Goal: Task Accomplishment & Management: Complete application form

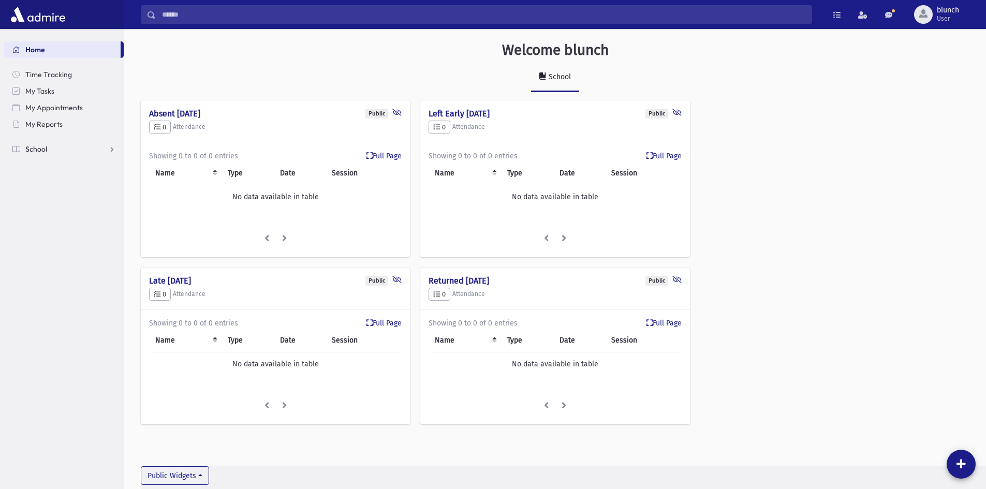
click at [41, 153] on span "School" at bounding box center [36, 148] width 22 height 9
click at [59, 250] on span "Meal Attendance" at bounding box center [59, 248] width 56 height 9
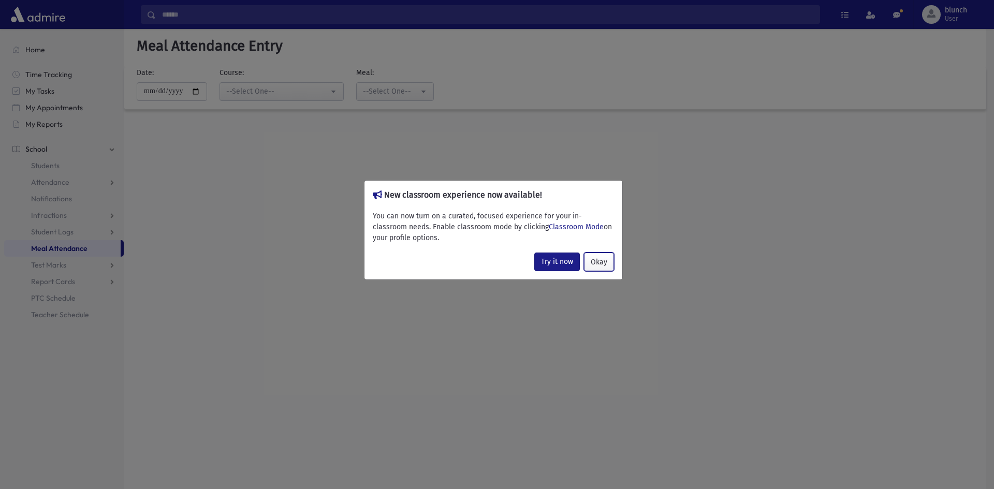
click at [599, 261] on button "Okay" at bounding box center [599, 262] width 30 height 19
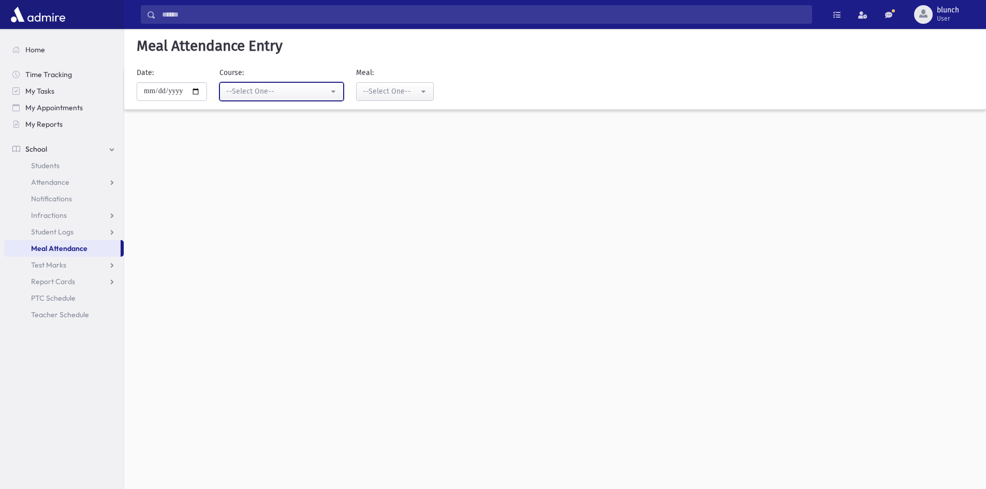
click at [256, 87] on div "--Select One--" at bounding box center [277, 91] width 103 height 11
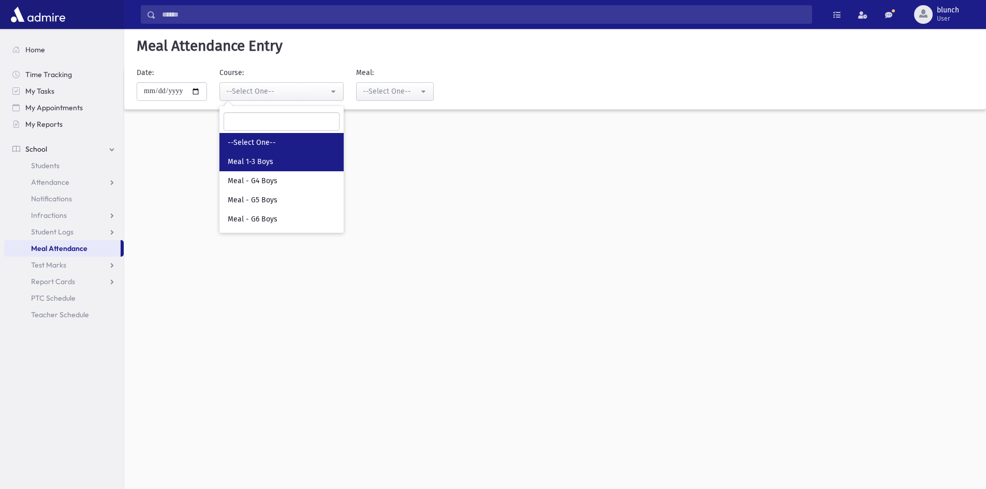
click at [298, 167] on link "Meal 1-3 Boys" at bounding box center [282, 161] width 124 height 19
select select "*****"
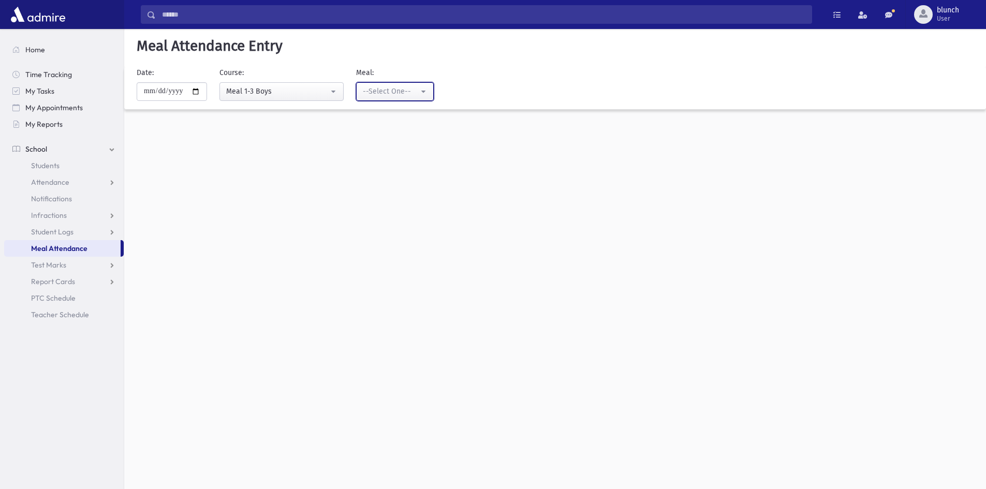
click at [390, 95] on div "--Select One--" at bounding box center [391, 91] width 56 height 11
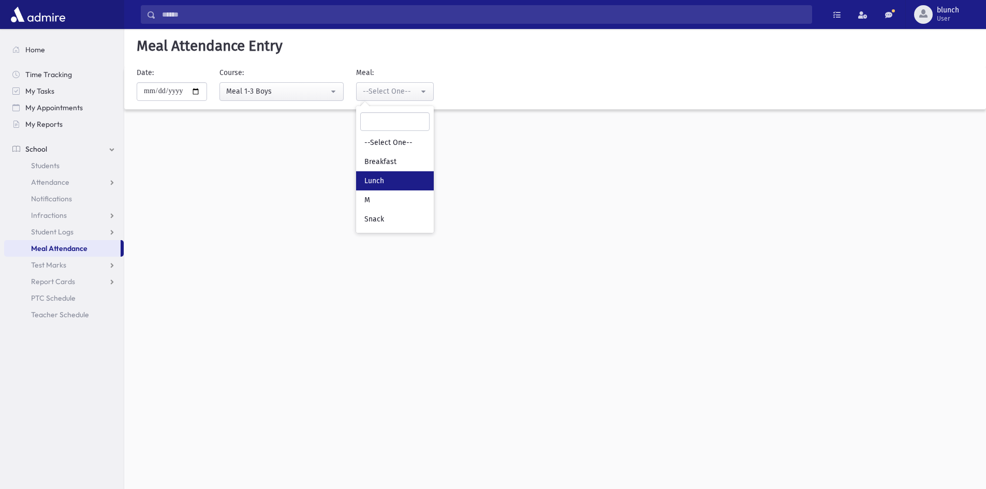
click at [384, 187] on link "Lunch" at bounding box center [395, 180] width 78 height 19
select select "*"
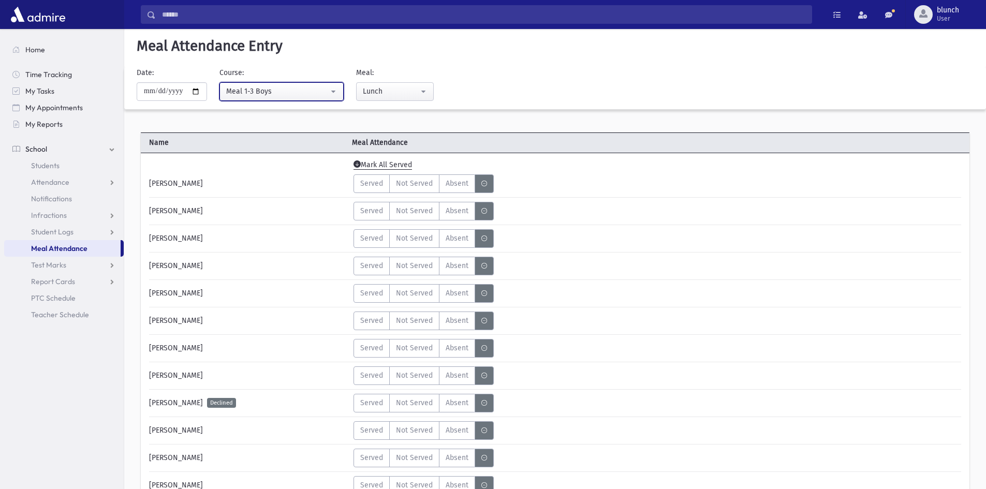
click at [275, 95] on div "Meal 1-3 Boys" at bounding box center [277, 91] width 103 height 11
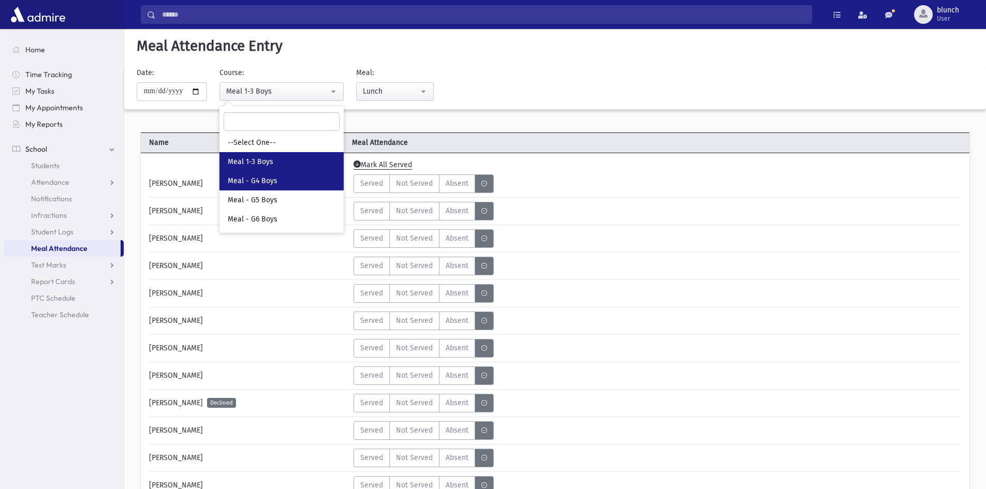
click at [274, 184] on span "Meal - G4 Boys" at bounding box center [253, 181] width 50 height 10
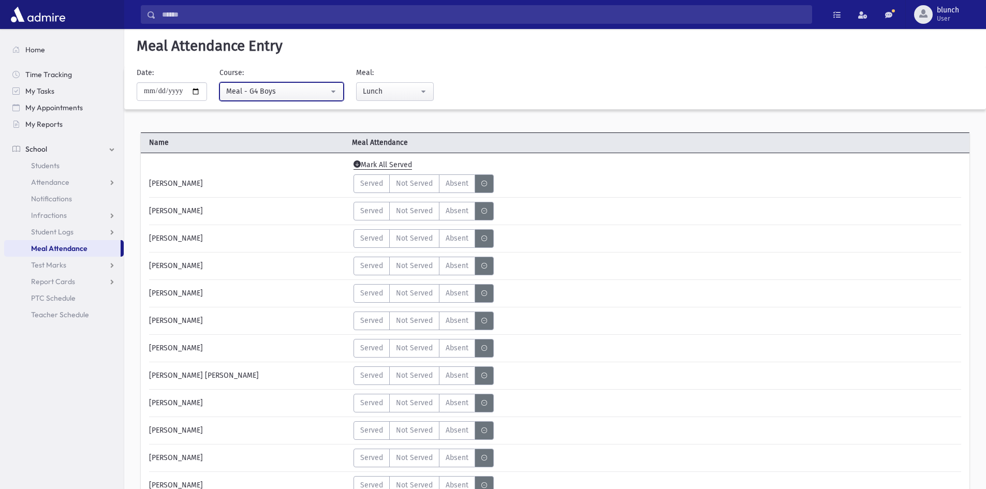
click at [324, 96] on div "Meal - G4 Boys" at bounding box center [277, 91] width 103 height 11
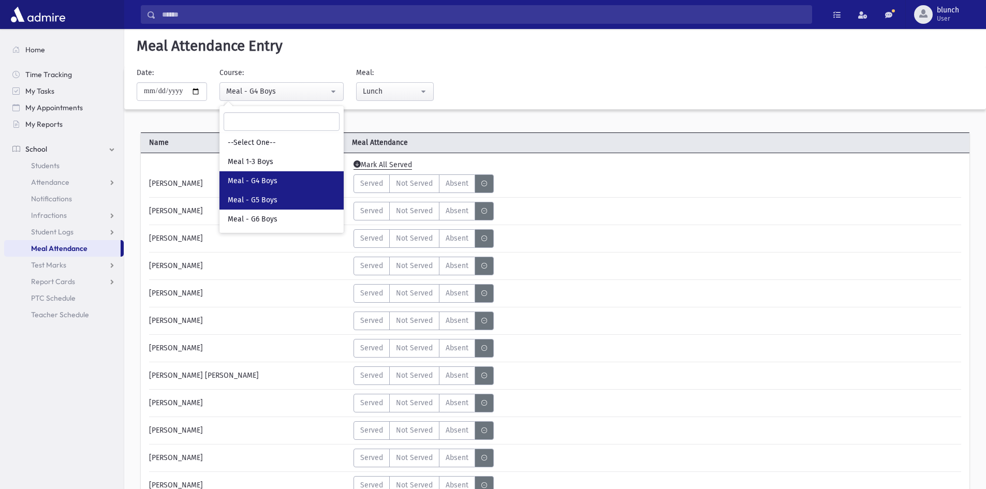
click at [287, 203] on link "Meal - G5 Boys" at bounding box center [282, 200] width 124 height 19
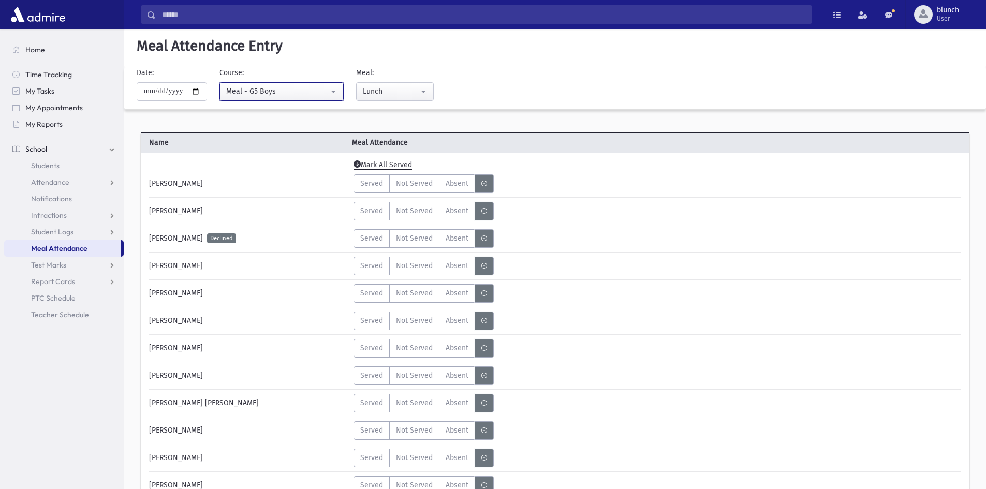
click at [275, 95] on div "Meal - G5 Boys" at bounding box center [277, 91] width 103 height 11
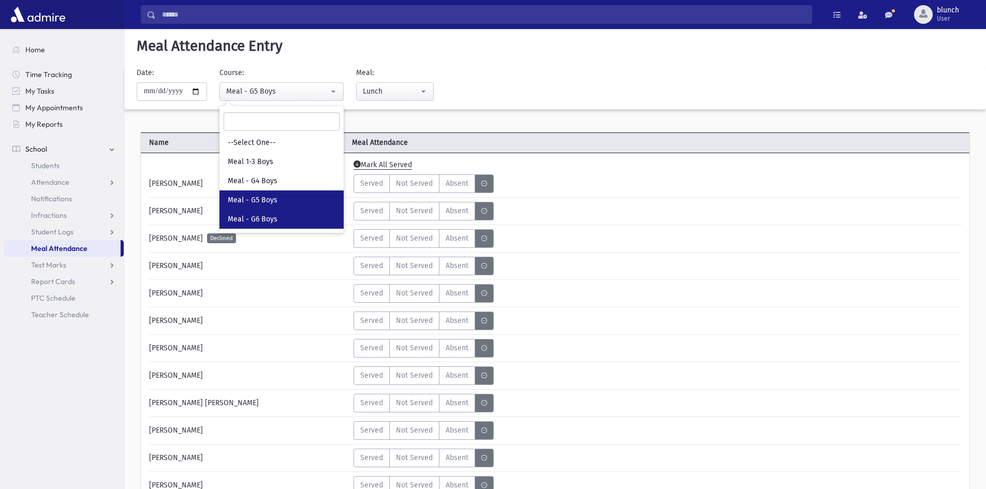
click at [282, 216] on link "Meal - G6 Boys" at bounding box center [282, 219] width 124 height 19
select select "*****"
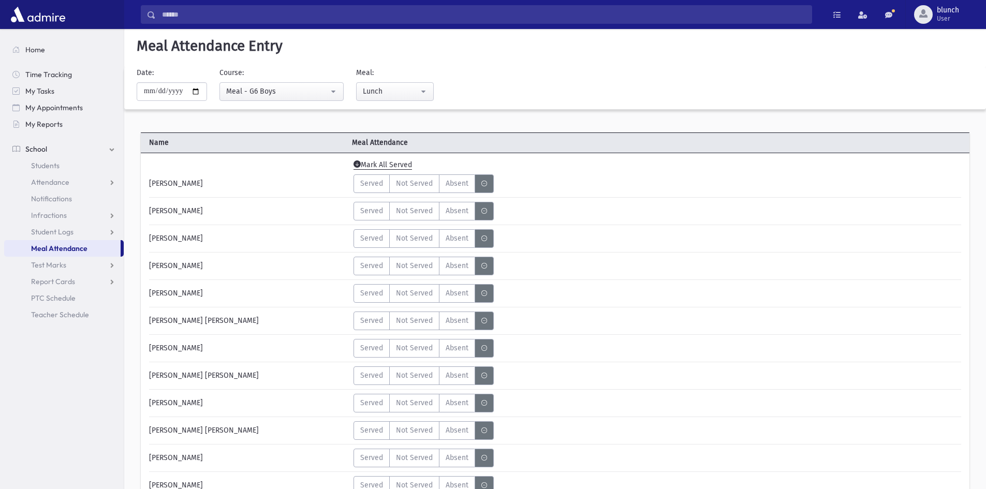
drag, startPoint x: 602, startPoint y: 282, endPoint x: 603, endPoint y: 276, distance: 5.8
click at [286, 86] on div "Meal - G6 Boys" at bounding box center [277, 91] width 103 height 11
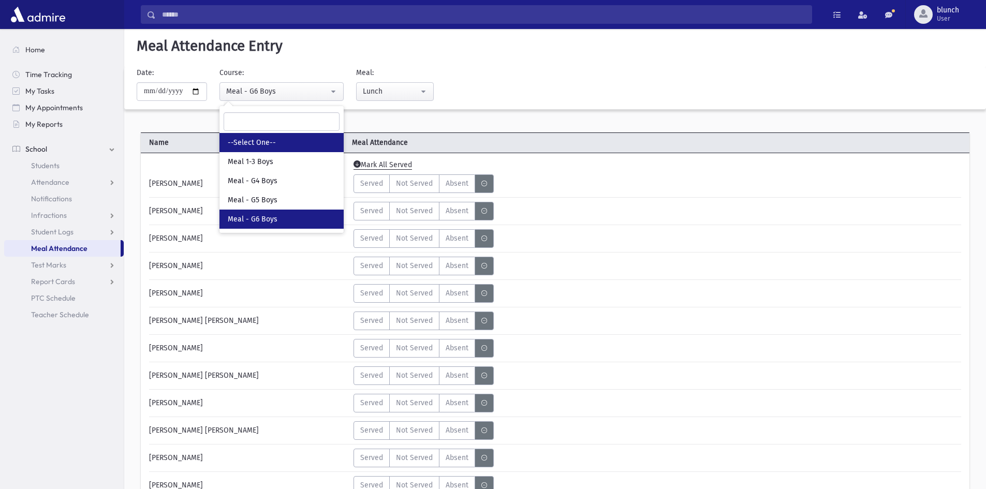
click at [280, 151] on link "--Select One--" at bounding box center [282, 142] width 124 height 19
select select
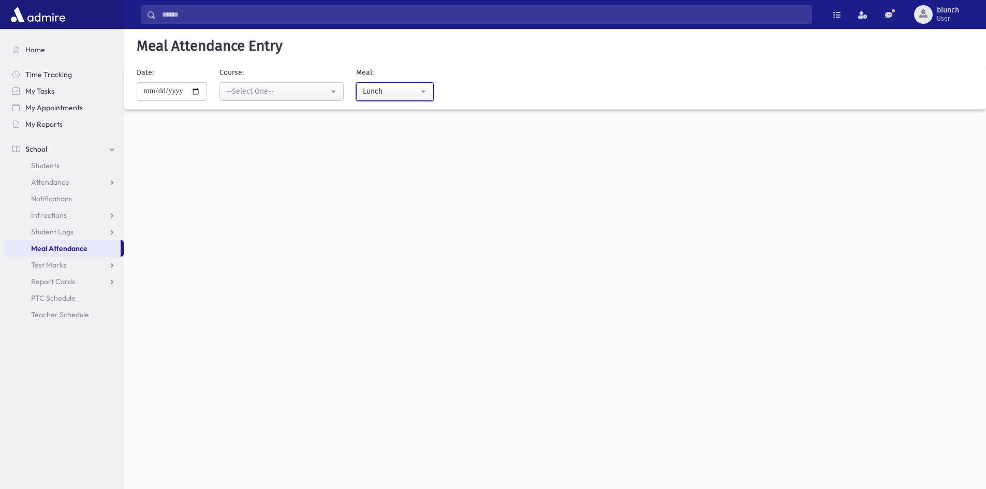
click at [377, 90] on div "Lunch" at bounding box center [391, 91] width 56 height 11
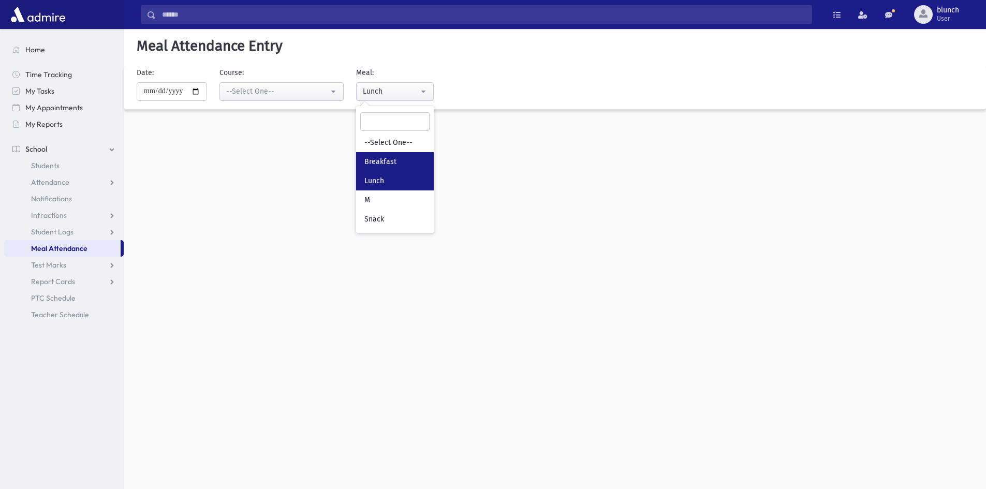
click at [385, 158] on span "Breakfast" at bounding box center [381, 162] width 32 height 10
select select "*"
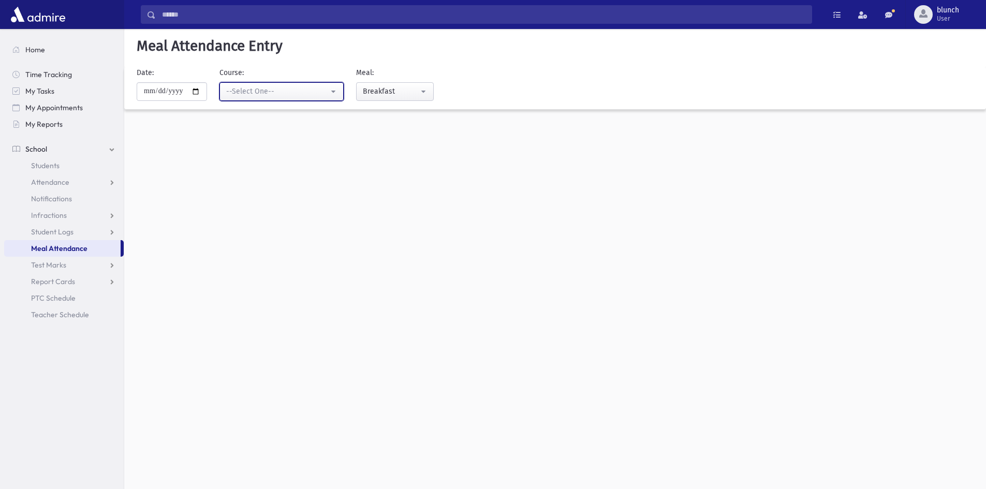
click at [314, 94] on div "--Select One--" at bounding box center [277, 91] width 103 height 11
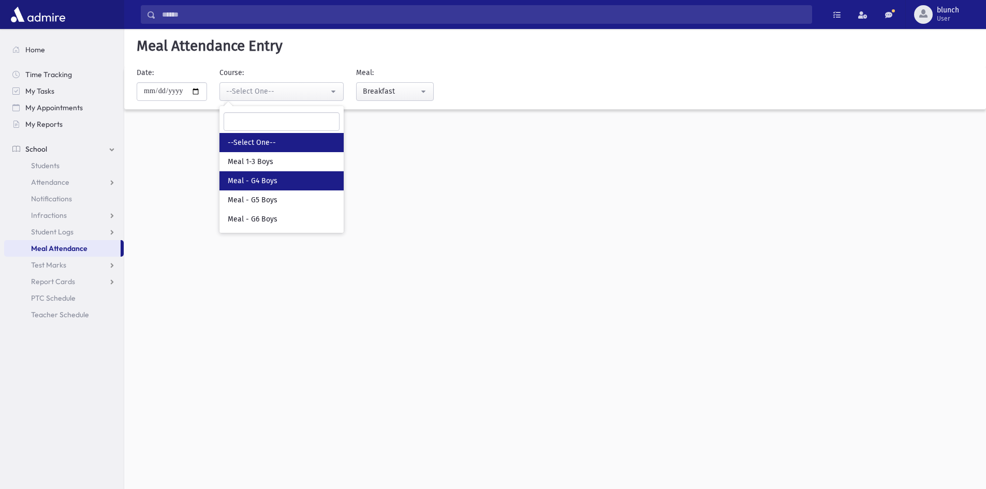
click at [286, 171] on link "Meal - G4 Boys" at bounding box center [282, 180] width 124 height 19
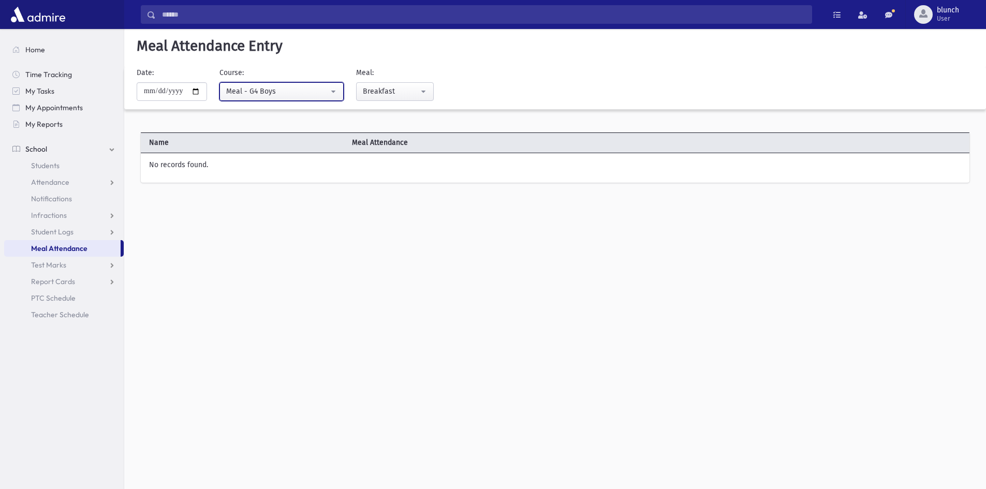
click at [289, 91] on div "Meal - G4 Boys" at bounding box center [277, 91] width 103 height 11
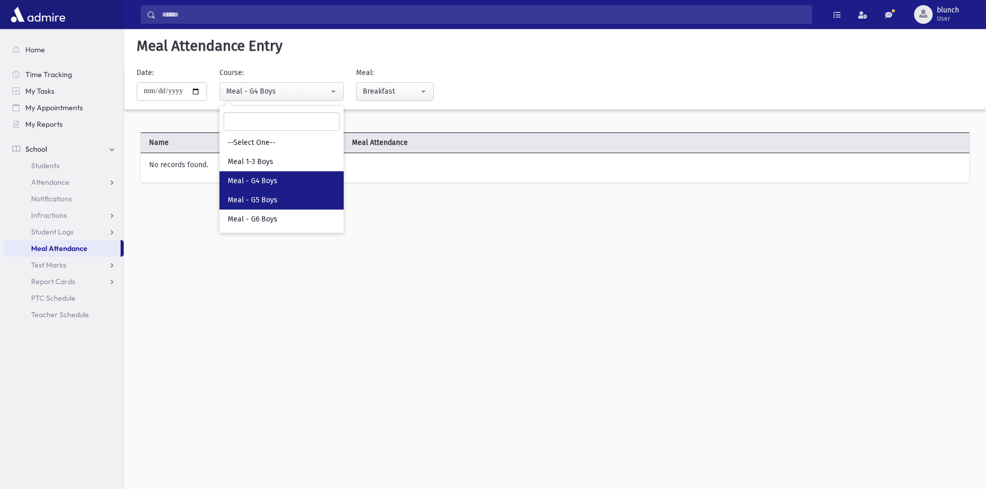
click at [297, 205] on link "Meal - G5 Boys" at bounding box center [282, 200] width 124 height 19
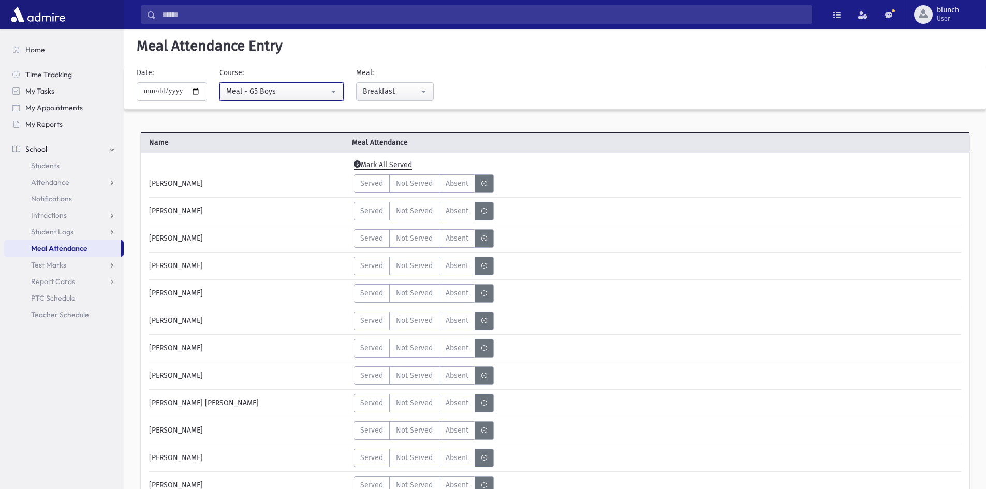
click at [284, 96] on div "Meal - G5 Boys" at bounding box center [277, 91] width 103 height 11
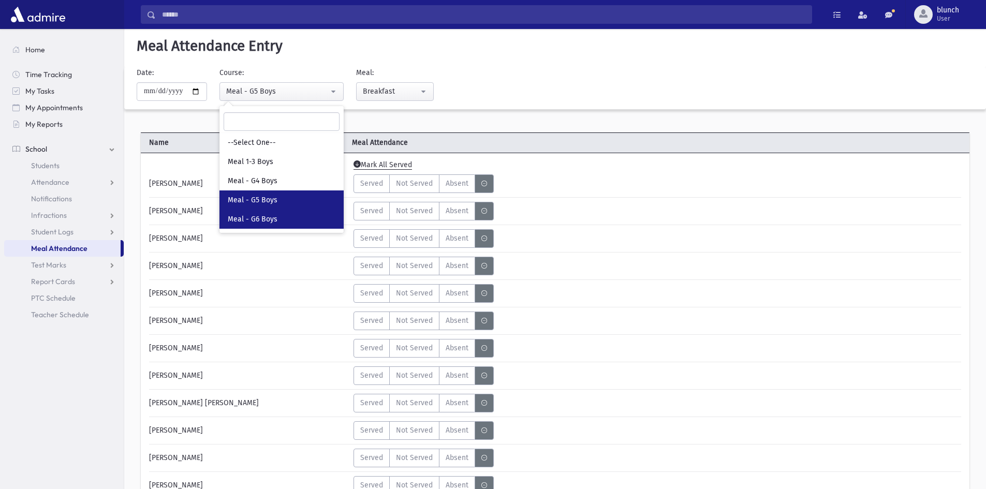
click at [287, 211] on link "Meal - G6 Boys" at bounding box center [282, 219] width 124 height 19
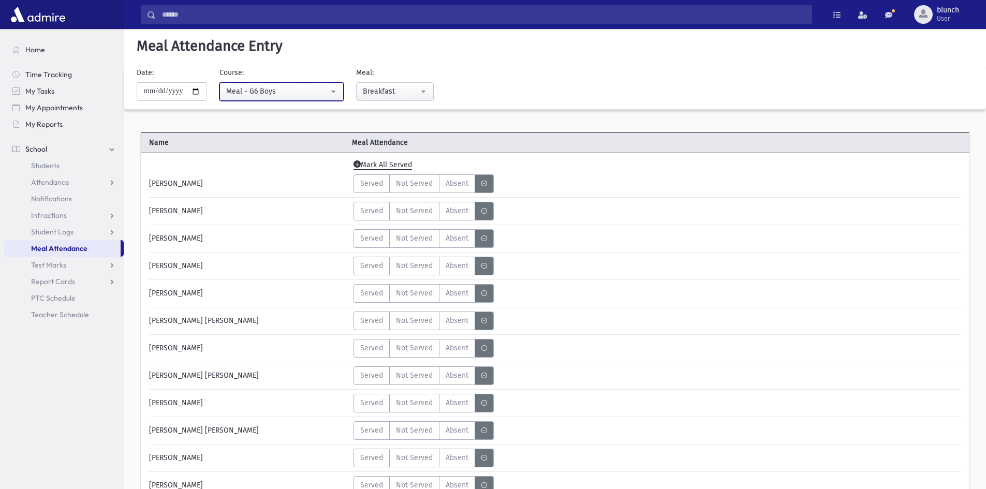
click at [286, 88] on div "Meal - G6 Boys" at bounding box center [277, 91] width 103 height 11
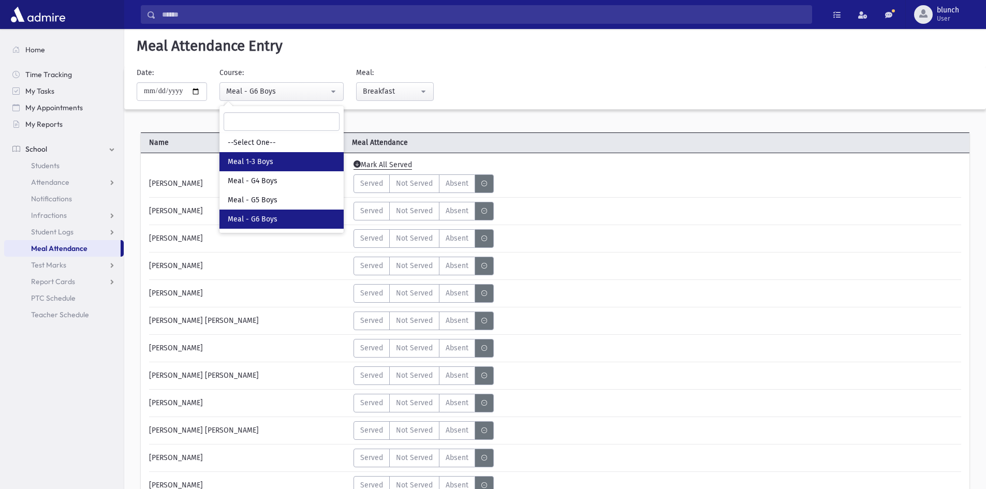
click at [279, 170] on link "Meal 1-3 Boys" at bounding box center [282, 161] width 124 height 19
select select "*****"
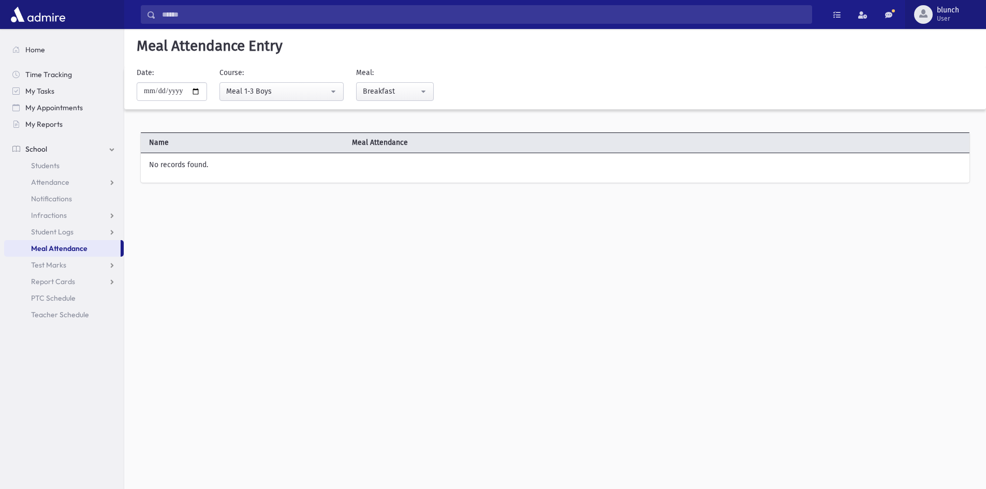
click at [941, 22] on span "User" at bounding box center [948, 18] width 22 height 8
click at [943, 108] on link "Logout" at bounding box center [942, 105] width 83 height 19
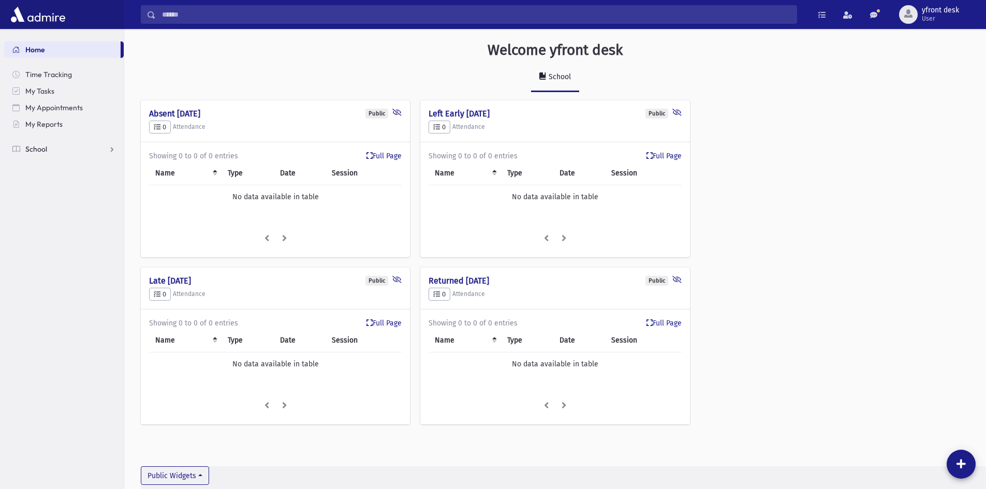
click at [75, 144] on link "School" at bounding box center [64, 149] width 120 height 17
click at [55, 250] on span "Meal Attendance" at bounding box center [59, 248] width 56 height 9
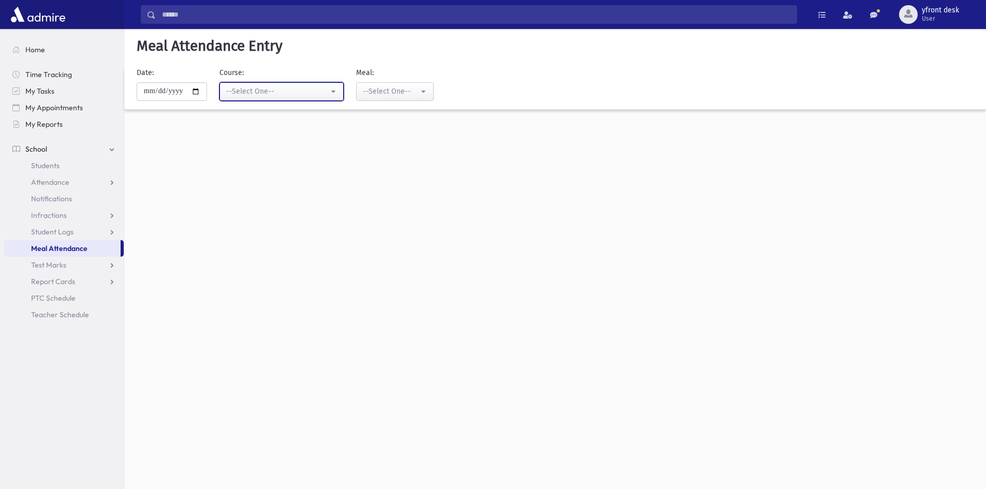
click at [296, 97] on button "--Select One--" at bounding box center [282, 91] width 124 height 19
click at [268, 93] on div "--Select One--" at bounding box center [277, 91] width 103 height 11
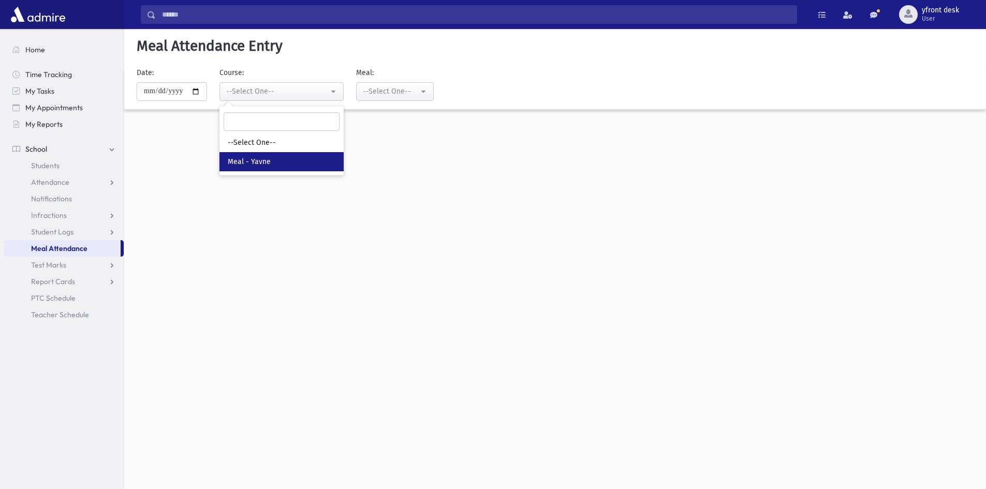
click at [379, 348] on div "**********" at bounding box center [555, 259] width 862 height 460
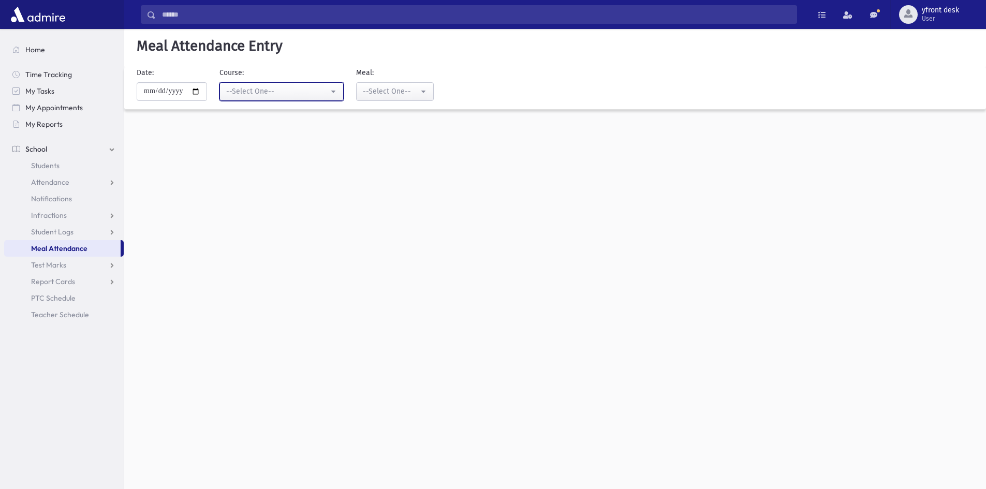
click at [235, 91] on div "--Select One--" at bounding box center [277, 91] width 103 height 11
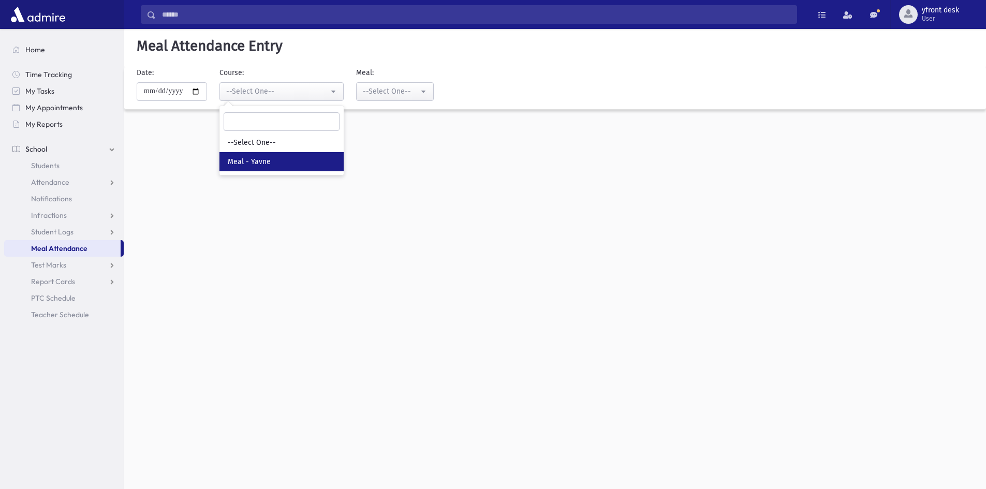
click at [249, 159] on span "Meal - Yavne" at bounding box center [249, 162] width 43 height 10
select select "*****"
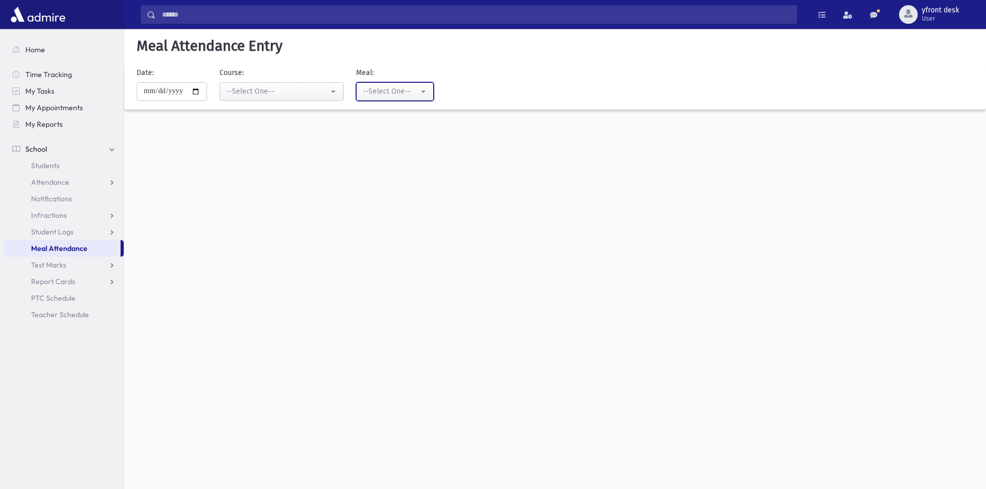
click at [397, 95] on div "--Select One--" at bounding box center [391, 91] width 56 height 11
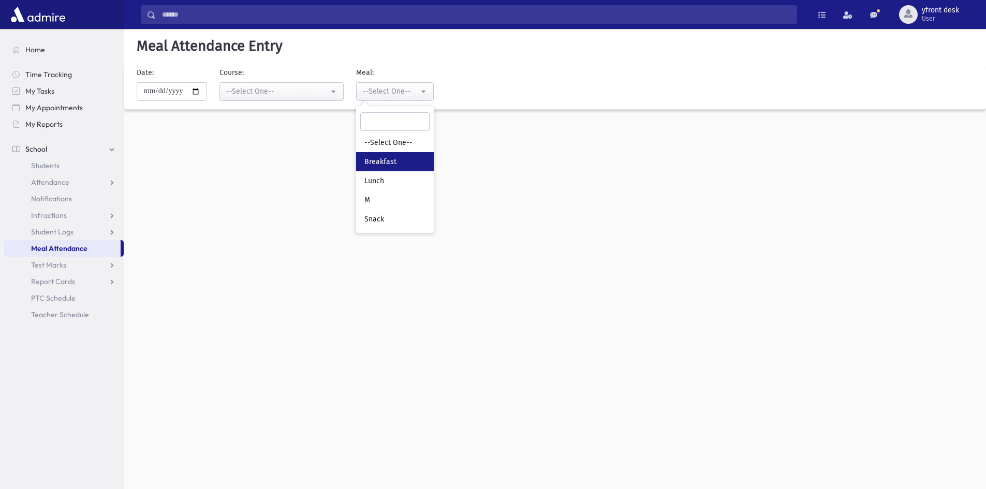
click at [381, 164] on span "Breakfast" at bounding box center [381, 162] width 32 height 10
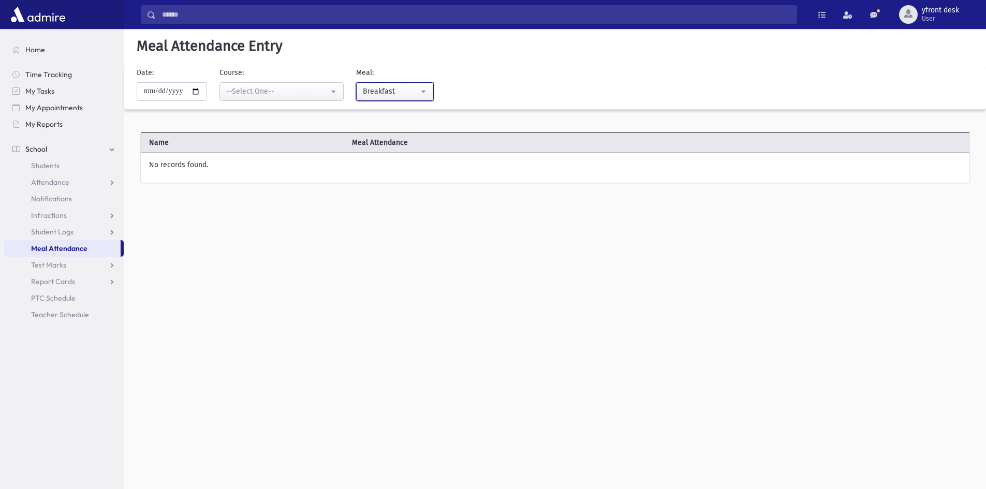
click at [383, 90] on div "Breakfast" at bounding box center [391, 91] width 56 height 11
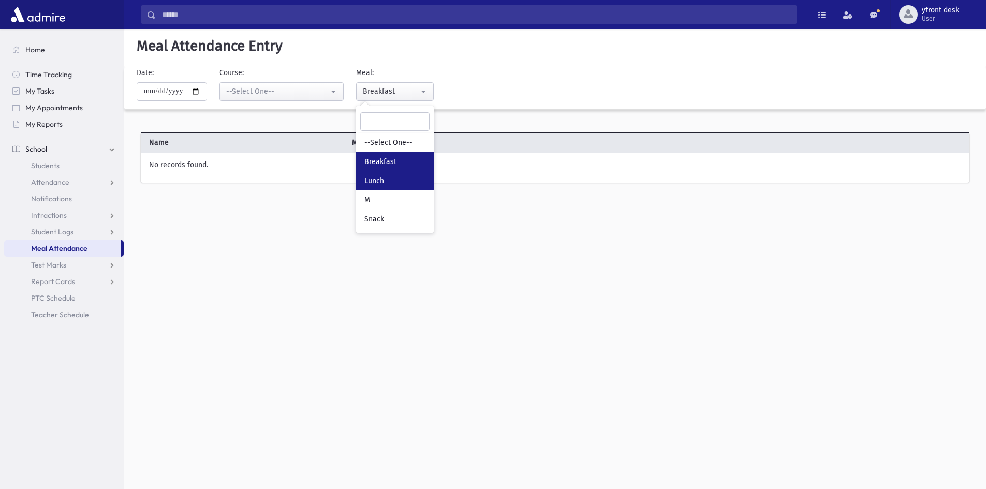
click at [380, 186] on link "Lunch" at bounding box center [395, 180] width 78 height 19
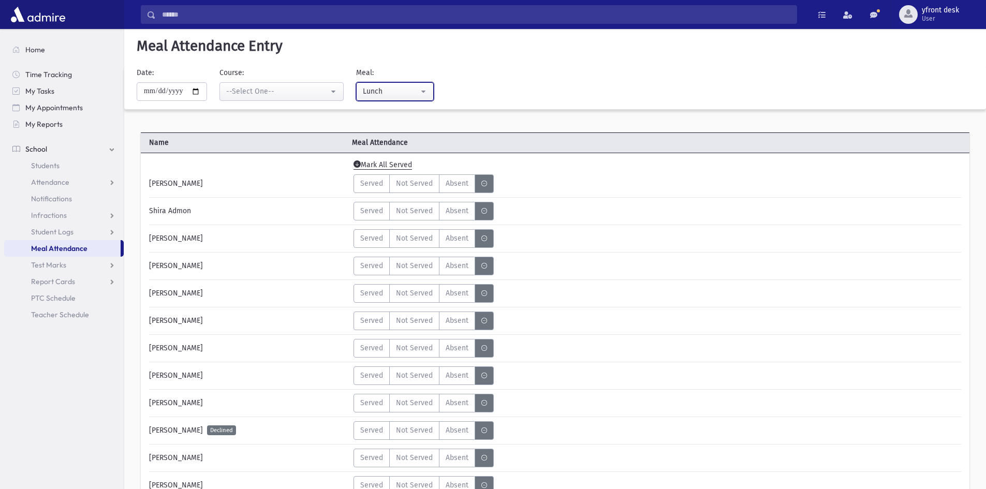
click at [389, 100] on button "Lunch" at bounding box center [395, 91] width 78 height 19
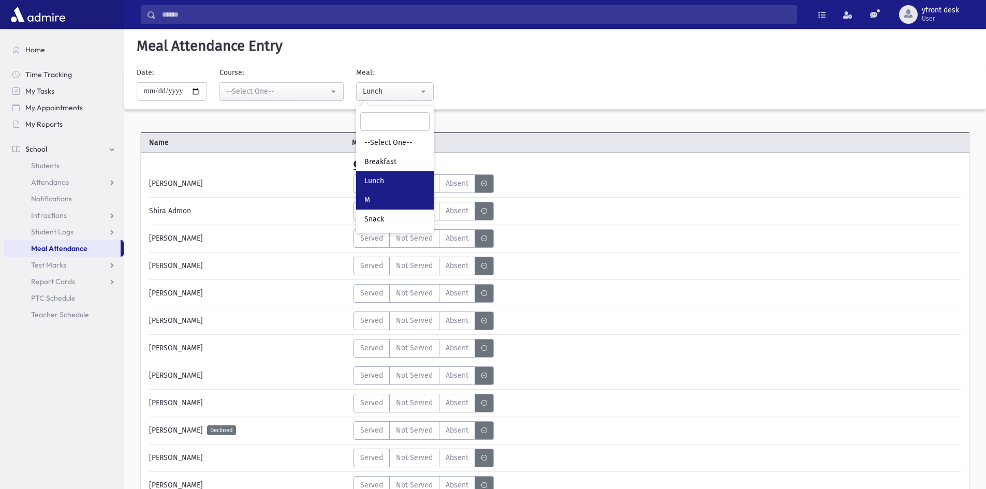
click at [382, 208] on link "M" at bounding box center [395, 200] width 78 height 19
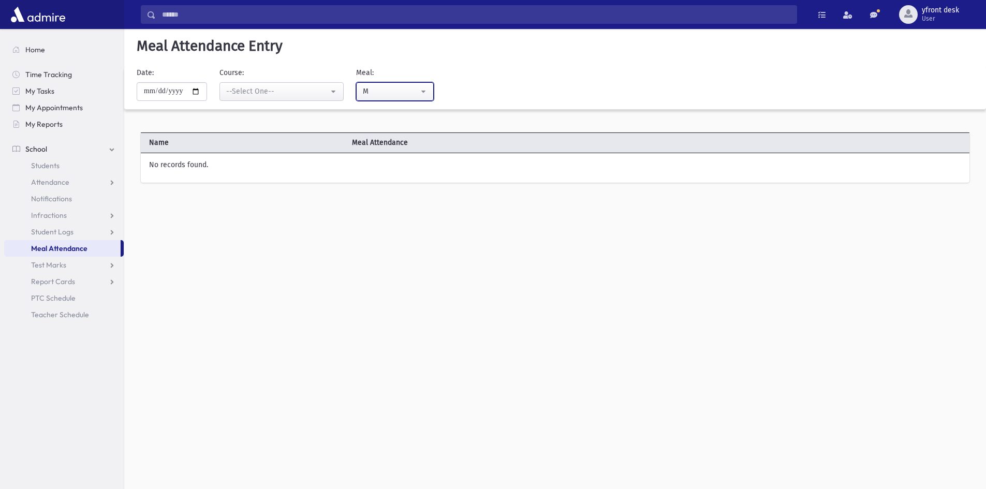
click at [381, 99] on button "M" at bounding box center [395, 91] width 78 height 19
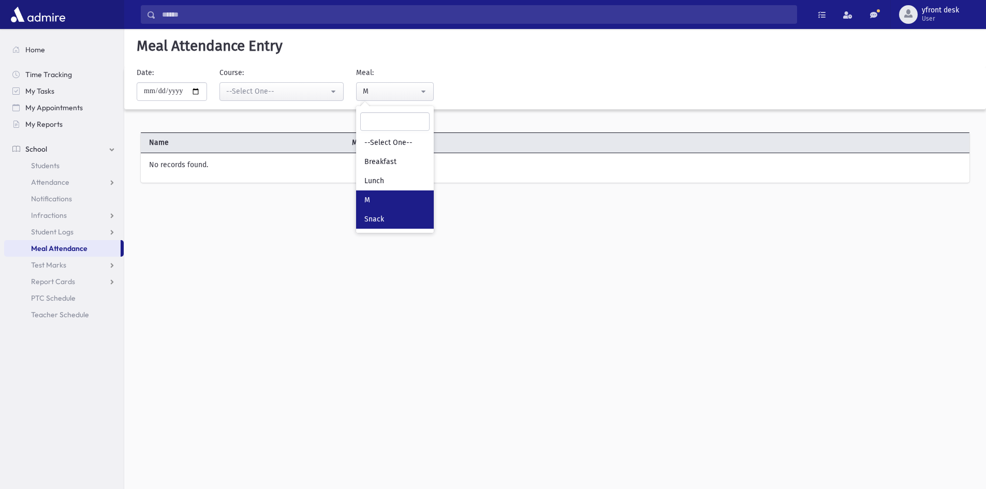
click at [384, 216] on span "Snack" at bounding box center [375, 219] width 20 height 10
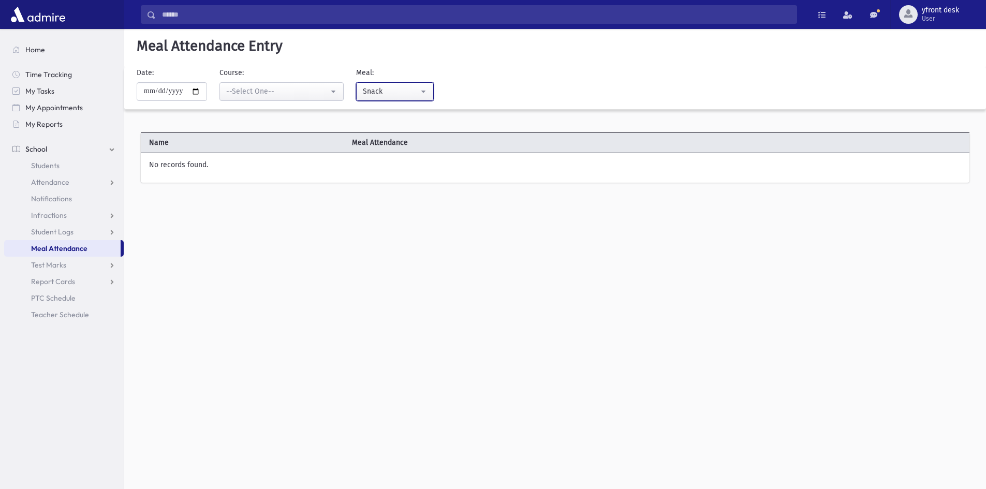
click at [382, 90] on div "Snack" at bounding box center [391, 91] width 56 height 11
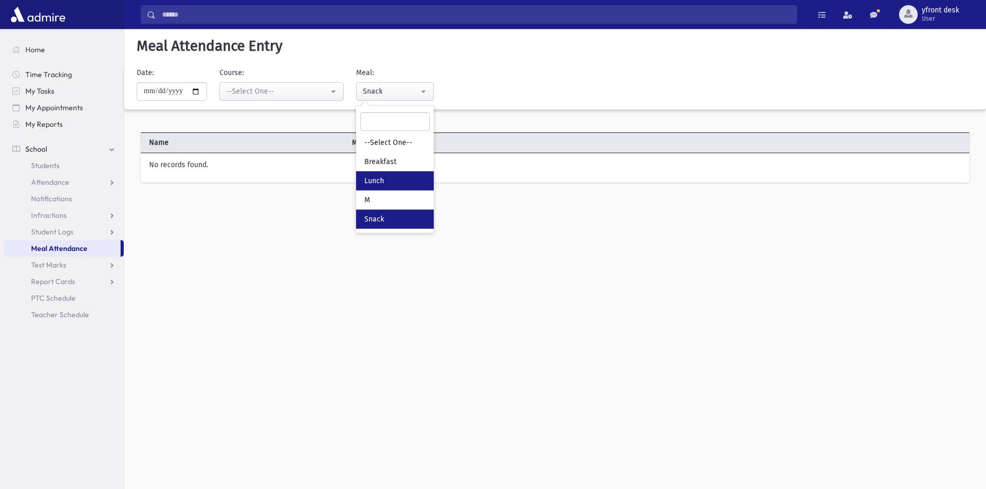
click at [382, 181] on span "Lunch" at bounding box center [375, 181] width 20 height 10
select select "*"
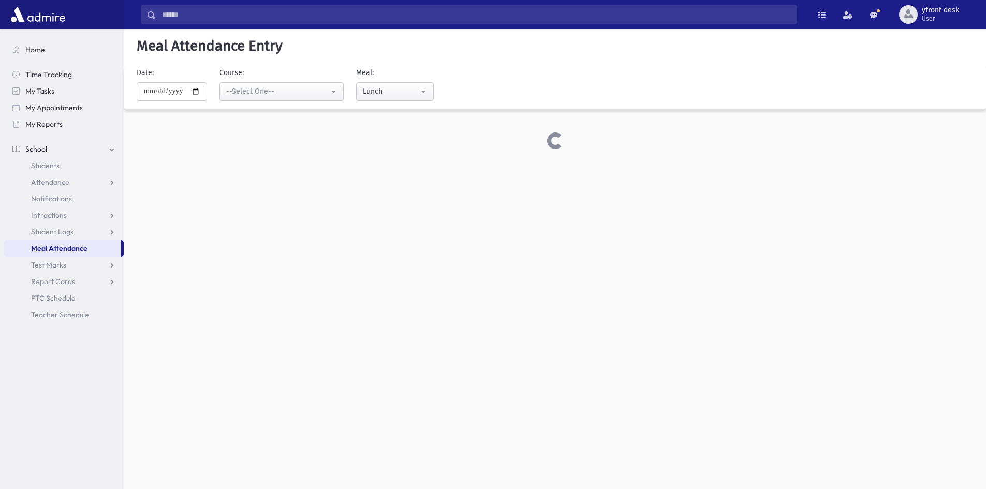
select select "*****"
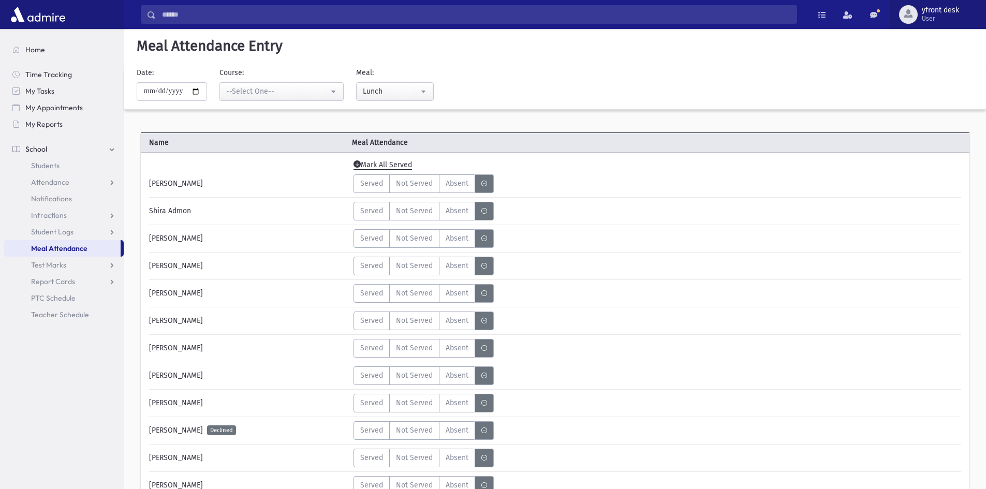
click at [946, 9] on span "yfront desk" at bounding box center [940, 10] width 37 height 8
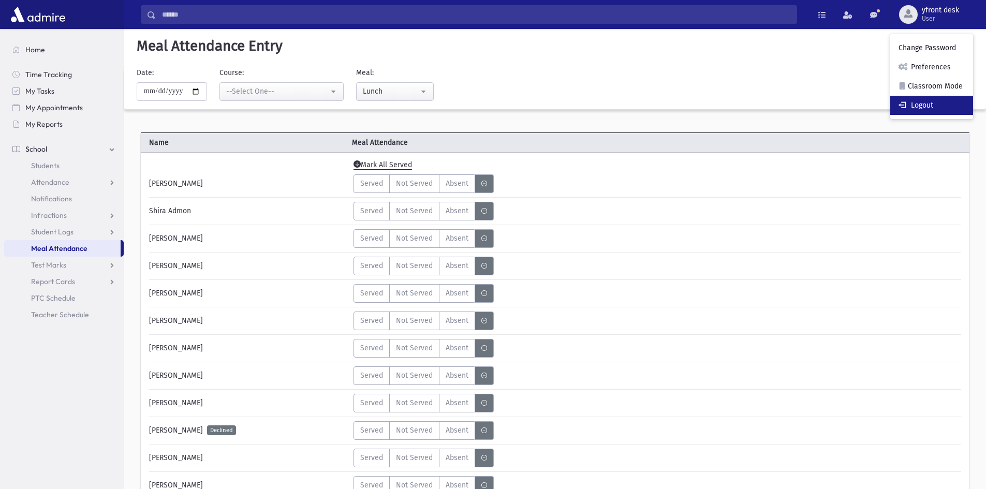
click at [924, 106] on link "Logout" at bounding box center [932, 105] width 83 height 19
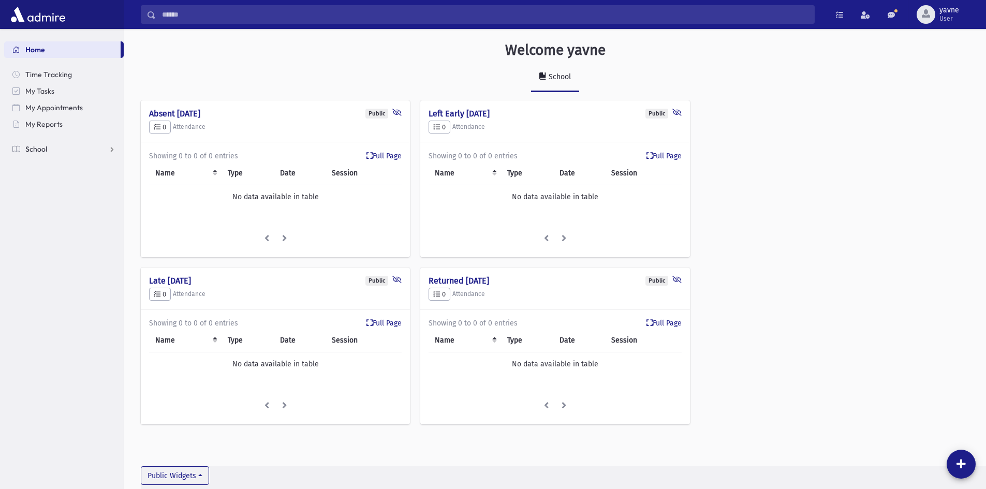
click at [70, 149] on link "School" at bounding box center [64, 149] width 120 height 17
click at [70, 251] on span "Meal Attendance" at bounding box center [59, 248] width 56 height 9
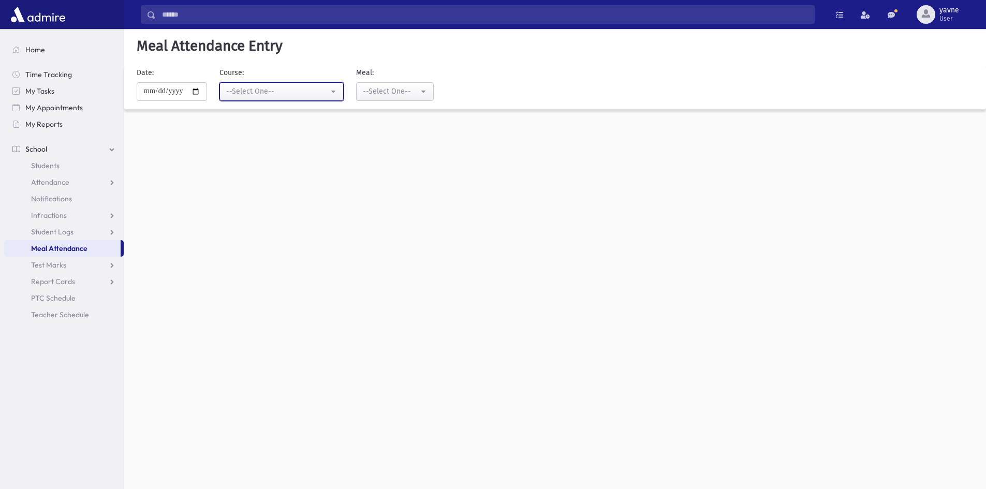
click at [261, 89] on div "--Select One--" at bounding box center [277, 91] width 103 height 11
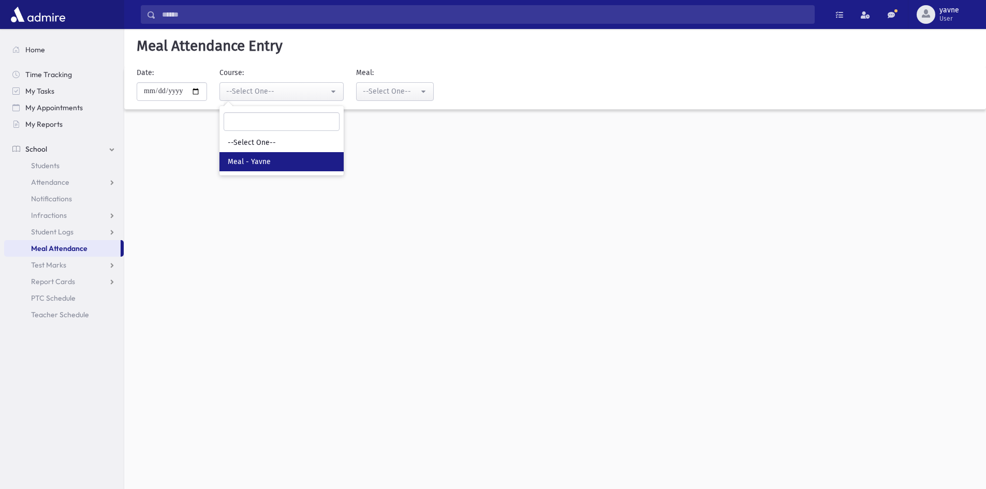
click at [253, 165] on span "Meal - Yavne" at bounding box center [249, 162] width 43 height 10
select select "*****"
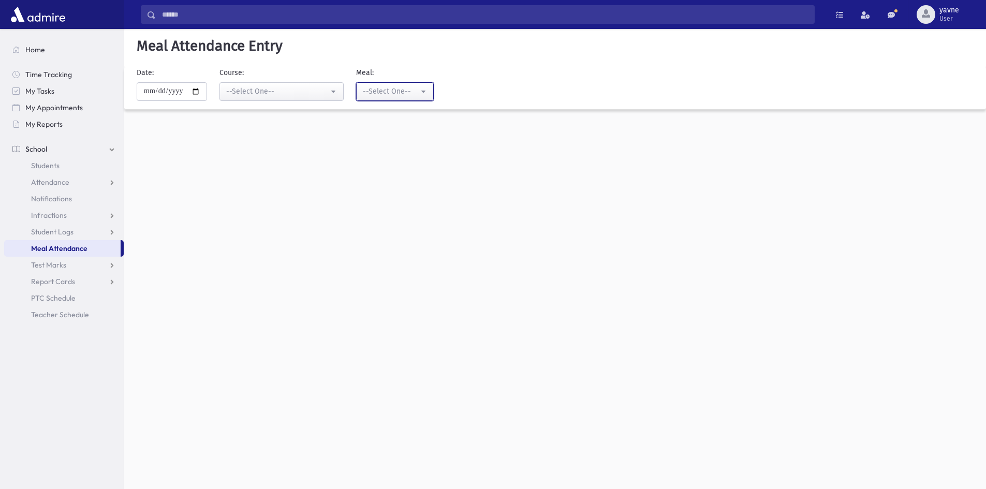
click at [367, 90] on button "--Select One--" at bounding box center [395, 91] width 78 height 19
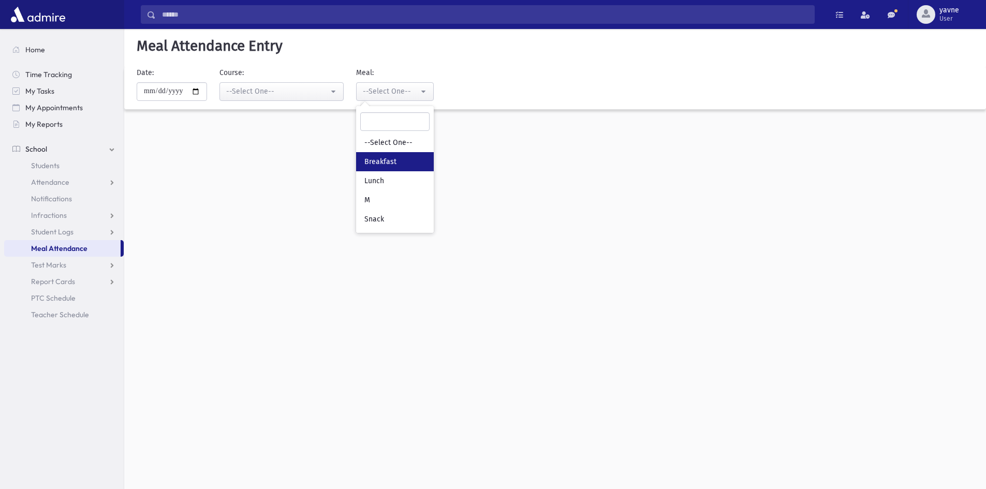
click at [381, 162] on span "Breakfast" at bounding box center [381, 162] width 32 height 10
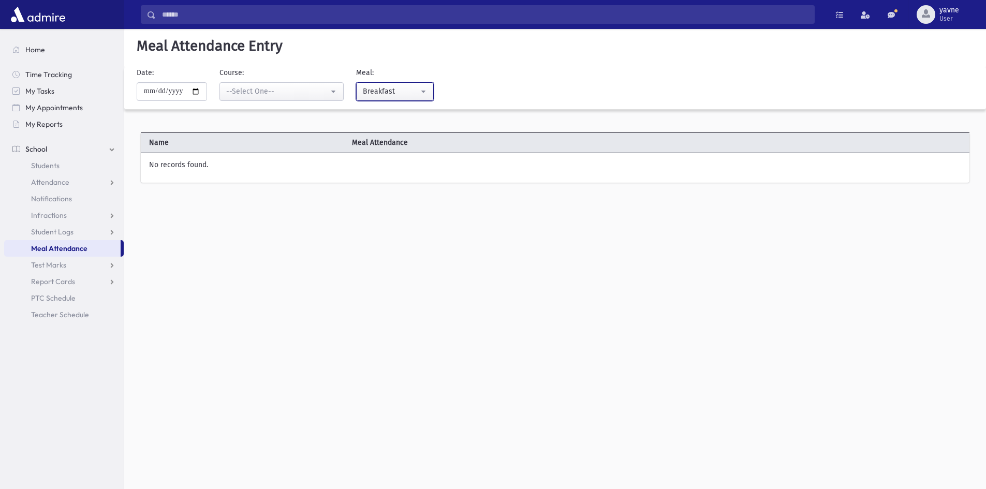
click at [384, 89] on div "Breakfast" at bounding box center [391, 91] width 56 height 11
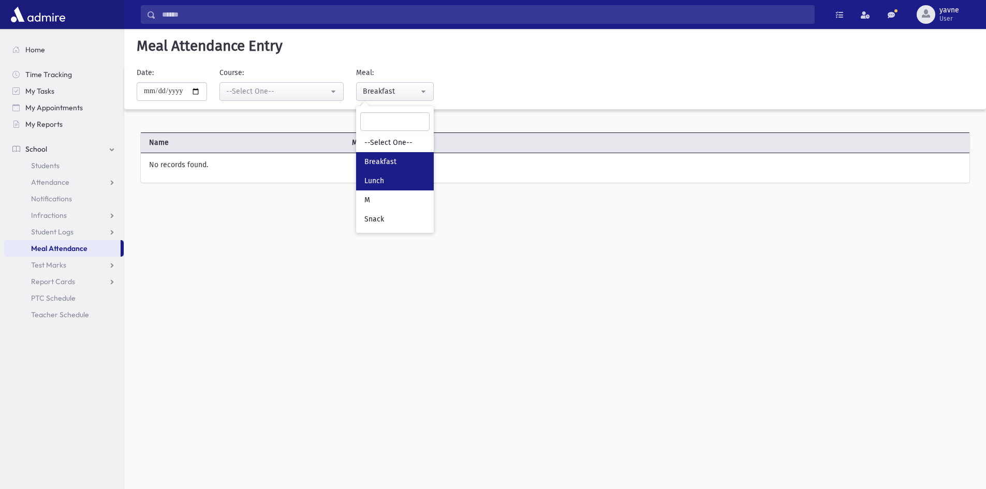
click at [383, 178] on span "Lunch" at bounding box center [375, 181] width 20 height 10
select select "*"
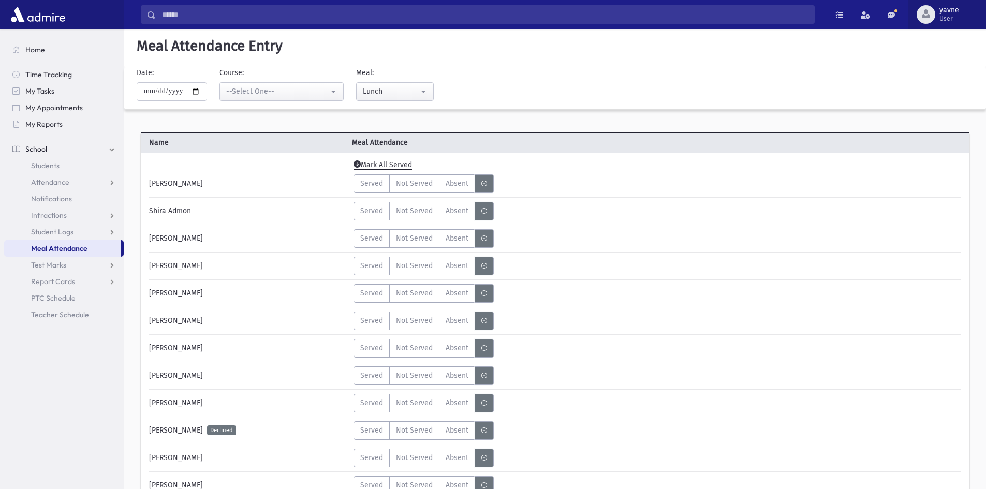
click at [953, 11] on span "yavne" at bounding box center [950, 10] width 20 height 8
click at [941, 107] on link "Logout" at bounding box center [941, 105] width 83 height 19
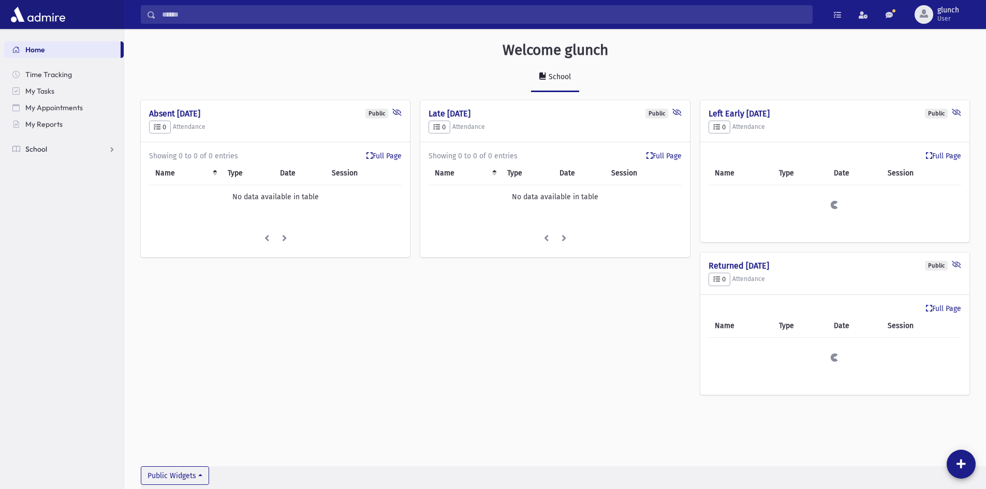
click at [61, 148] on link "School" at bounding box center [64, 149] width 120 height 17
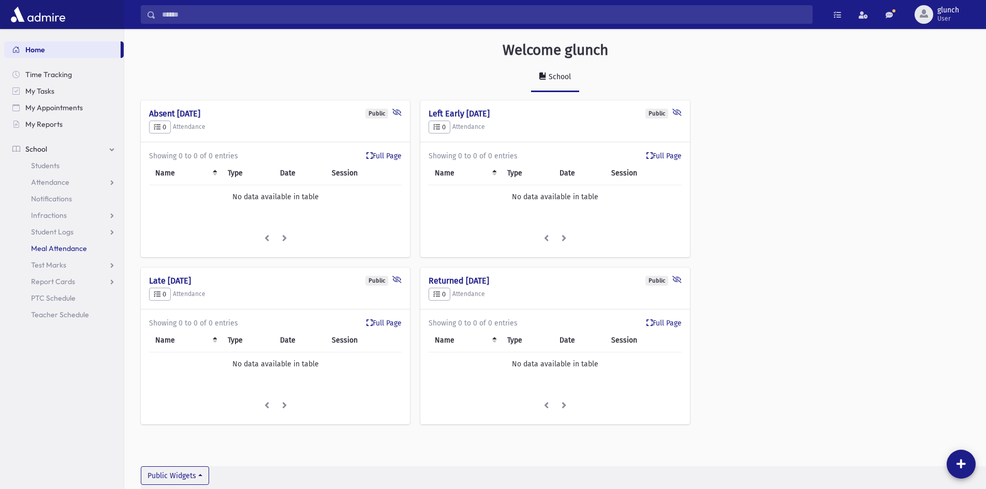
click at [56, 251] on span "Meal Attendance" at bounding box center [59, 248] width 56 height 9
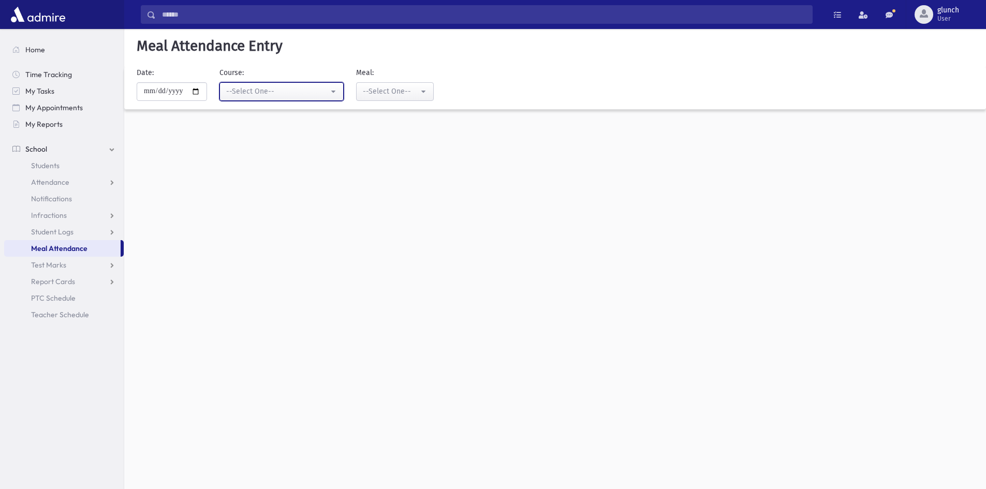
click at [276, 91] on div "--Select One--" at bounding box center [277, 91] width 103 height 11
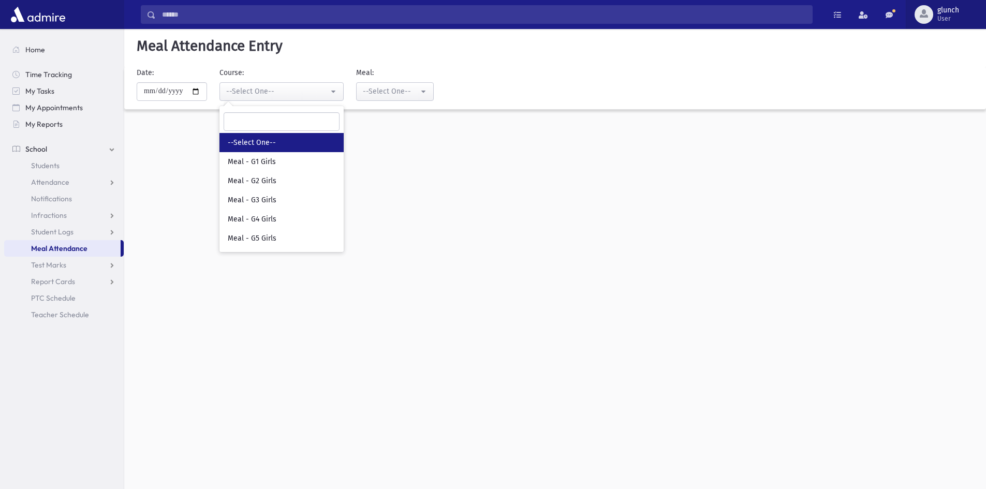
click at [957, 13] on span "glunch" at bounding box center [949, 10] width 22 height 8
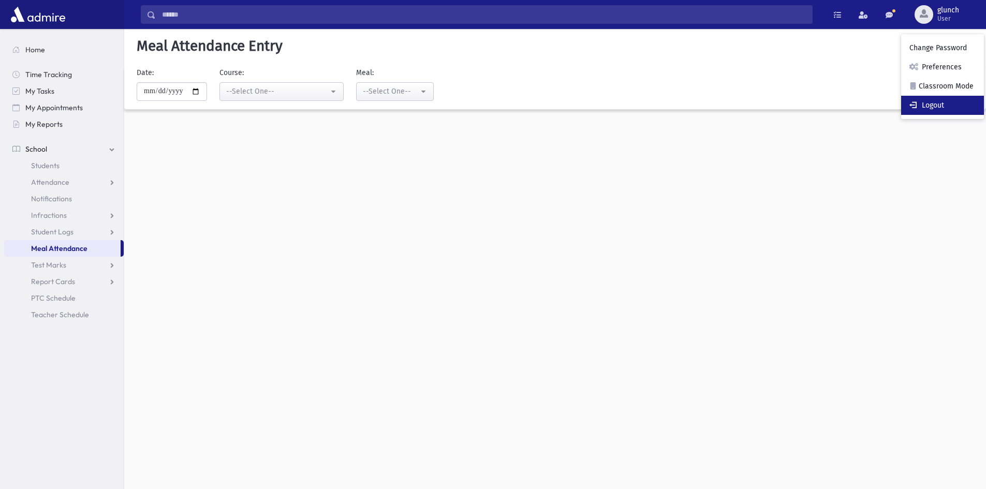
click at [923, 100] on link "Logout" at bounding box center [942, 105] width 83 height 19
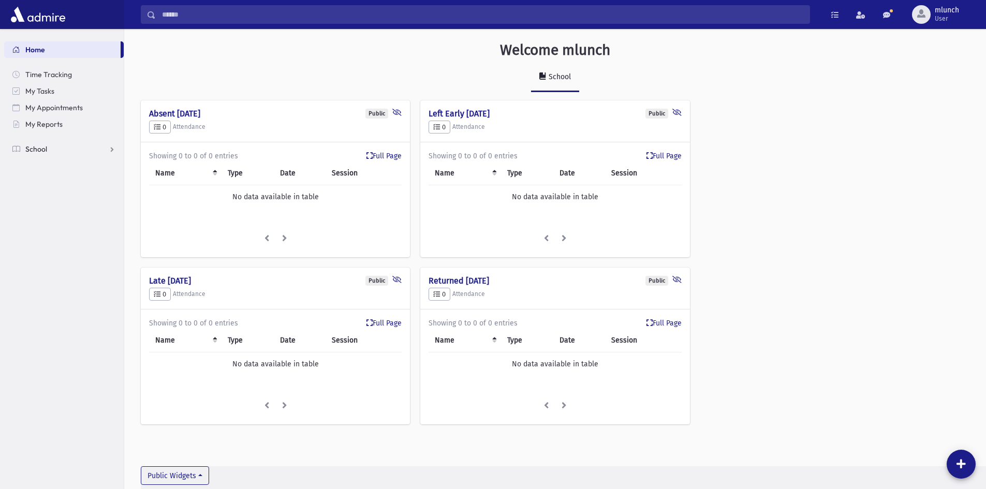
click at [77, 156] on link "School" at bounding box center [64, 149] width 120 height 17
click at [52, 249] on span "Meal Attendance" at bounding box center [59, 248] width 56 height 9
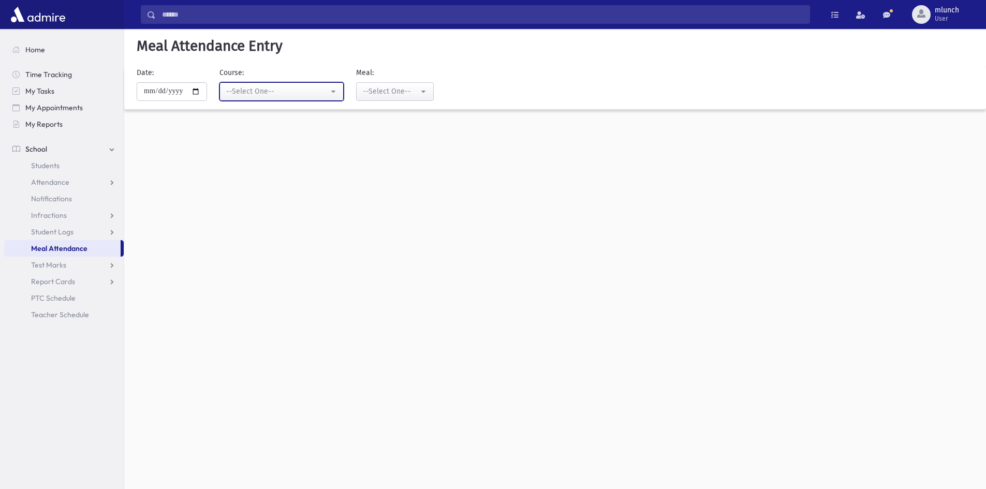
click at [245, 96] on div "--Select One--" at bounding box center [277, 91] width 103 height 11
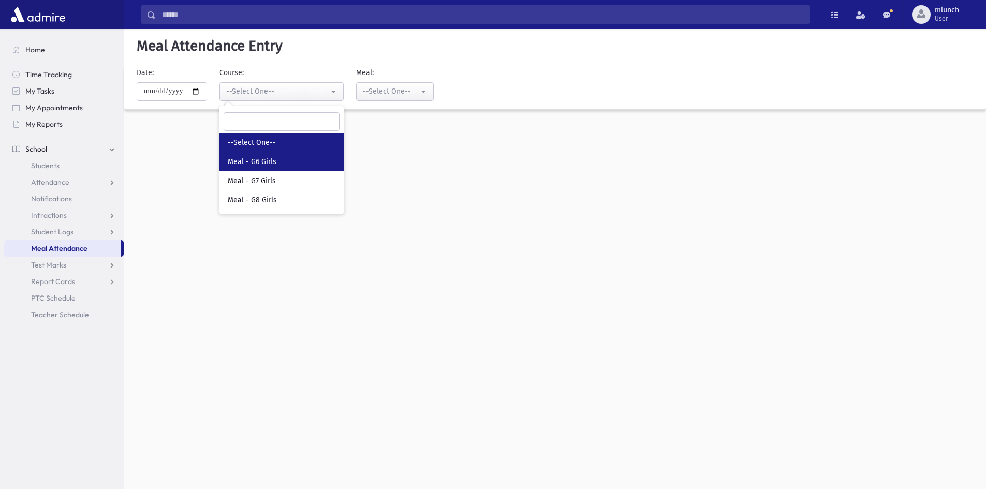
click at [249, 163] on span "Meal - G6 Girls" at bounding box center [252, 162] width 49 height 10
select select "*****"
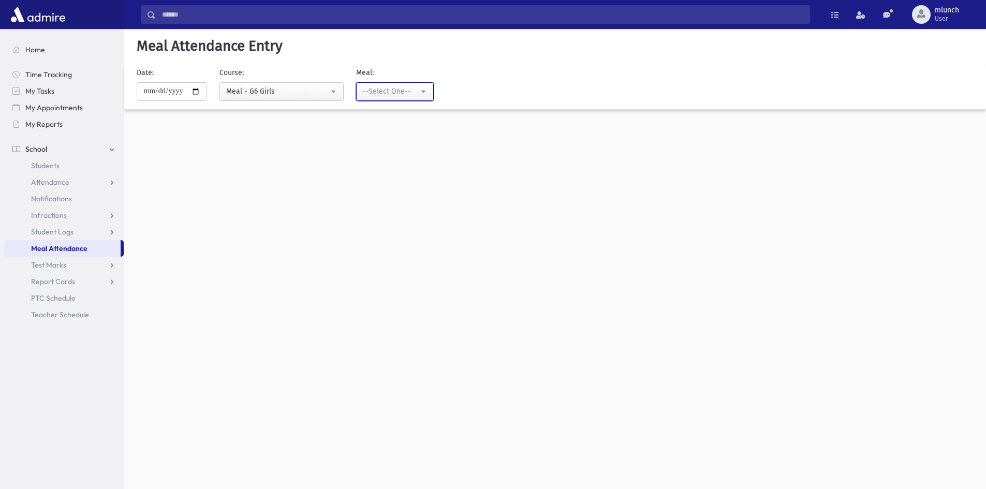
click at [390, 86] on div "--Select One--" at bounding box center [391, 91] width 56 height 11
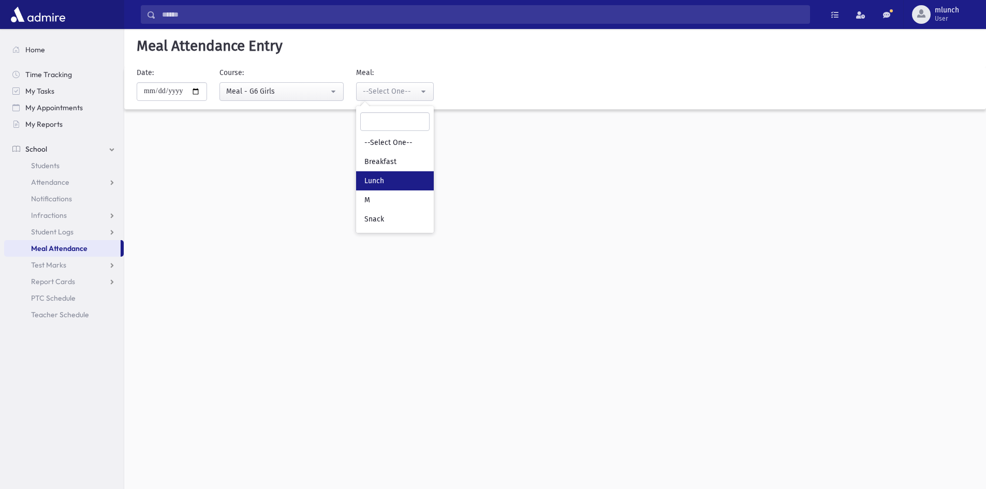
click at [365, 179] on link "Lunch" at bounding box center [395, 180] width 78 height 19
select select "*"
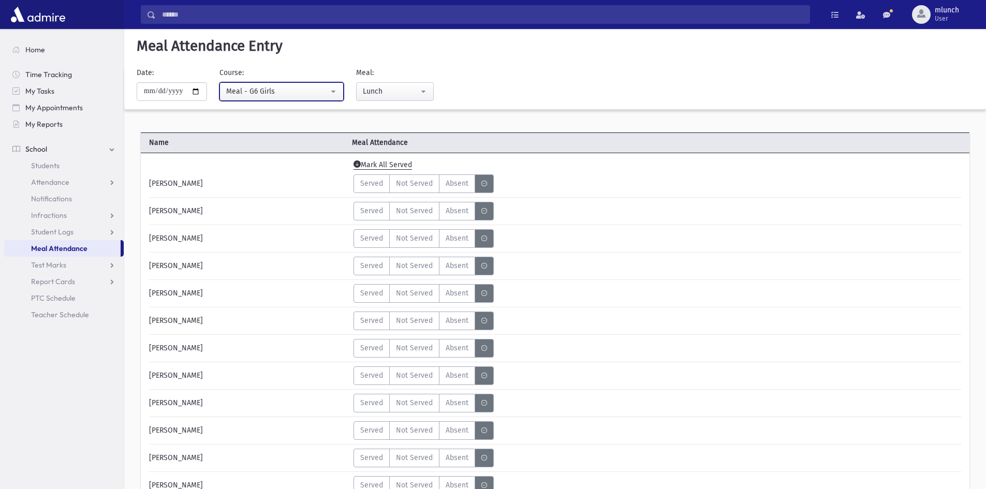
click at [297, 94] on div "Meal - G6 Girls" at bounding box center [277, 91] width 103 height 11
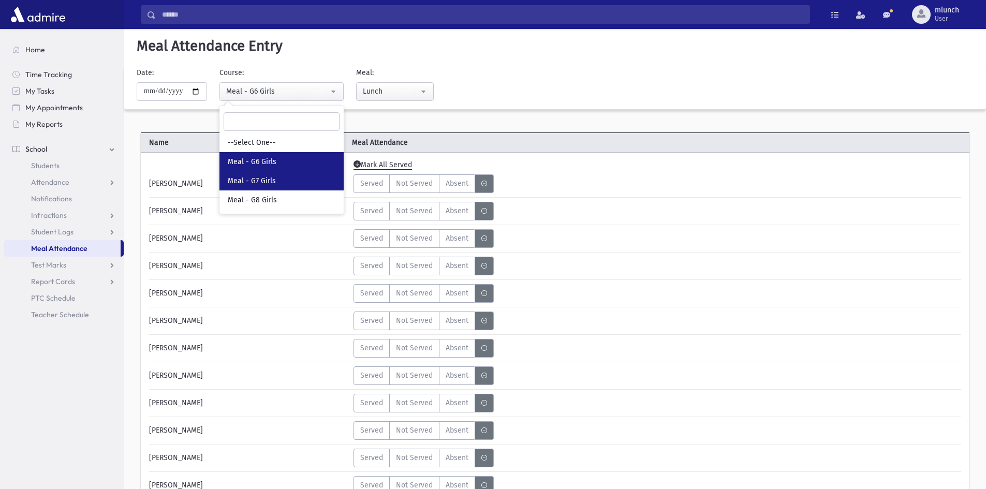
click at [254, 184] on span "Meal - G7 Girls" at bounding box center [252, 181] width 48 height 10
select select "*****"
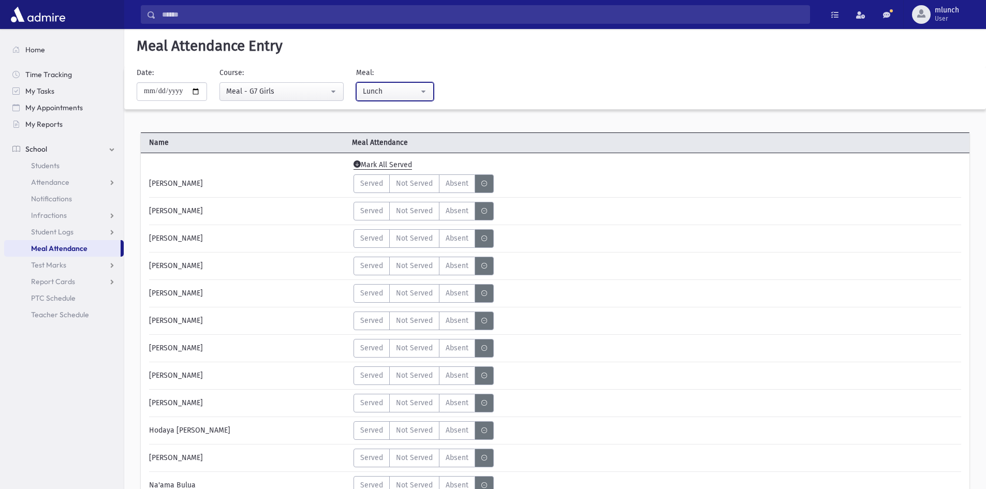
click at [365, 96] on button "Lunch" at bounding box center [395, 91] width 78 height 19
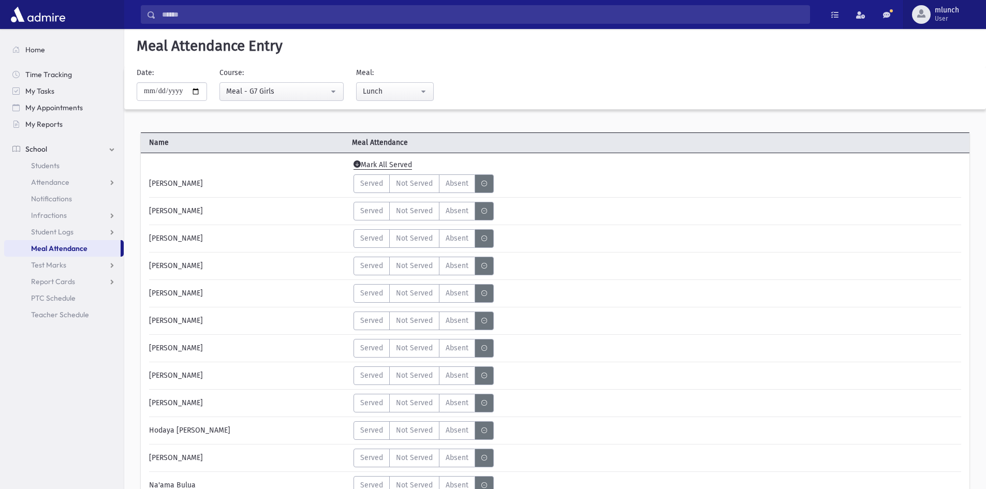
click at [942, 12] on span "mlunch" at bounding box center [947, 10] width 24 height 8
click at [927, 108] on link "Logout" at bounding box center [942, 105] width 83 height 19
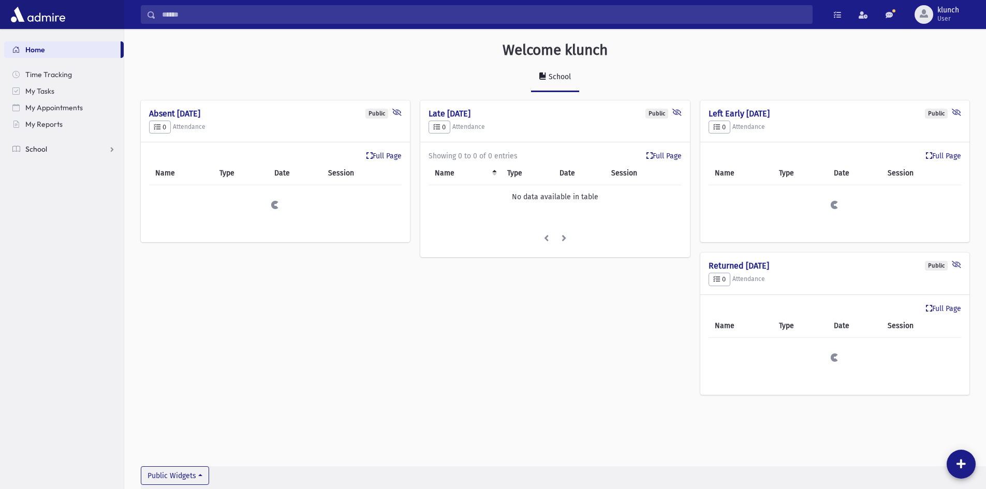
click at [75, 152] on link "School" at bounding box center [64, 149] width 120 height 17
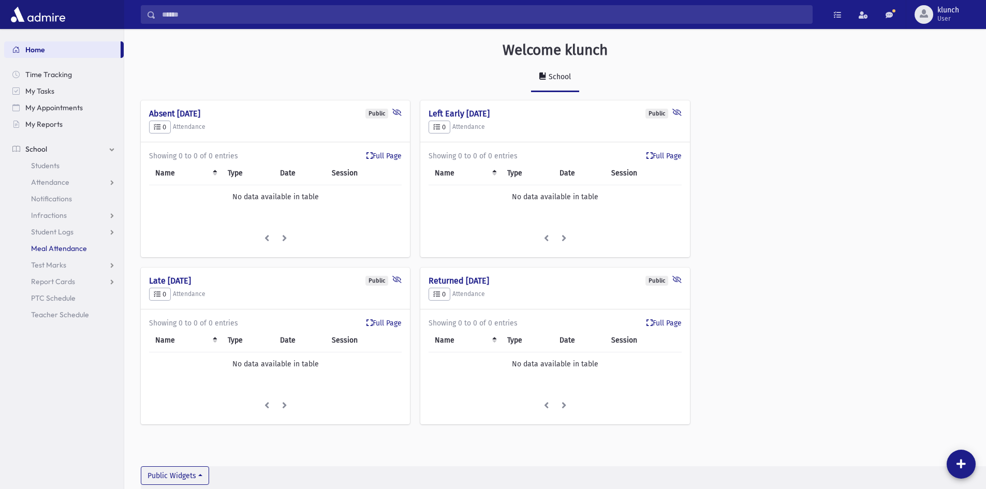
click at [60, 250] on span "Meal Attendance" at bounding box center [59, 248] width 56 height 9
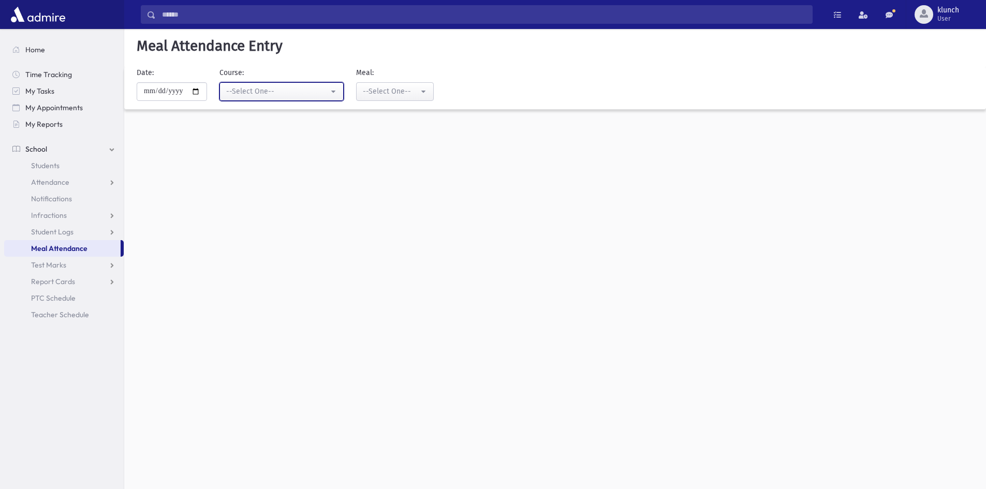
click at [263, 93] on div "--Select One--" at bounding box center [277, 91] width 103 height 11
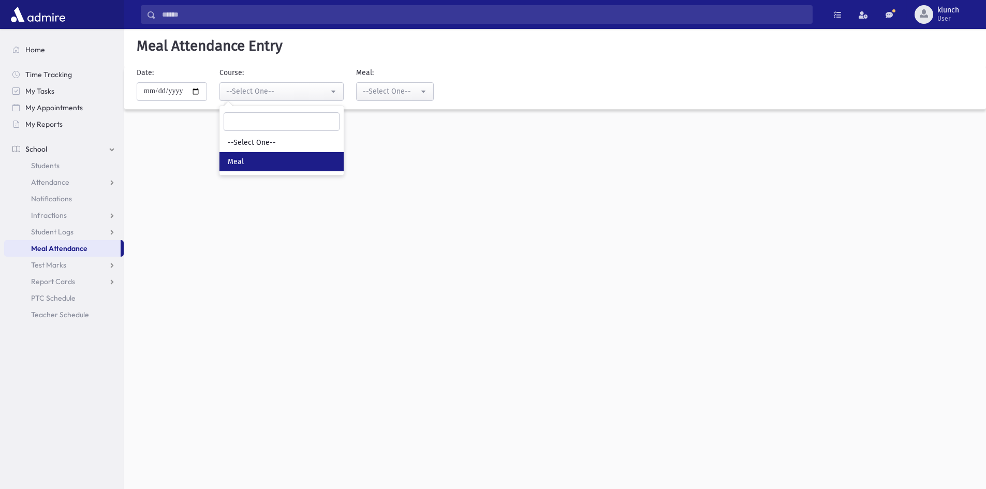
click at [254, 158] on link "Meal" at bounding box center [282, 161] width 124 height 19
select select "*****"
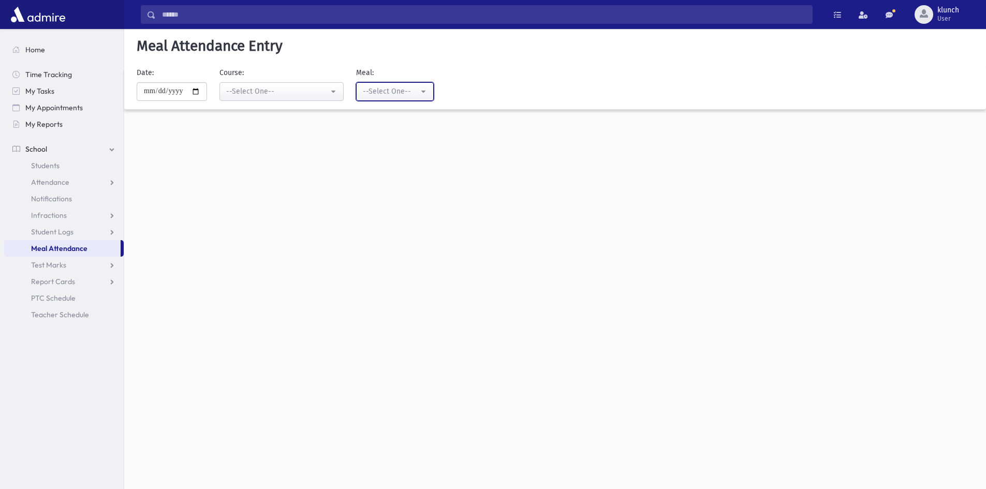
click at [375, 96] on div "--Select One--" at bounding box center [391, 91] width 56 height 11
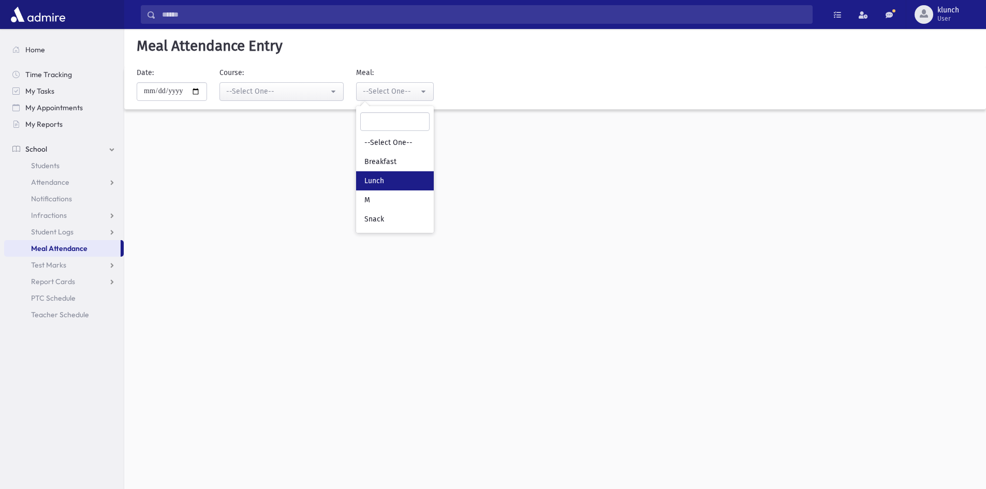
click at [376, 173] on link "Lunch" at bounding box center [395, 180] width 78 height 19
select select "*"
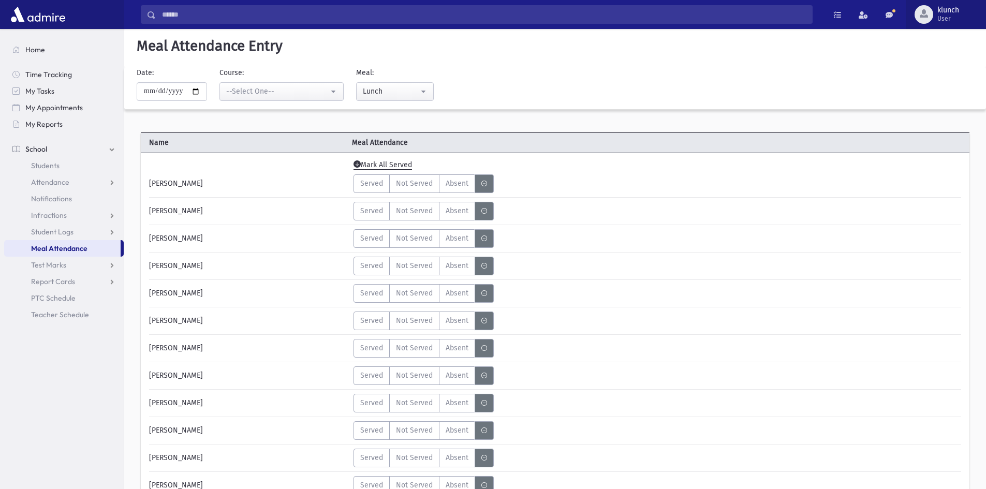
click at [946, 9] on span "klunch" at bounding box center [949, 10] width 22 height 8
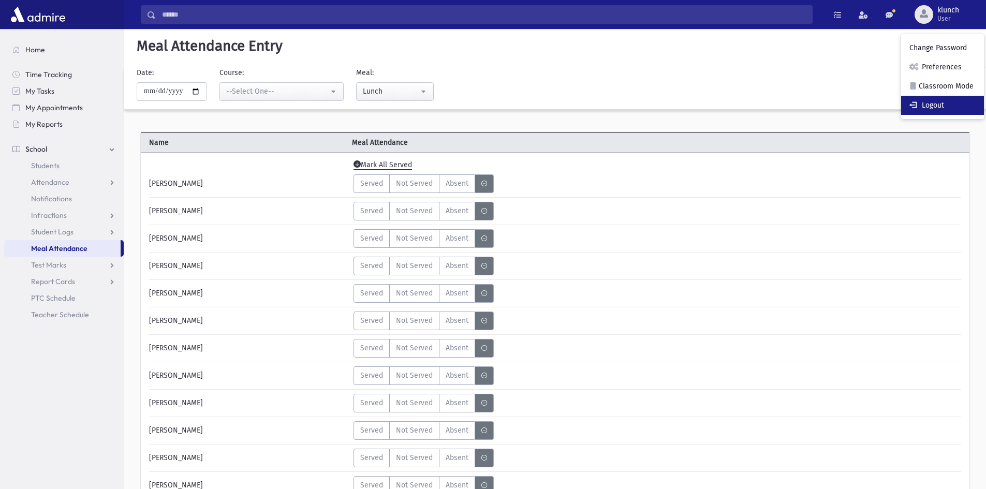
click at [926, 105] on link "Logout" at bounding box center [942, 105] width 83 height 19
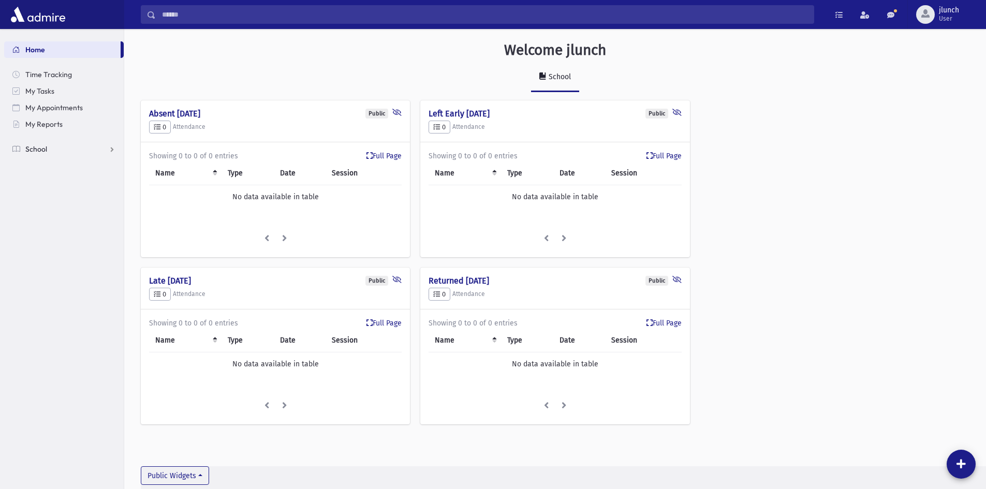
click at [27, 149] on span "School" at bounding box center [36, 148] width 22 height 9
click at [80, 249] on span "Meal Attendance" at bounding box center [59, 248] width 56 height 9
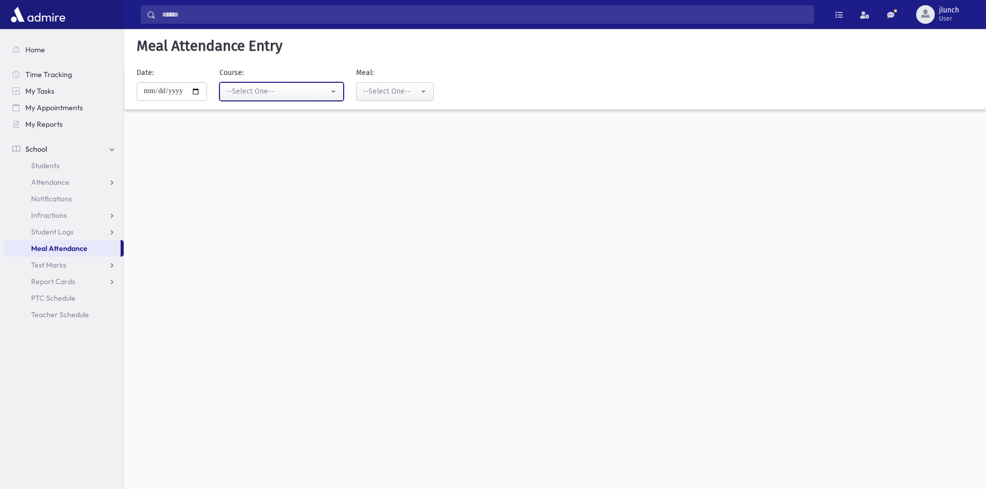
click at [260, 92] on div "--Select One--" at bounding box center [277, 91] width 103 height 11
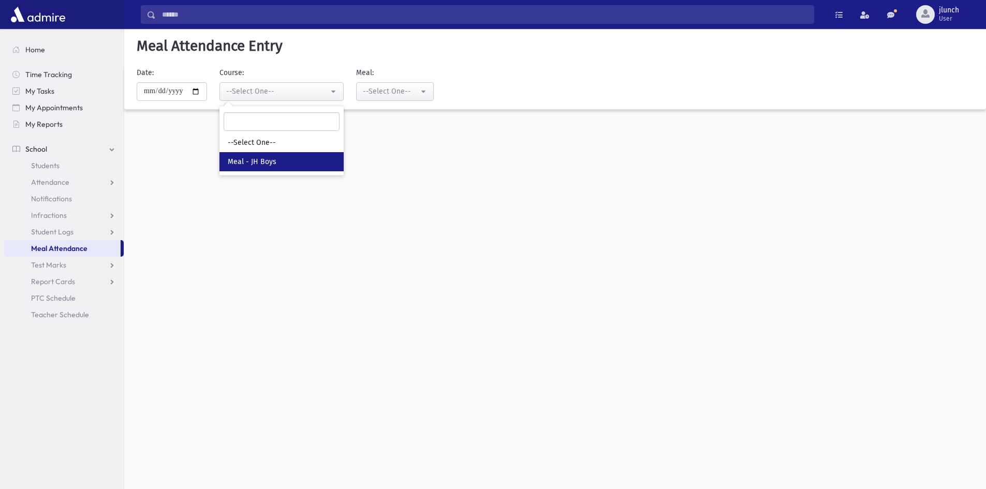
click at [271, 164] on span "Meal - JH Boys" at bounding box center [252, 162] width 49 height 10
select select "*****"
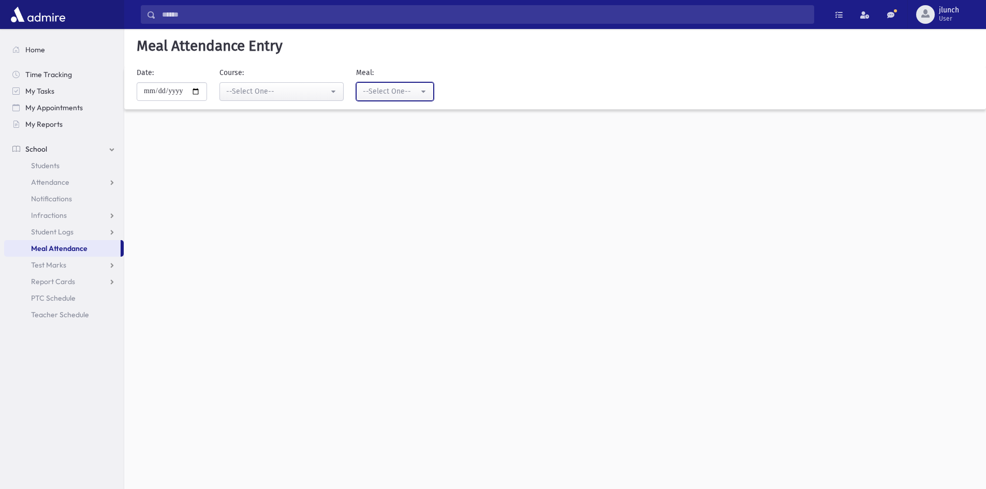
click at [392, 96] on div "--Select One--" at bounding box center [391, 91] width 56 height 11
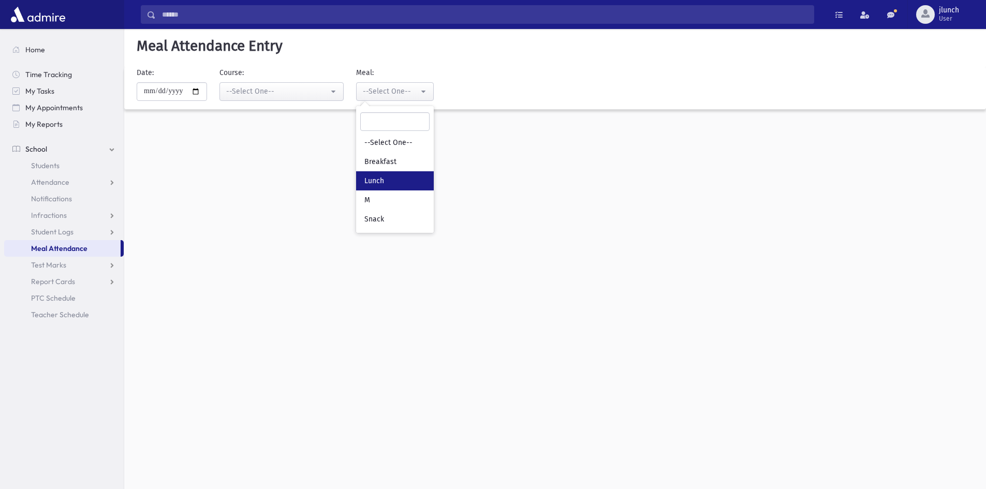
click at [384, 181] on span "Lunch" at bounding box center [375, 181] width 20 height 10
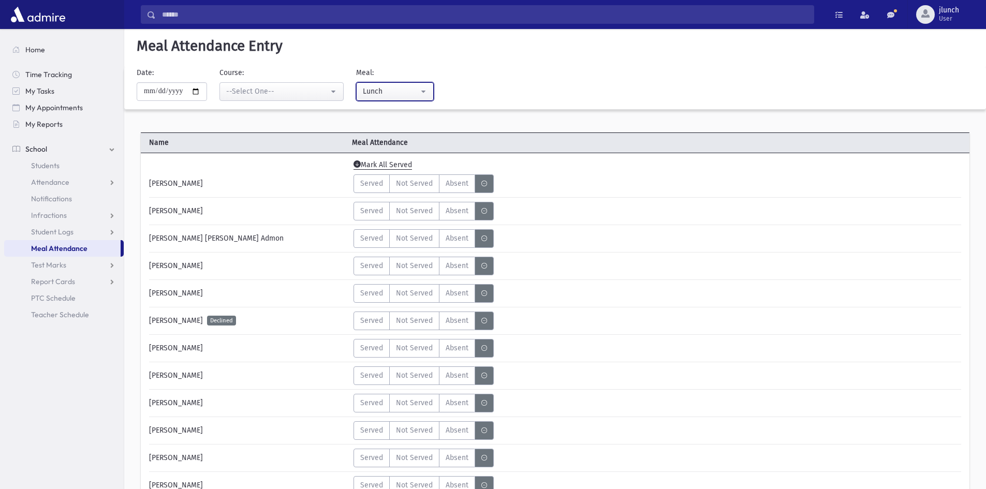
click at [390, 86] on div "Lunch" at bounding box center [391, 91] width 56 height 11
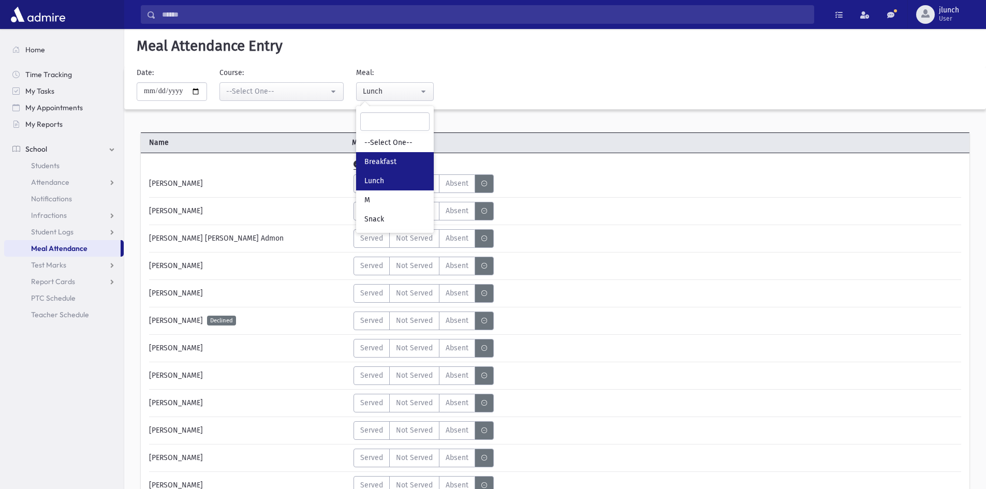
click at [387, 161] on span "Breakfast" at bounding box center [381, 162] width 32 height 10
select select "*"
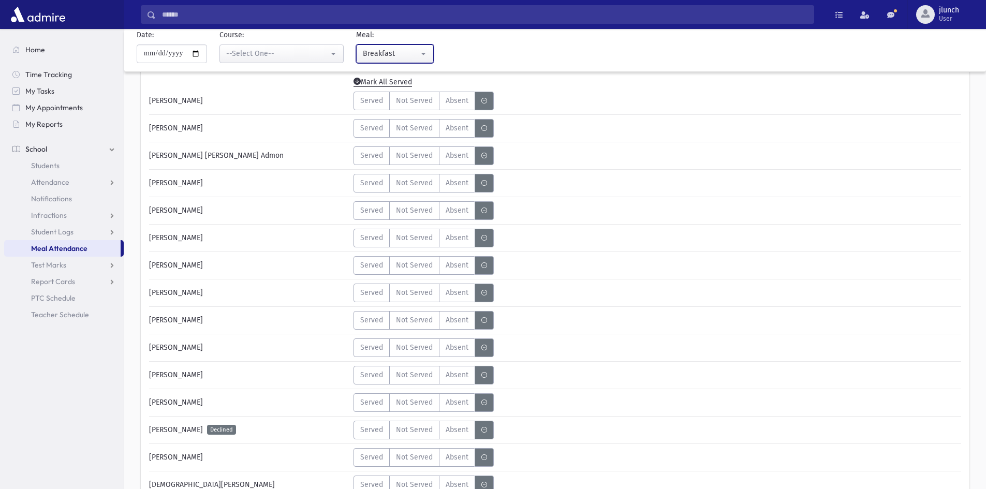
scroll to position [104, 0]
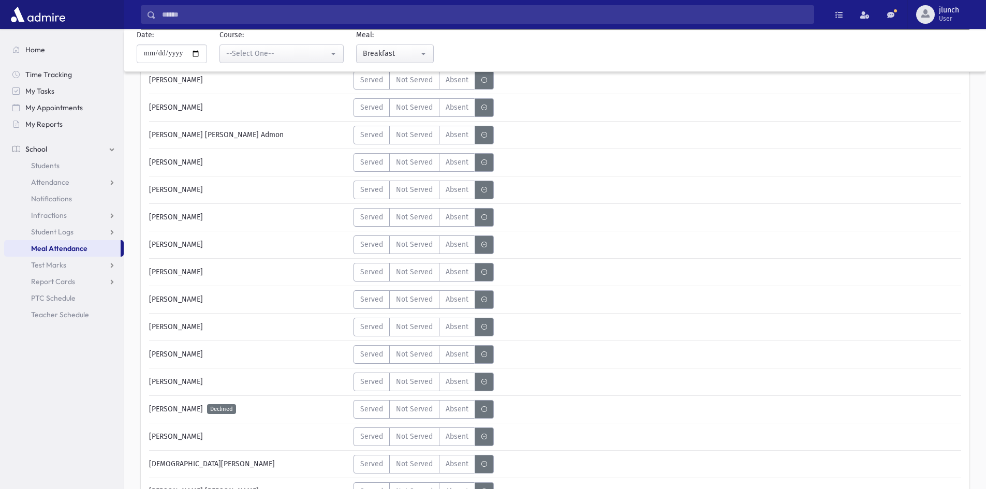
drag, startPoint x: 347, startPoint y: 141, endPoint x: 332, endPoint y: 127, distance: 20.1
click at [300, 61] on button "--Select One--" at bounding box center [282, 54] width 124 height 19
click at [625, 212] on div "Served Not Served Absent A" at bounding box center [556, 217] width 412 height 19
click at [940, 11] on span "jlunch" at bounding box center [949, 10] width 20 height 8
click at [923, 108] on link "Logout" at bounding box center [942, 105] width 83 height 19
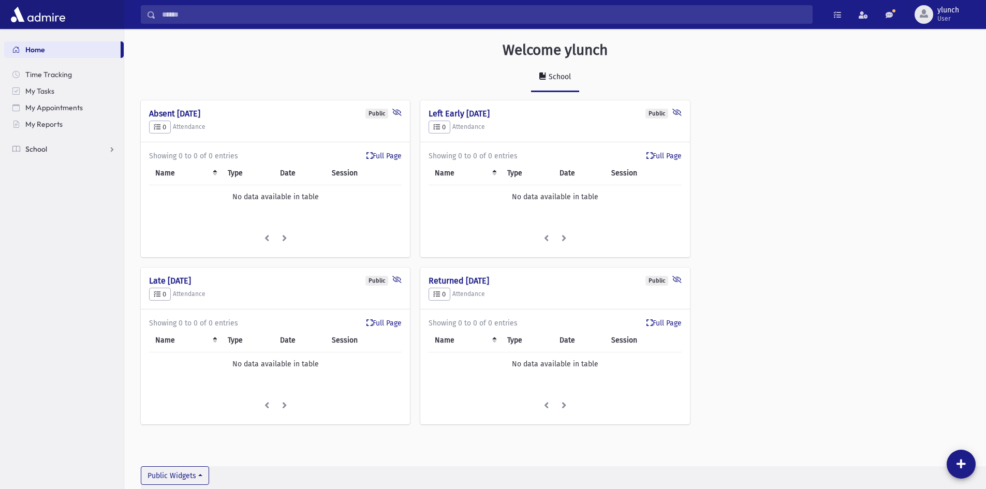
click at [60, 153] on link "School" at bounding box center [64, 149] width 120 height 17
click at [65, 247] on span "Meal Attendance" at bounding box center [59, 248] width 56 height 9
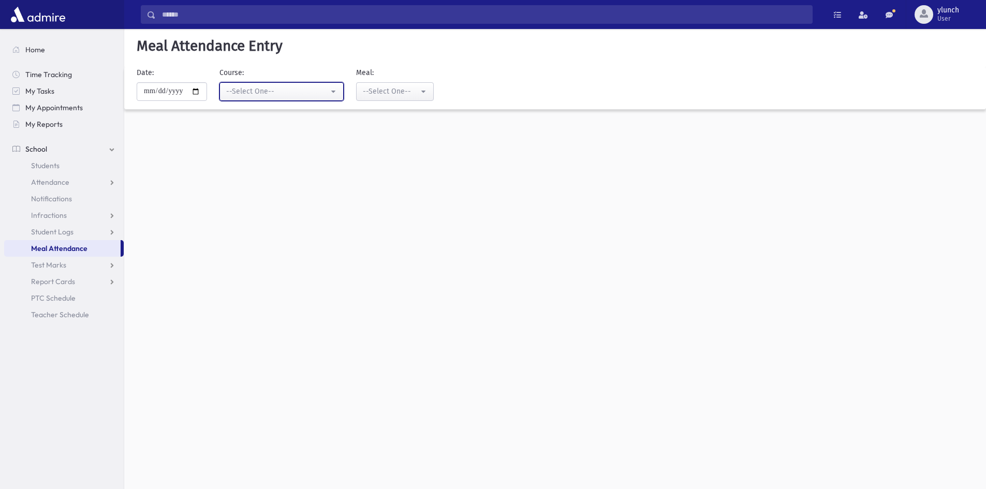
click at [256, 98] on button "--Select One--" at bounding box center [282, 91] width 124 height 19
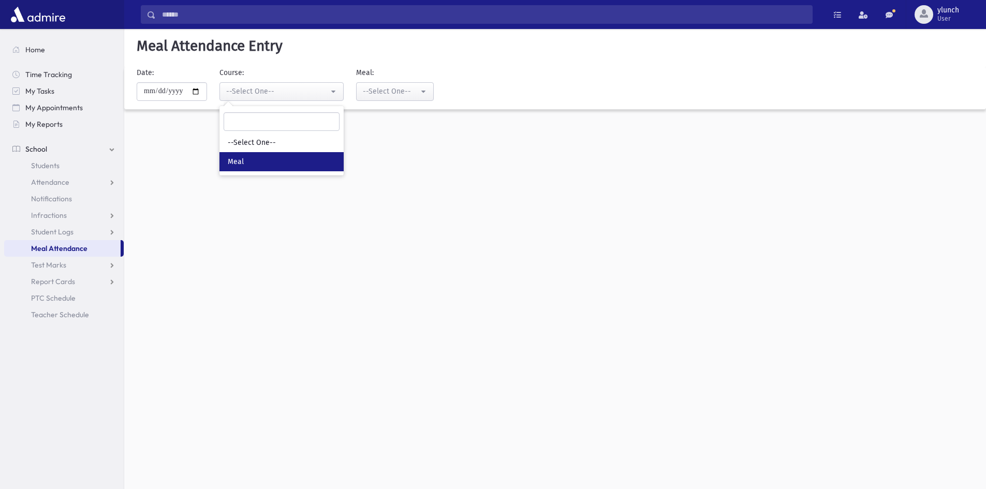
click at [257, 158] on link "Meal" at bounding box center [282, 161] width 124 height 19
select select "*****"
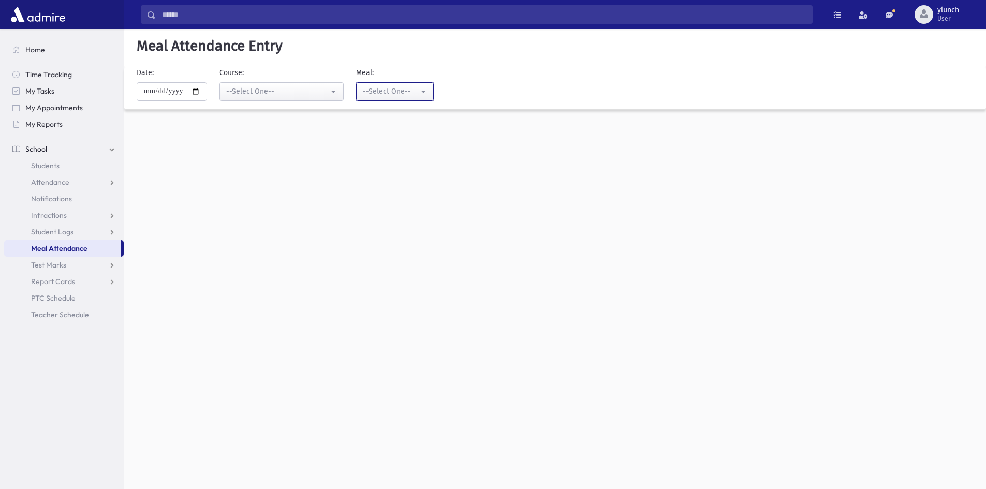
click at [389, 88] on div "--Select One--" at bounding box center [391, 91] width 56 height 11
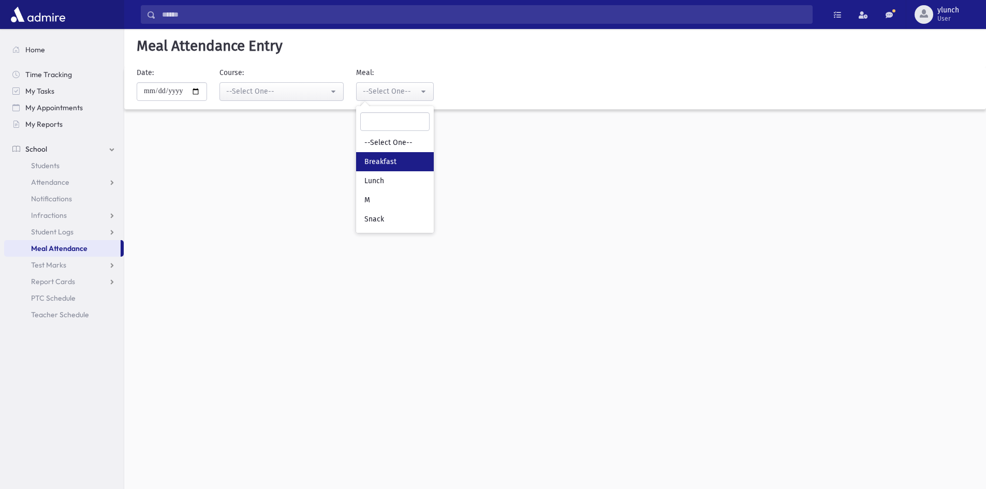
click at [382, 159] on span "Breakfast" at bounding box center [381, 162] width 32 height 10
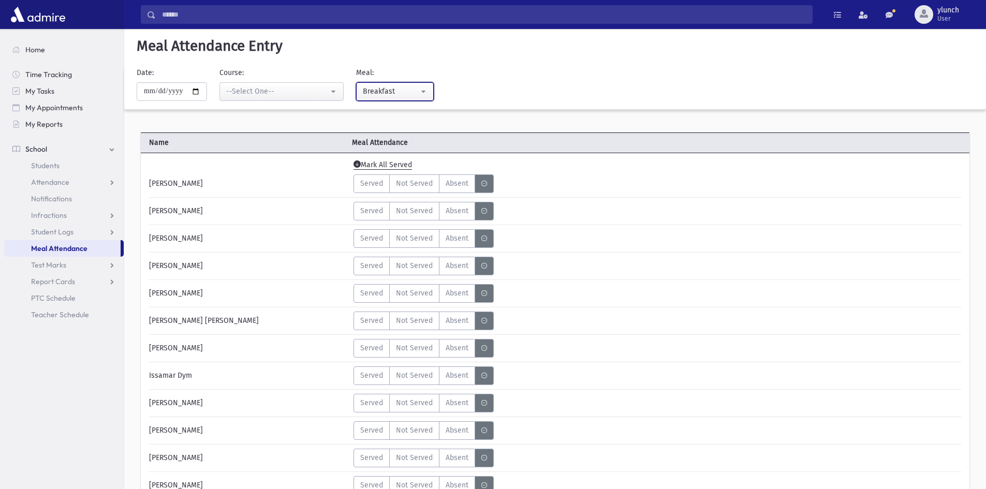
click at [385, 94] on div "Breakfast" at bounding box center [391, 91] width 56 height 11
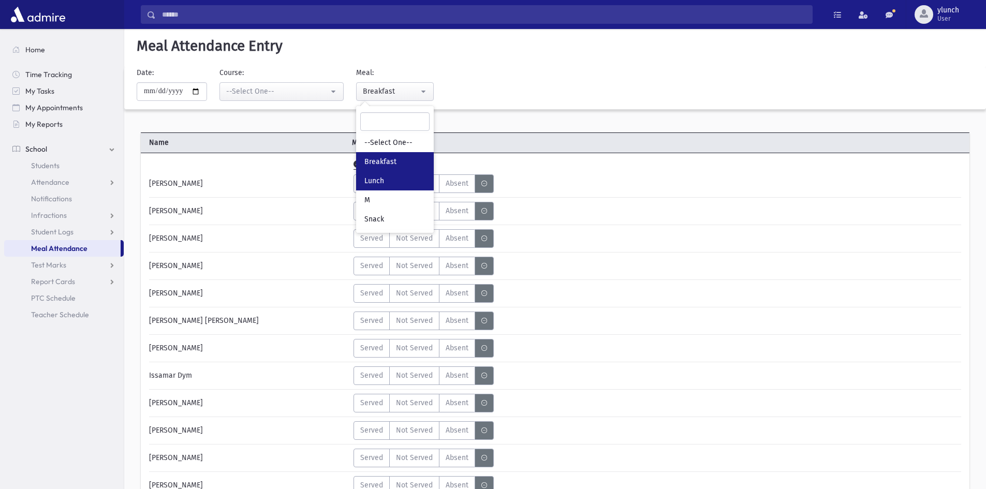
click at [380, 177] on span "Lunch" at bounding box center [375, 181] width 20 height 10
select select "*"
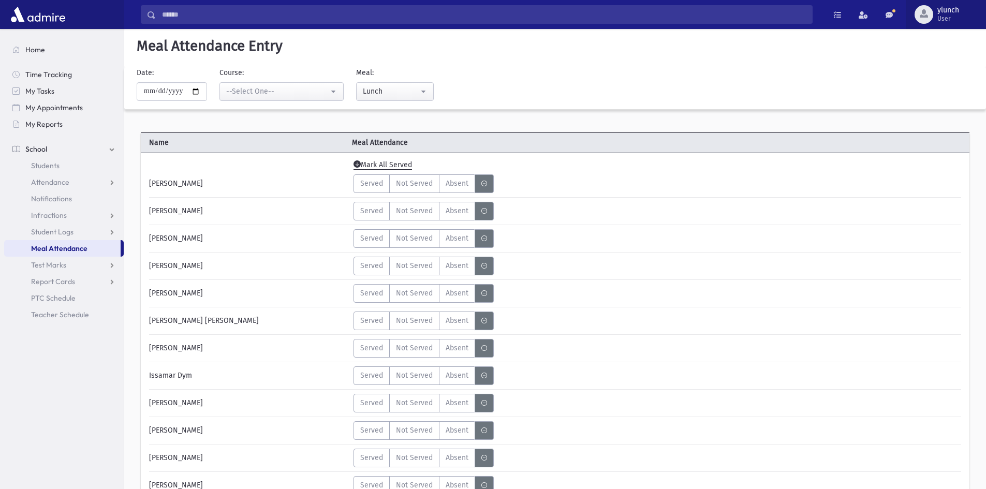
click at [952, 9] on span "ylunch" at bounding box center [949, 10] width 22 height 8
click at [940, 106] on link "Logout" at bounding box center [942, 105] width 83 height 19
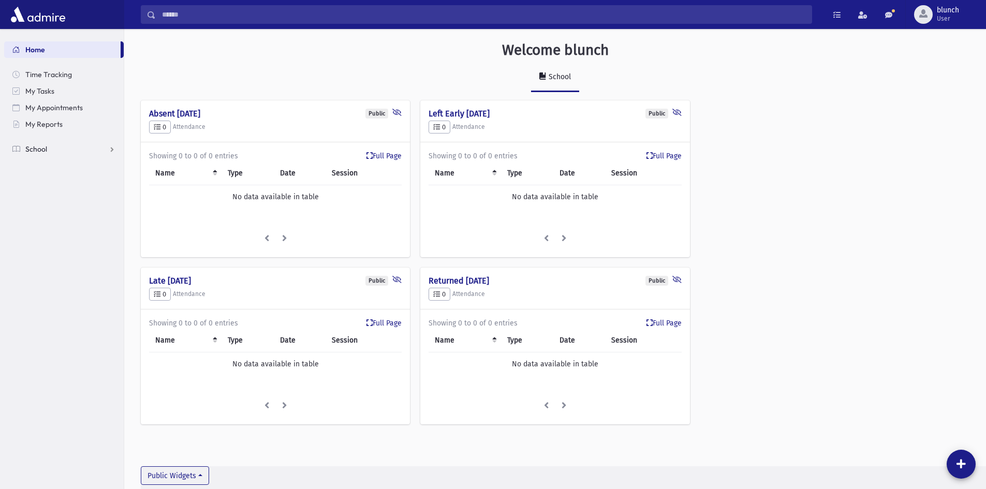
click at [43, 151] on span "School" at bounding box center [36, 148] width 22 height 9
click at [60, 248] on span "Meal Attendance" at bounding box center [59, 248] width 56 height 9
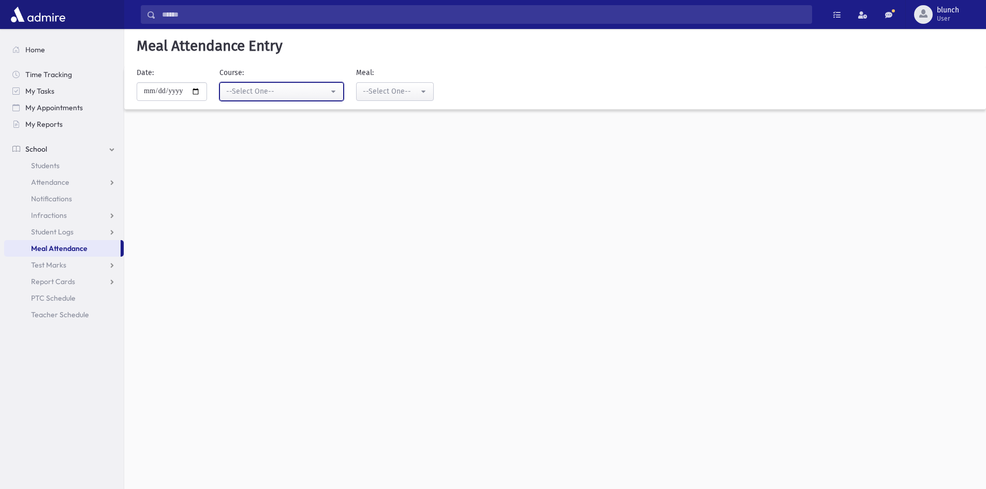
click at [296, 92] on div "--Select One--" at bounding box center [277, 91] width 103 height 11
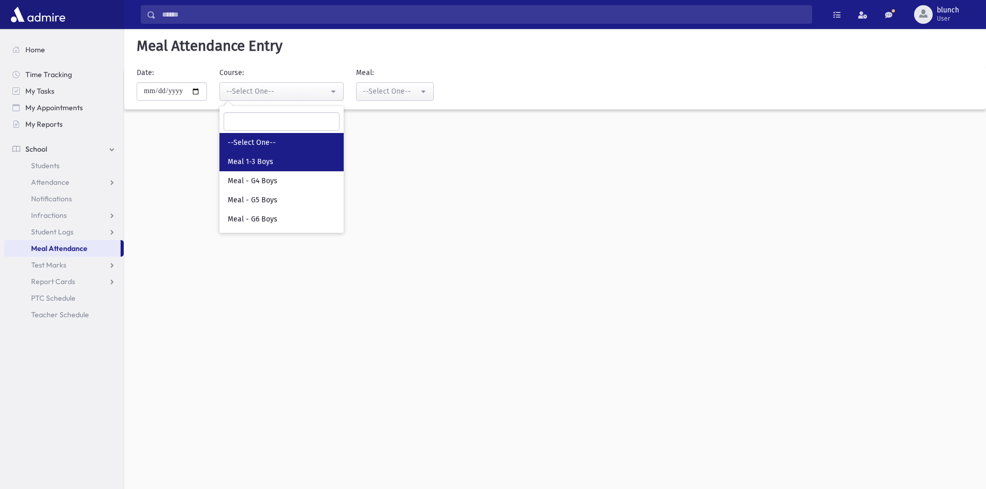
click at [273, 165] on span "Meal 1-3 Boys" at bounding box center [251, 162] width 46 height 10
select select "*****"
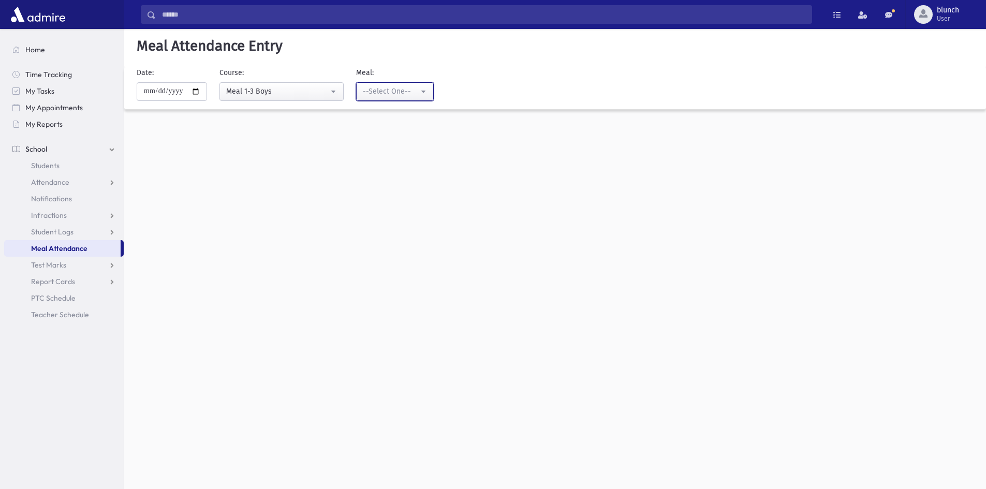
click at [387, 92] on div "--Select One--" at bounding box center [391, 91] width 56 height 11
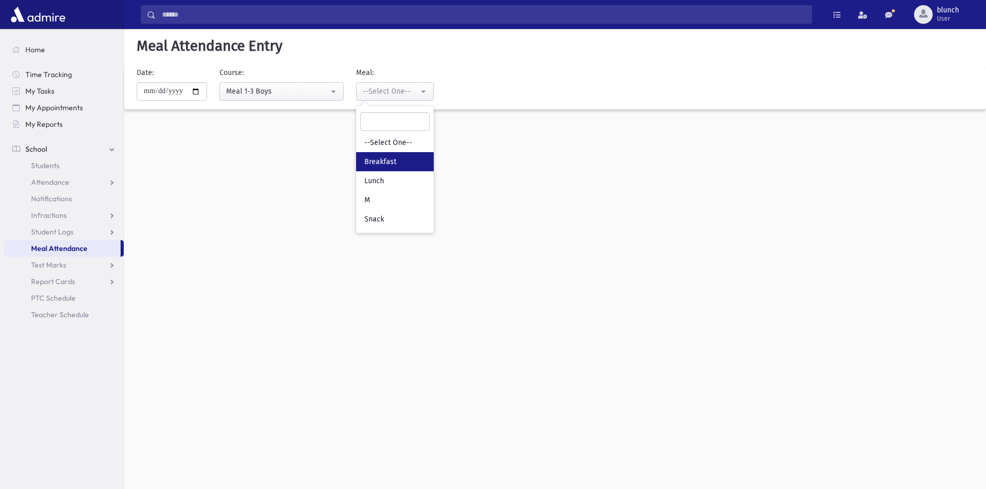
click at [386, 166] on span "Breakfast" at bounding box center [381, 162] width 32 height 10
select select "*"
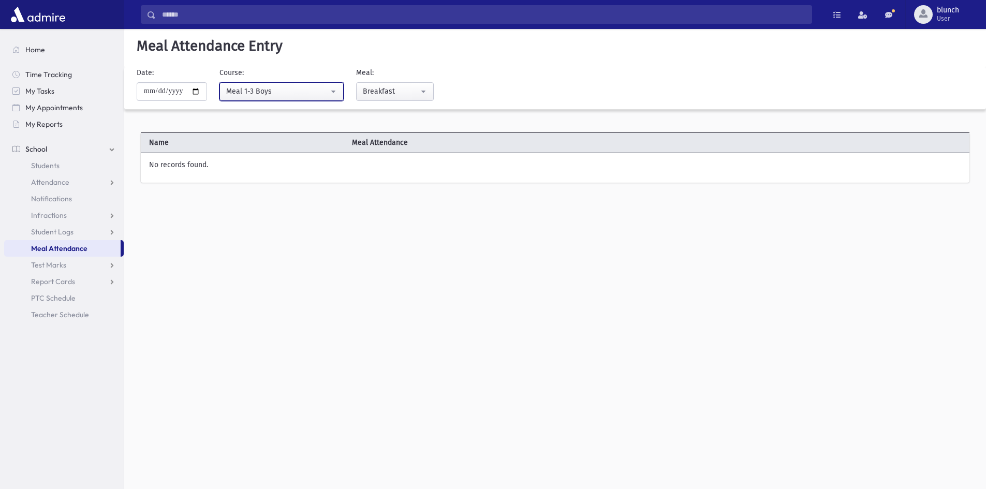
click at [316, 99] on button "Meal 1-3 Boys" at bounding box center [282, 91] width 124 height 19
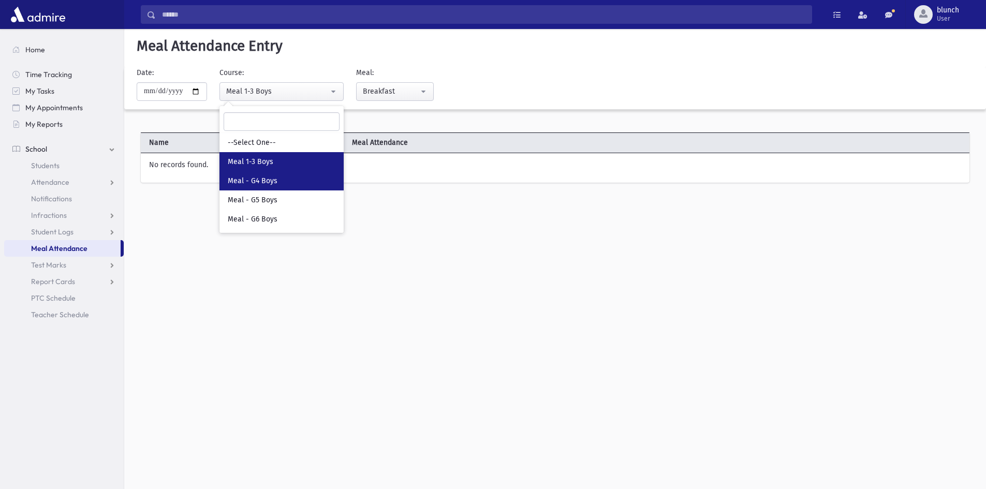
click at [283, 176] on link "Meal - G4 Boys" at bounding box center [282, 180] width 124 height 19
select select "*****"
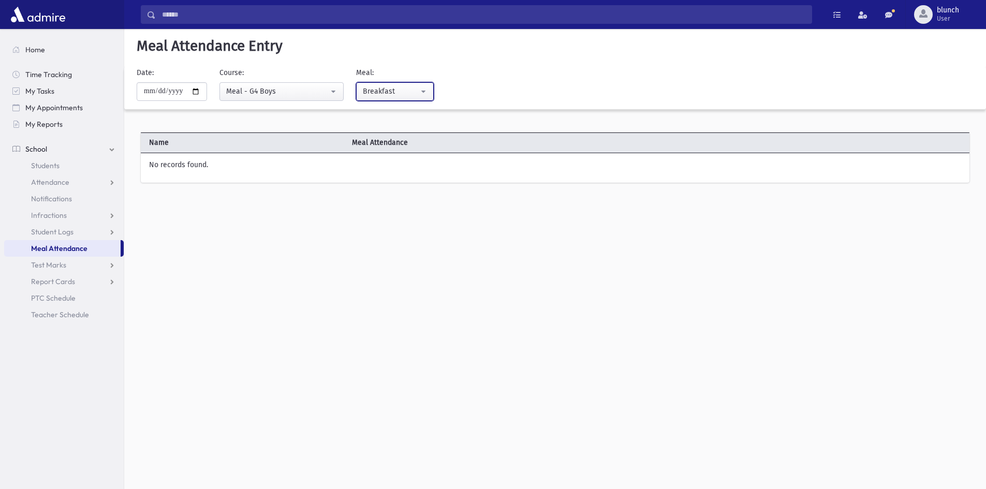
click at [397, 96] on div "Breakfast" at bounding box center [391, 91] width 56 height 11
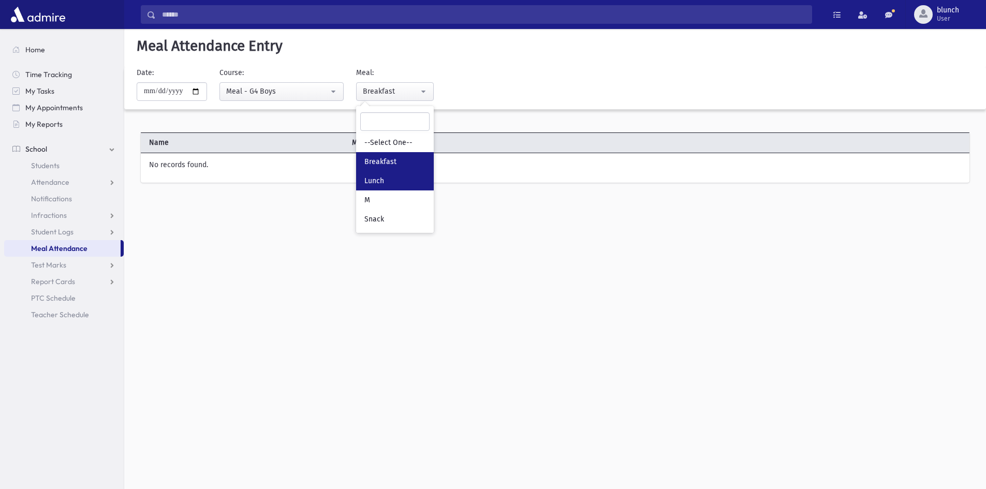
click at [401, 180] on link "Lunch" at bounding box center [395, 180] width 78 height 19
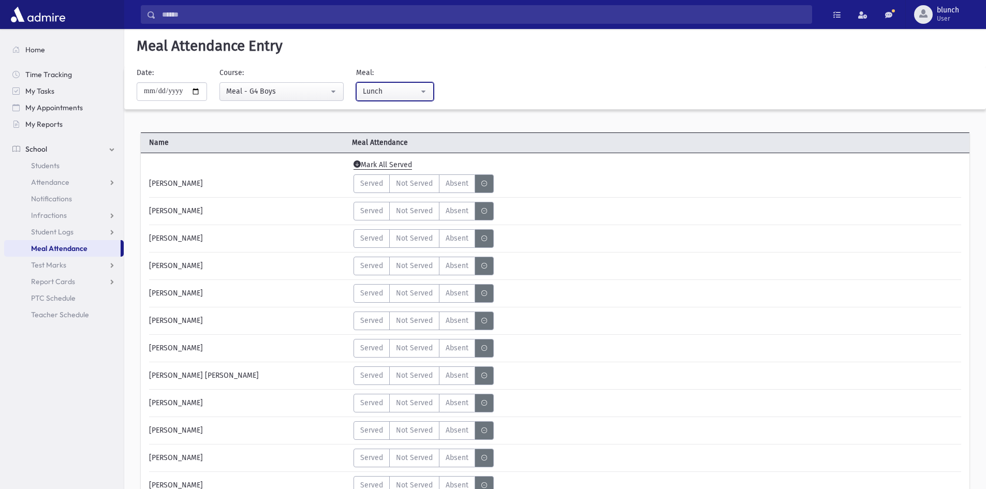
click at [401, 95] on div "Lunch" at bounding box center [391, 91] width 56 height 11
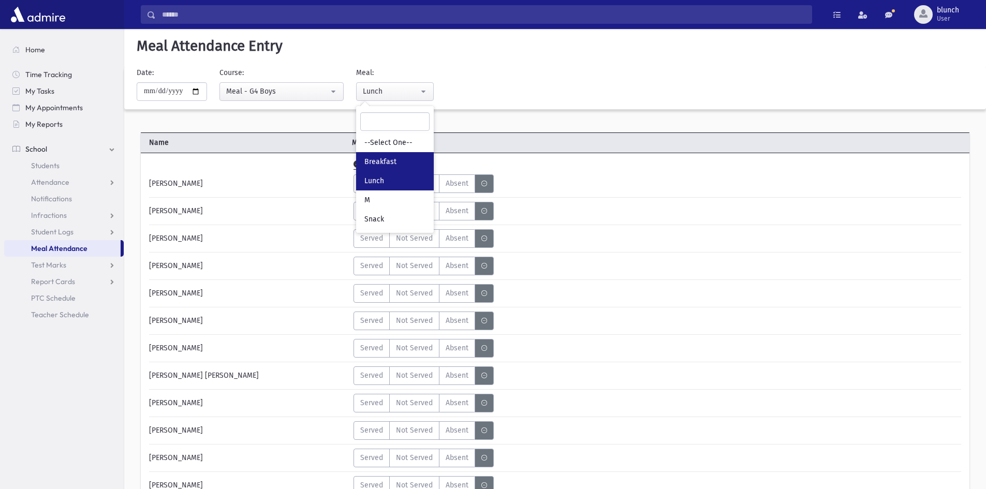
click at [391, 161] on span "Breakfast" at bounding box center [381, 162] width 32 height 10
select select "*"
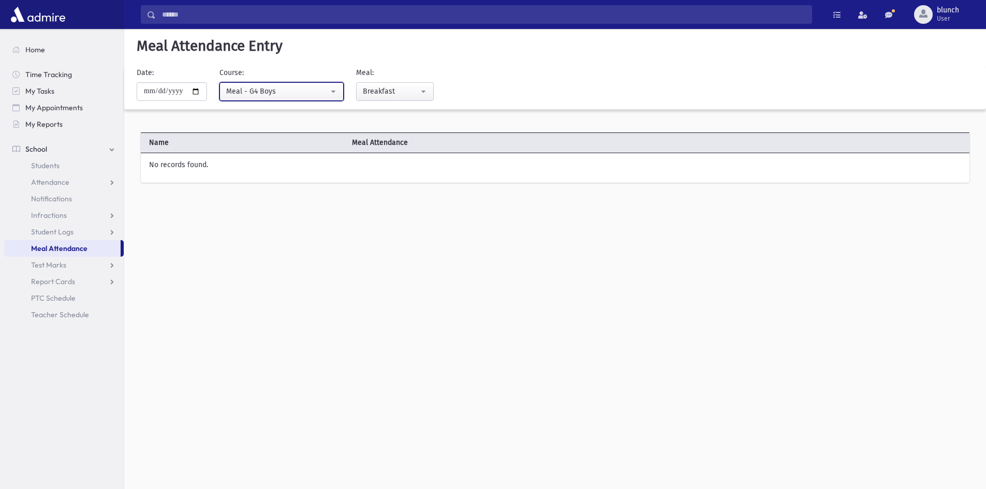
click at [307, 95] on div "Meal - G4 Boys" at bounding box center [277, 91] width 103 height 11
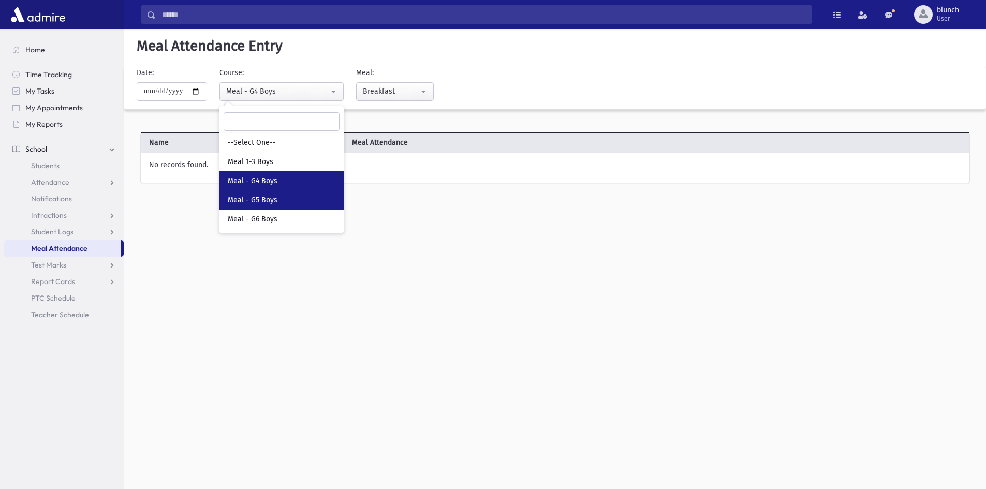
click at [287, 202] on link "Meal - G5 Boys" at bounding box center [282, 200] width 124 height 19
select select "*****"
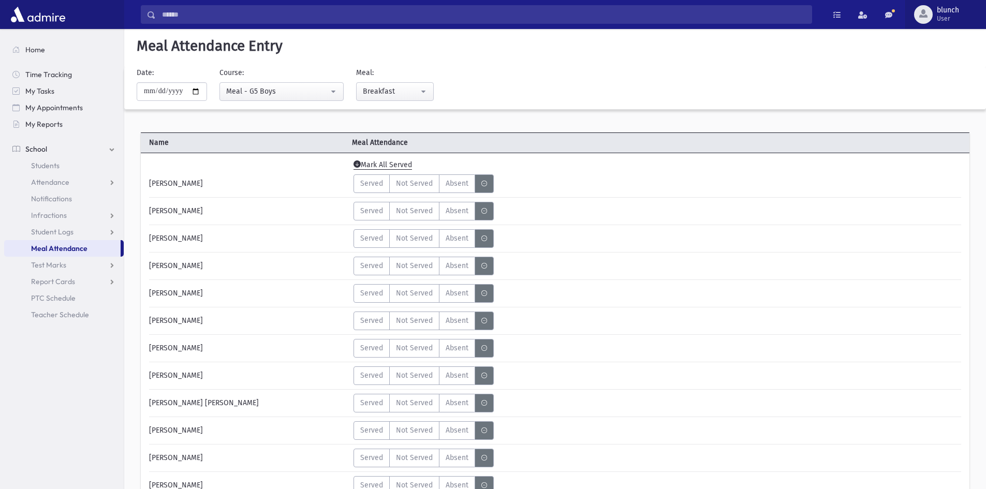
click at [948, 22] on span "User" at bounding box center [948, 18] width 22 height 8
click at [922, 106] on link "Logout" at bounding box center [942, 105] width 83 height 19
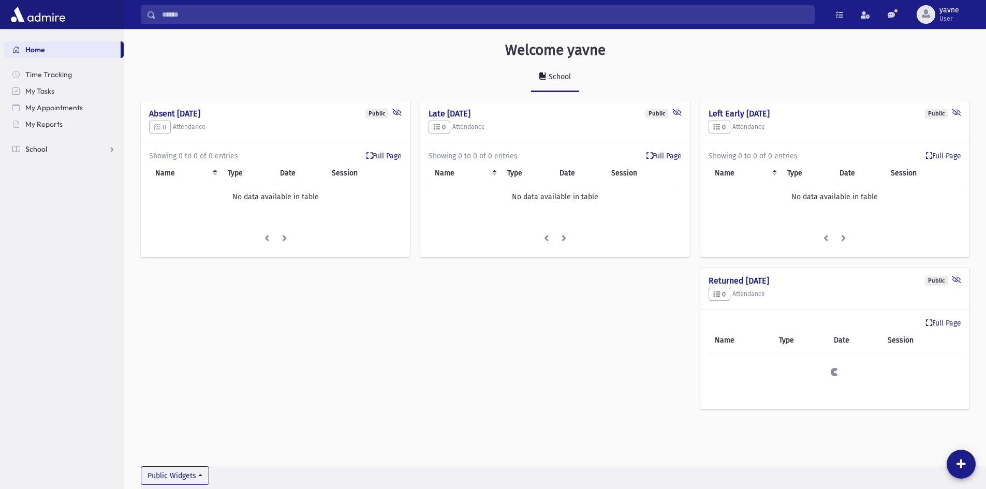
click at [51, 150] on link "School" at bounding box center [64, 149] width 120 height 17
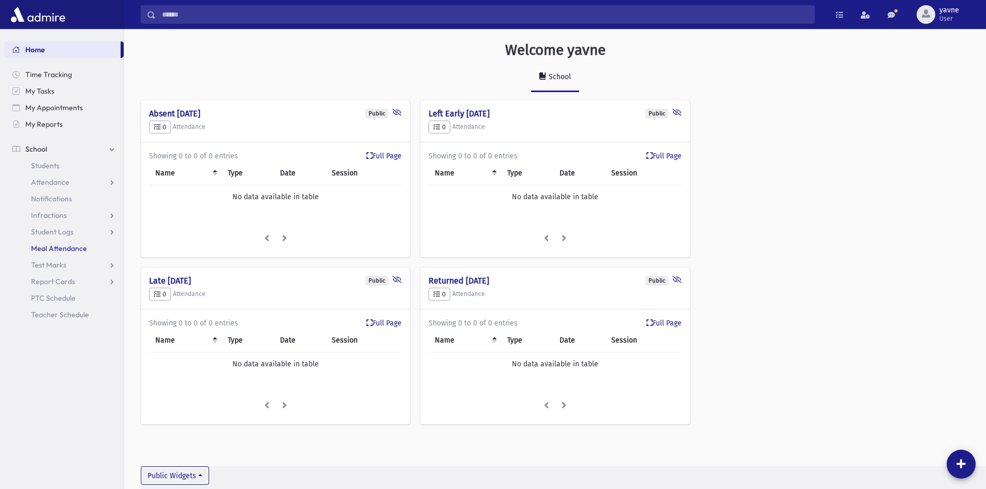
click at [58, 253] on span "Meal Attendance" at bounding box center [59, 248] width 56 height 9
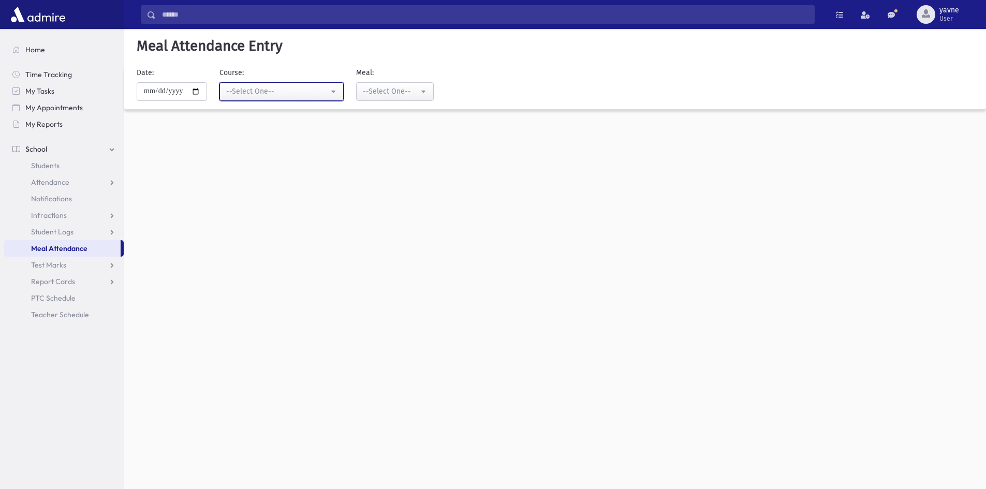
click at [326, 91] on div "--Select One--" at bounding box center [277, 91] width 103 height 11
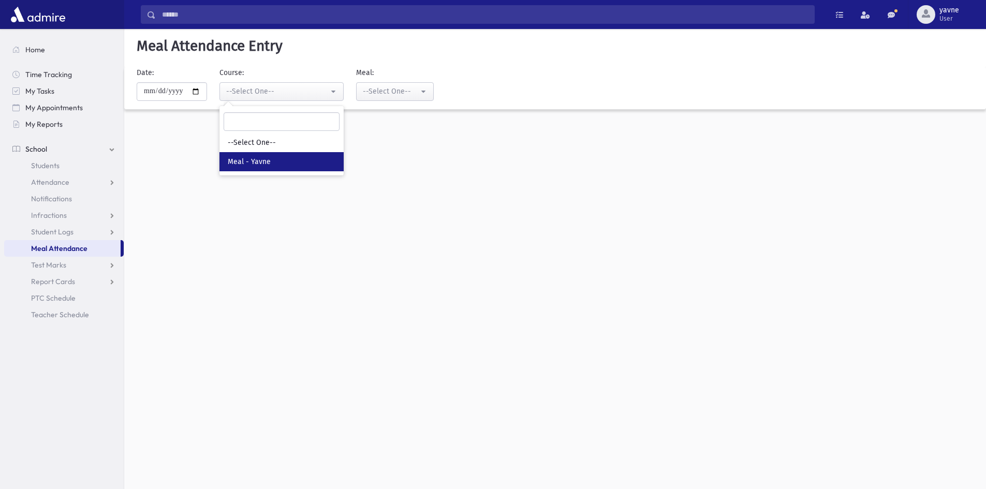
click at [287, 165] on link "Meal - Yavne" at bounding box center [282, 161] width 124 height 19
select select "*****"
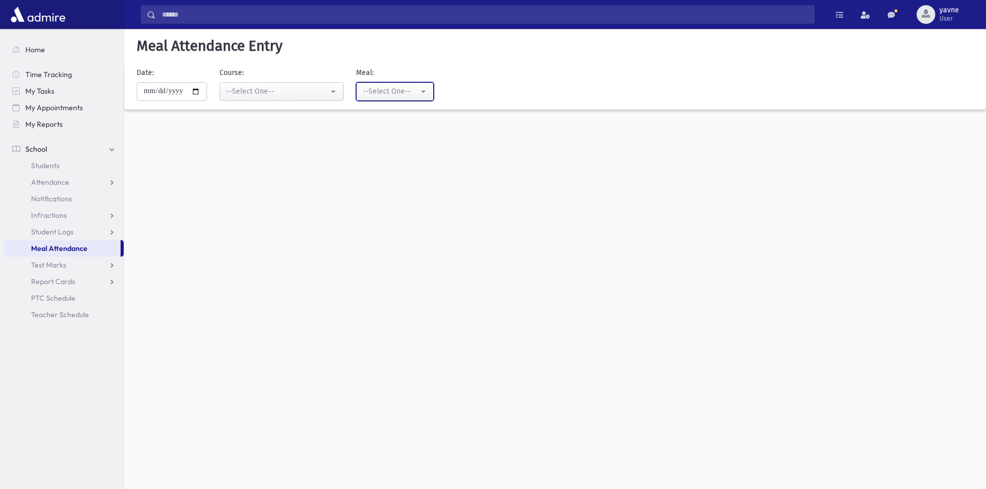
click at [388, 93] on div "--Select One--" at bounding box center [391, 91] width 56 height 11
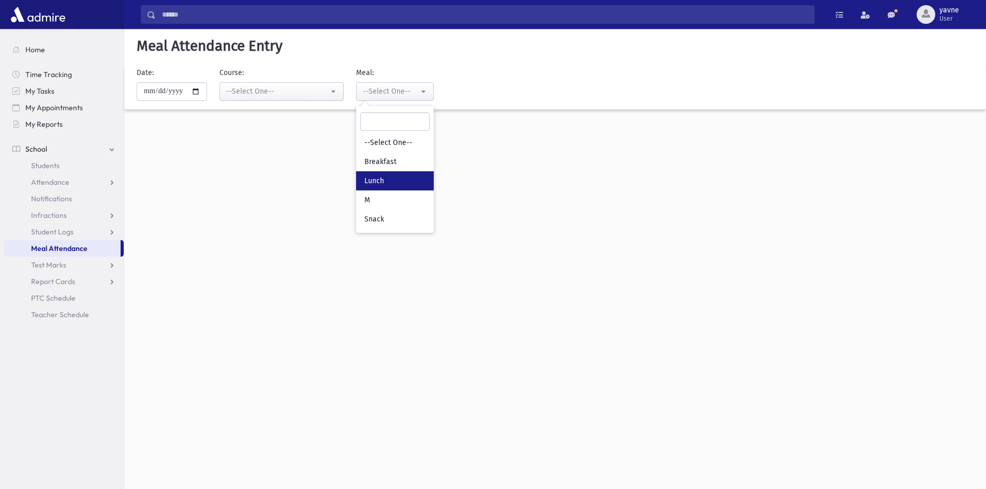
click at [384, 179] on span "Lunch" at bounding box center [375, 181] width 20 height 10
select select "*"
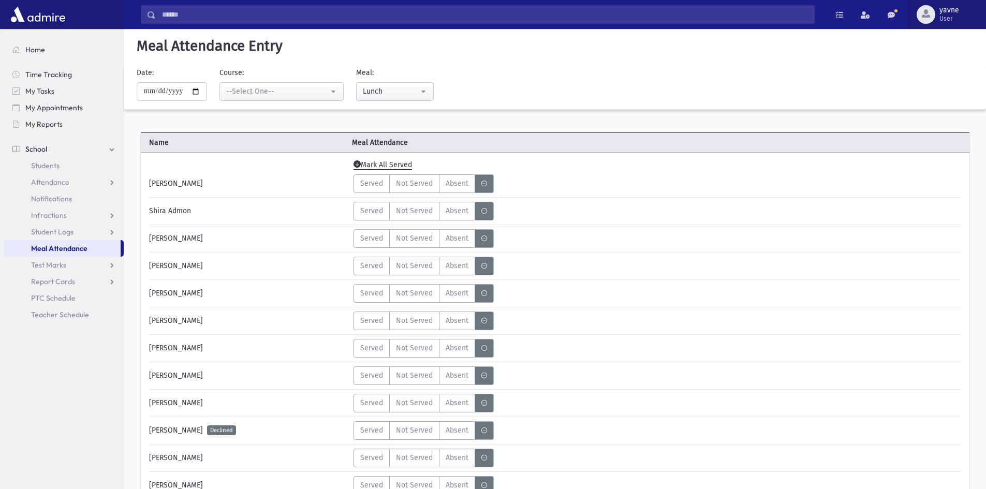
click at [947, 20] on span "User" at bounding box center [950, 18] width 20 height 8
click at [935, 102] on link "Logout" at bounding box center [941, 105] width 83 height 19
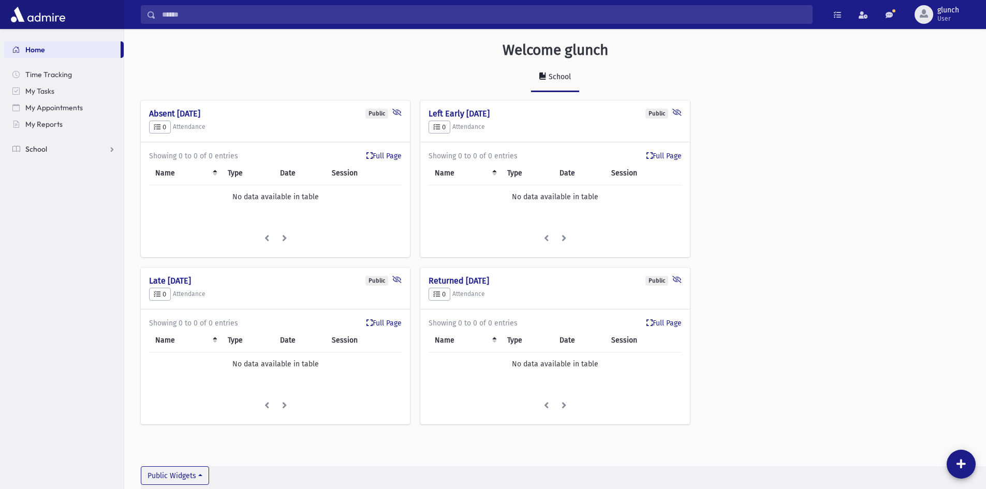
click at [45, 153] on span "School" at bounding box center [36, 148] width 22 height 9
click at [56, 254] on link "Meal Attendance" at bounding box center [64, 248] width 120 height 17
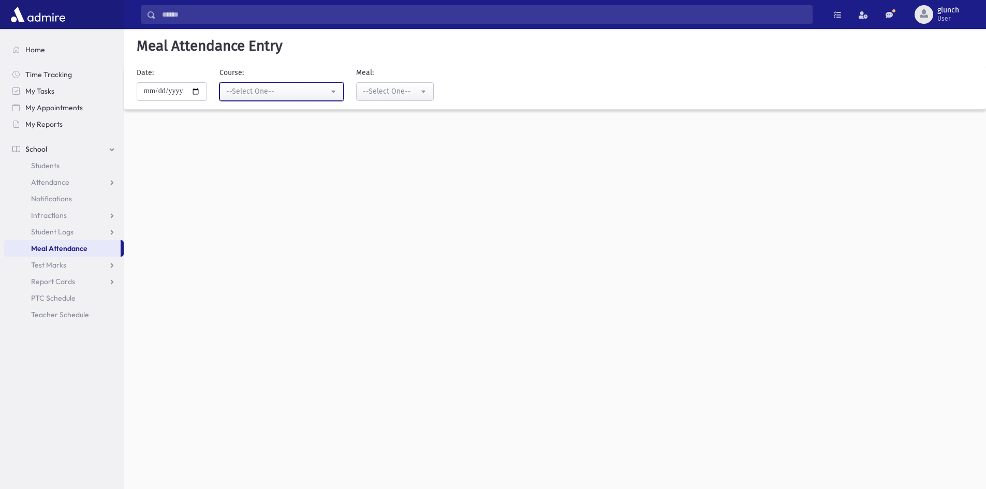
click at [254, 90] on div "--Select One--" at bounding box center [277, 91] width 103 height 11
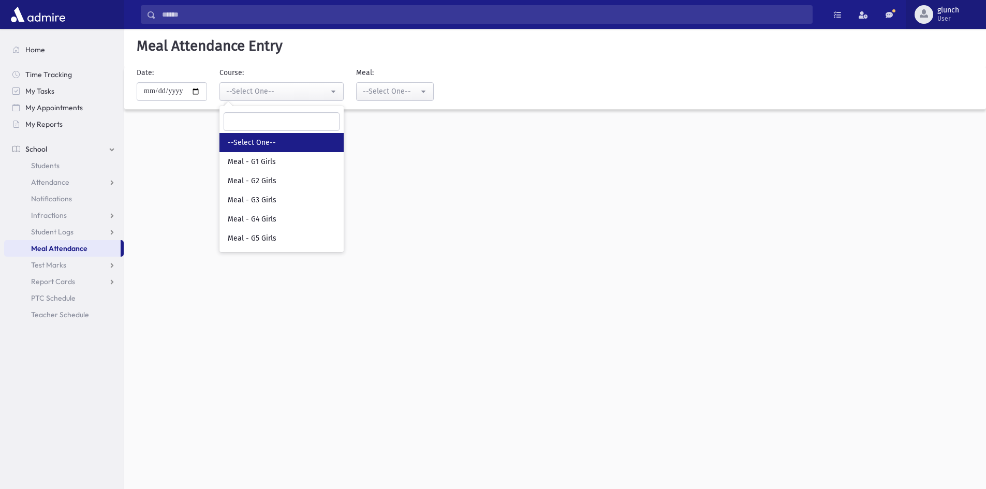
click at [947, 13] on span "glunch" at bounding box center [949, 10] width 22 height 8
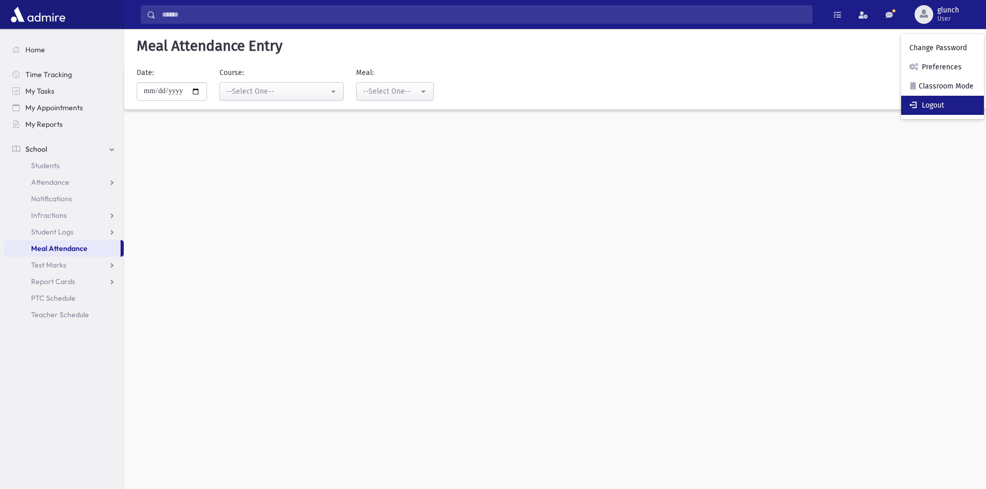
click at [930, 104] on link "Logout" at bounding box center [942, 105] width 83 height 19
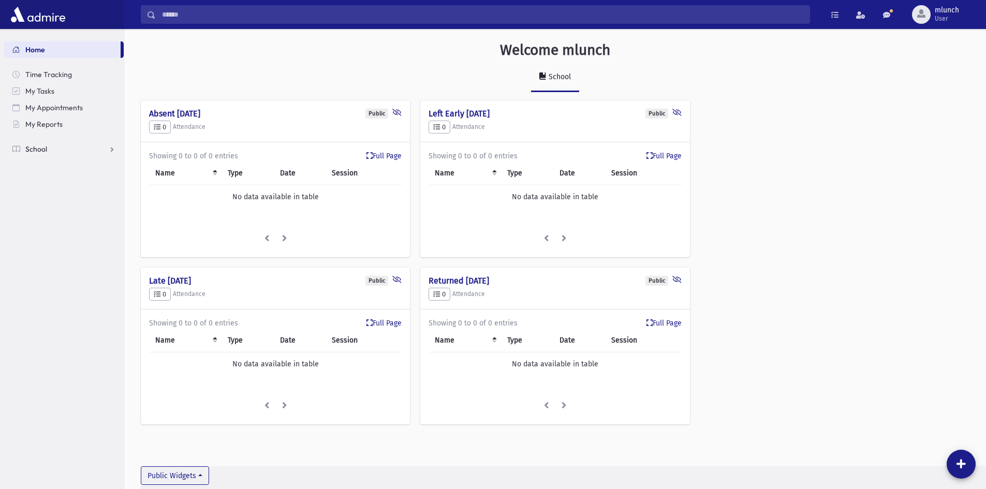
click at [50, 145] on link "School" at bounding box center [64, 149] width 120 height 17
click at [57, 246] on span "Meal Attendance" at bounding box center [59, 248] width 56 height 9
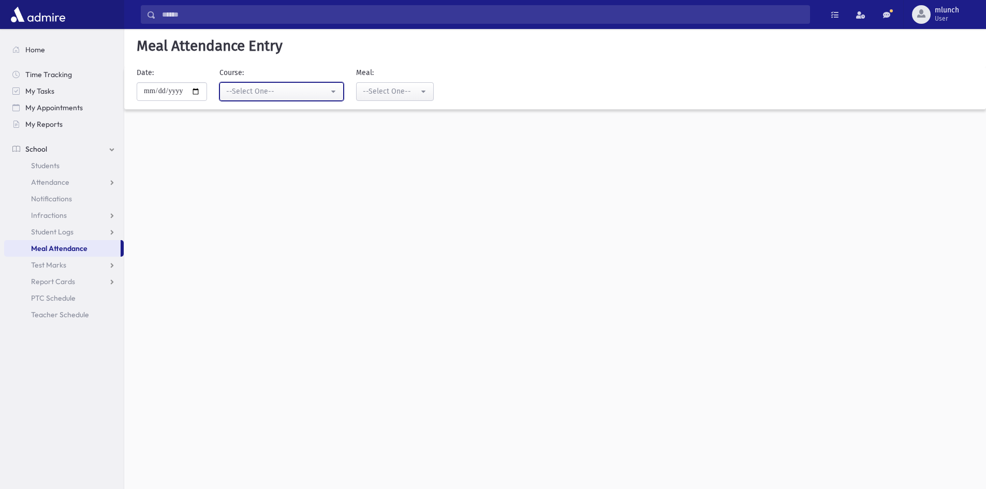
click at [249, 97] on div "--Select One--" at bounding box center [277, 91] width 103 height 11
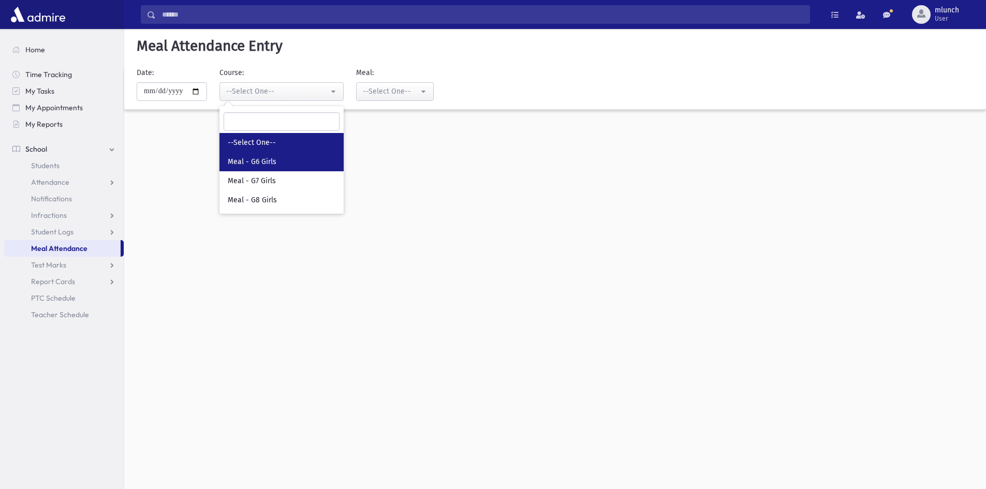
click at [256, 156] on link "Meal - G6 Girls" at bounding box center [282, 161] width 124 height 19
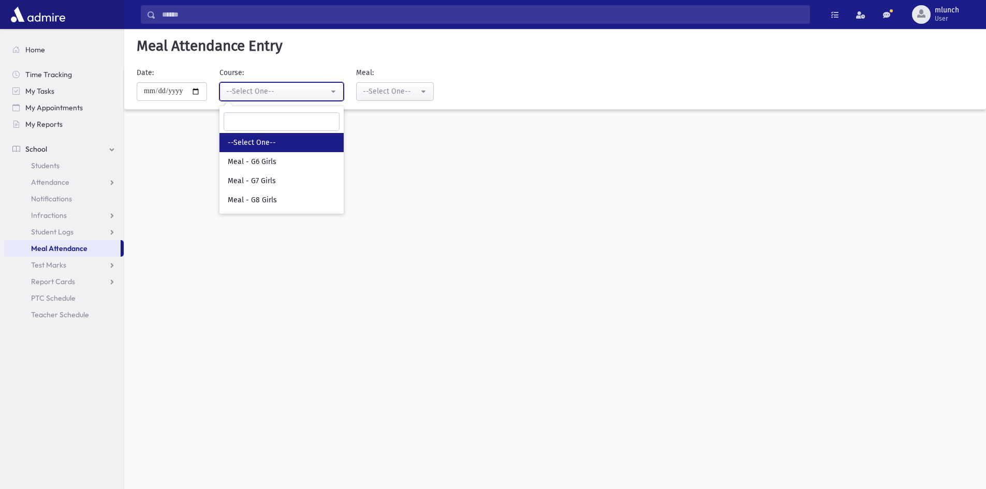
select select "*****"
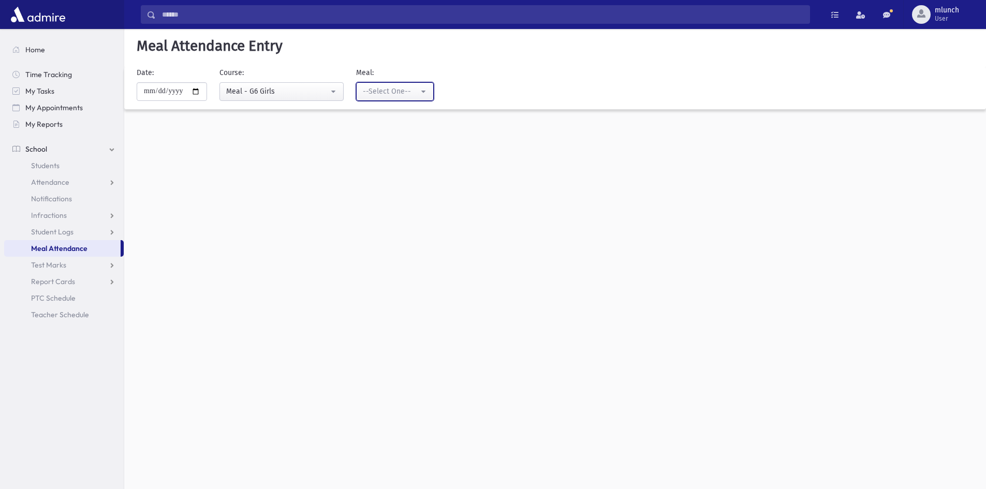
click at [400, 88] on div "--Select One--" at bounding box center [391, 91] width 56 height 11
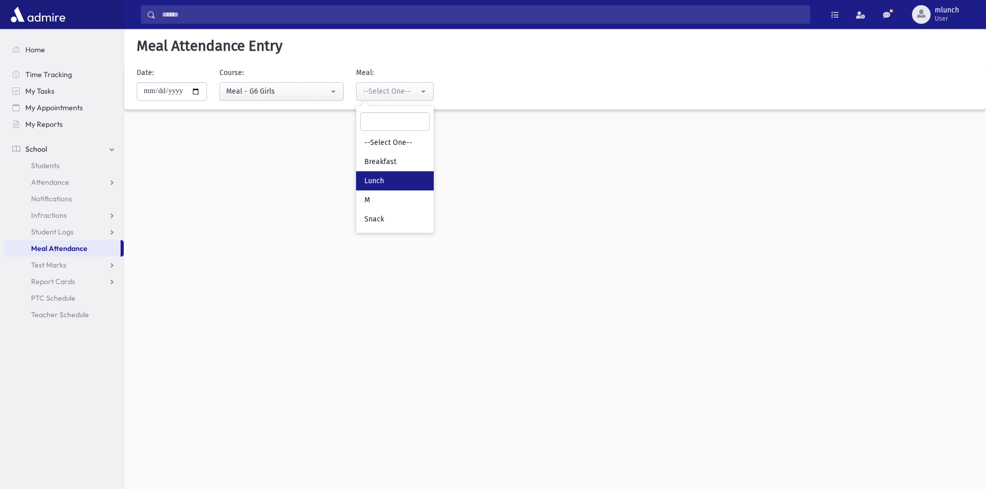
click at [381, 178] on span "Lunch" at bounding box center [375, 181] width 20 height 10
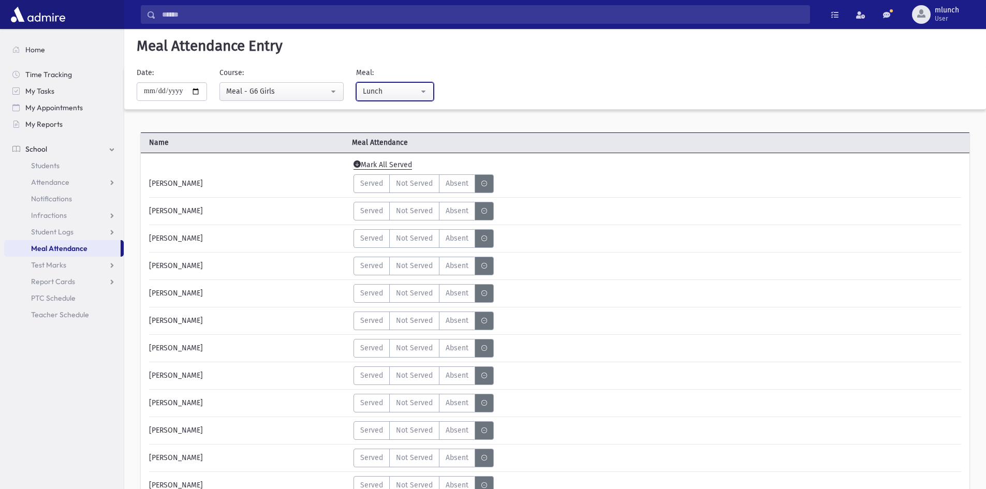
click at [371, 88] on div "Lunch" at bounding box center [391, 91] width 56 height 11
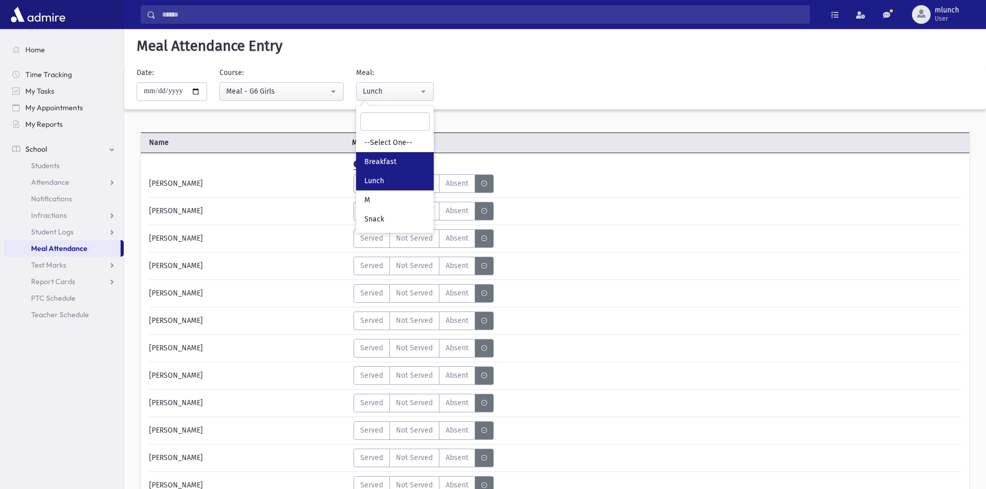
click at [383, 165] on span "Breakfast" at bounding box center [381, 162] width 32 height 10
select select "*"
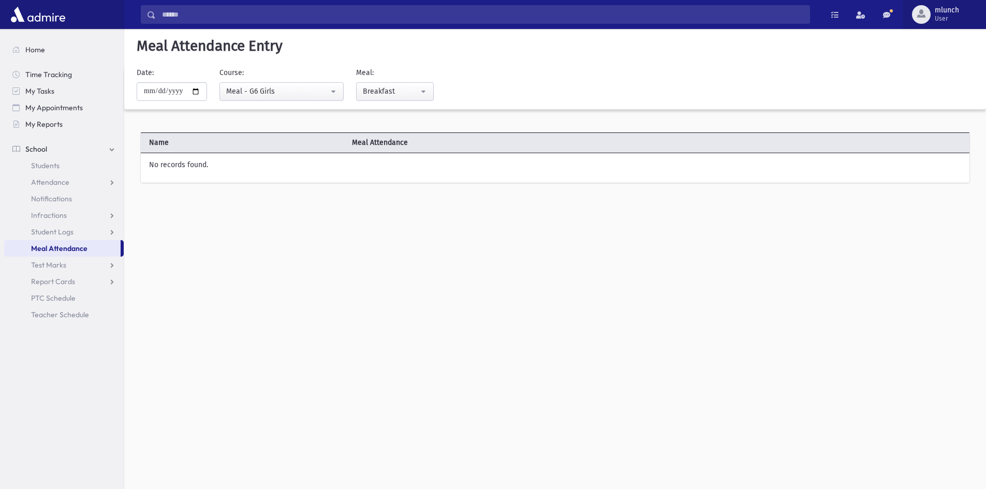
click at [940, 15] on span "User" at bounding box center [947, 18] width 24 height 8
click at [925, 110] on link "Logout" at bounding box center [942, 105] width 83 height 19
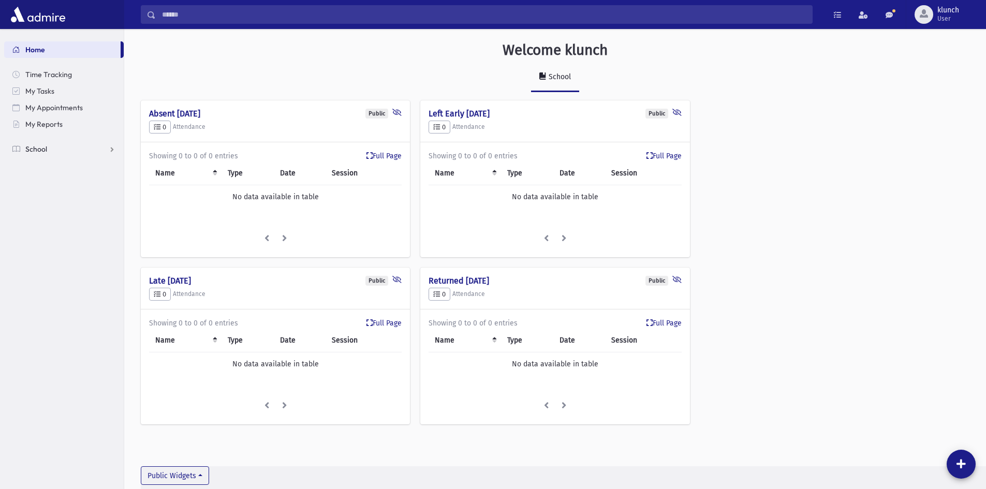
click at [5, 150] on link "School" at bounding box center [64, 149] width 120 height 17
click at [63, 249] on span "Meal Attendance" at bounding box center [59, 248] width 56 height 9
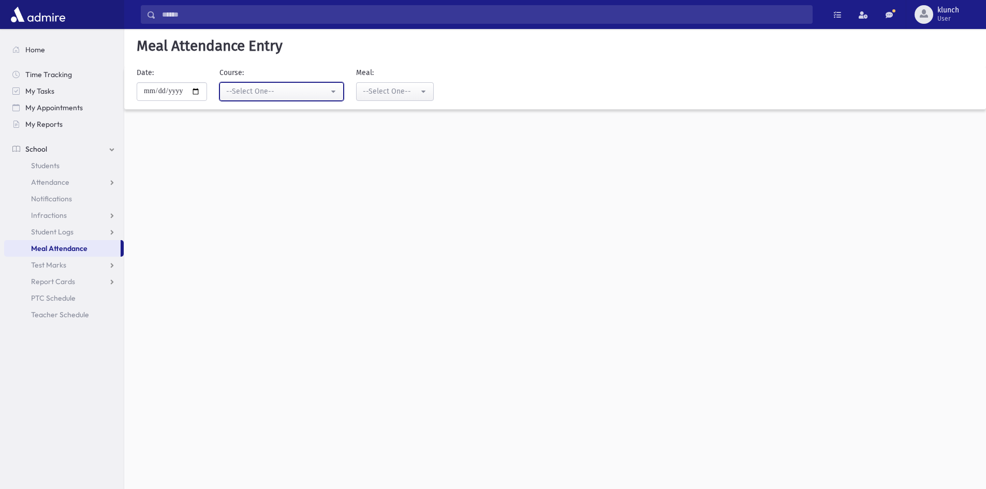
click at [308, 93] on div "--Select One--" at bounding box center [277, 91] width 103 height 11
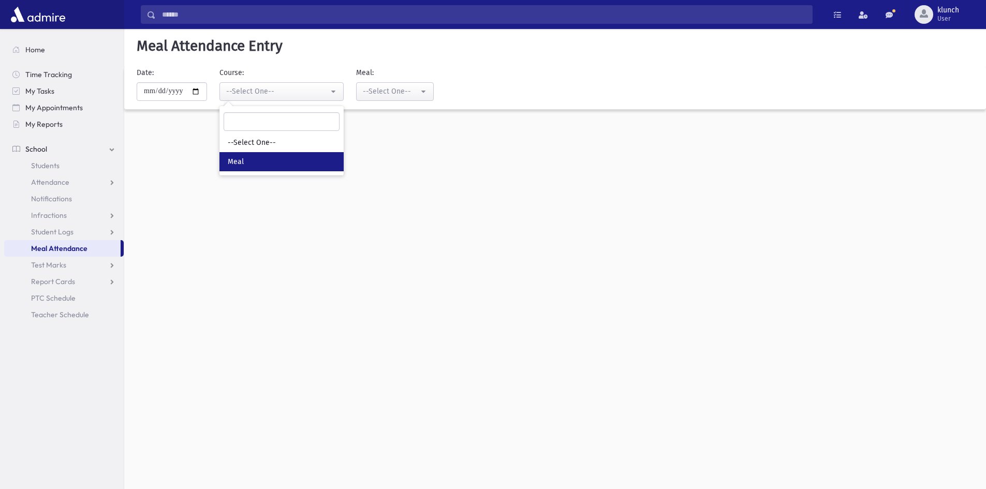
click at [292, 154] on link "Meal" at bounding box center [282, 161] width 124 height 19
select select "*****"
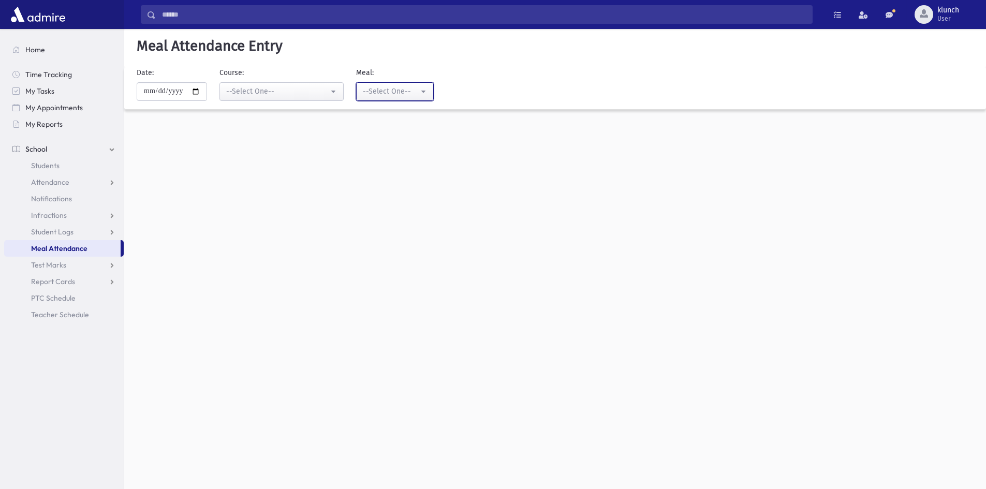
click at [415, 84] on button "--Select One--" at bounding box center [395, 91] width 78 height 19
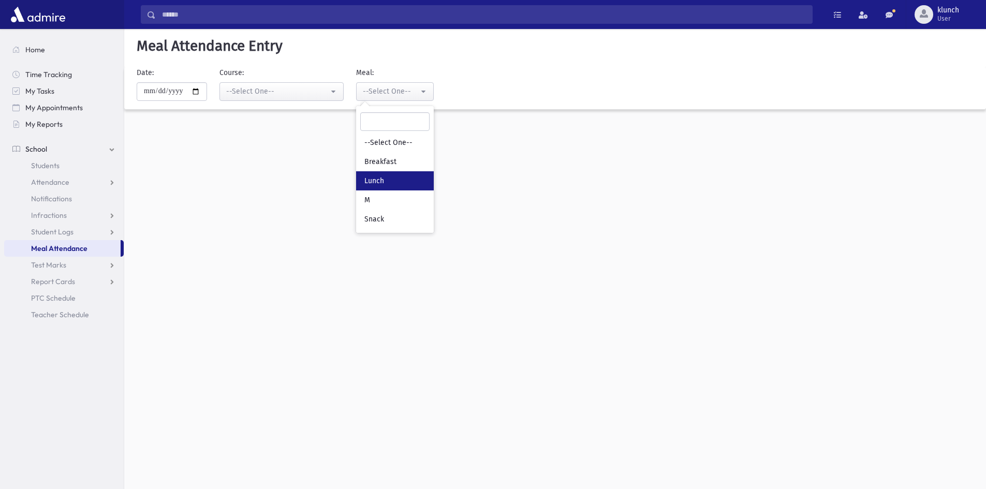
click at [384, 181] on span "Lunch" at bounding box center [375, 181] width 20 height 10
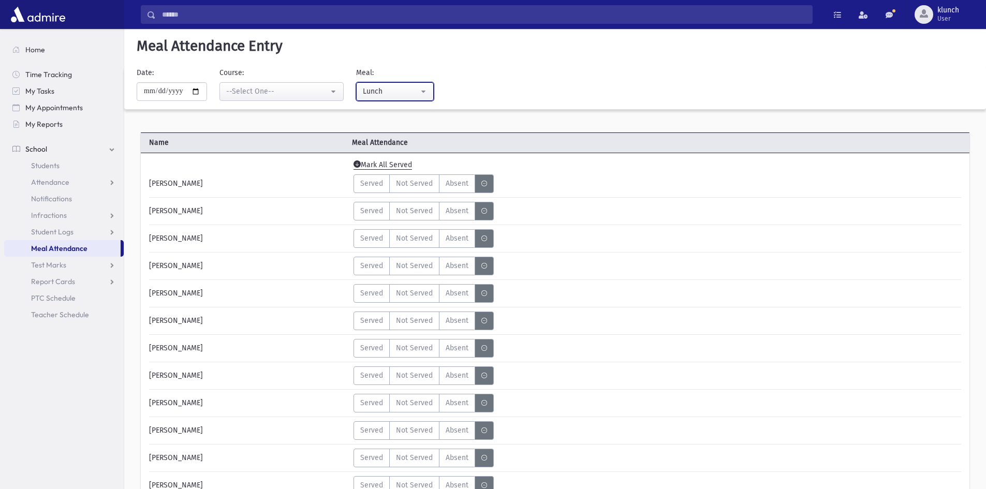
click at [398, 91] on div "Lunch" at bounding box center [391, 91] width 56 height 11
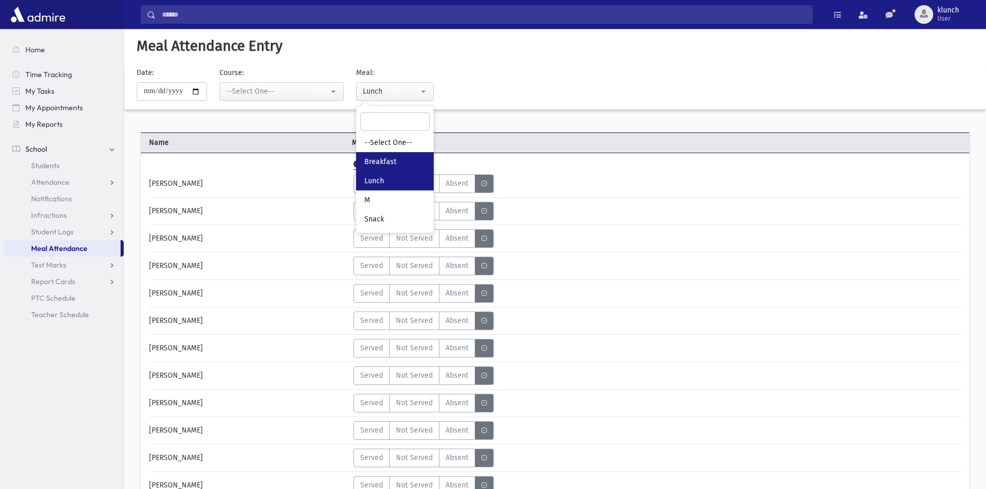
click at [385, 165] on span "Breakfast" at bounding box center [381, 162] width 32 height 10
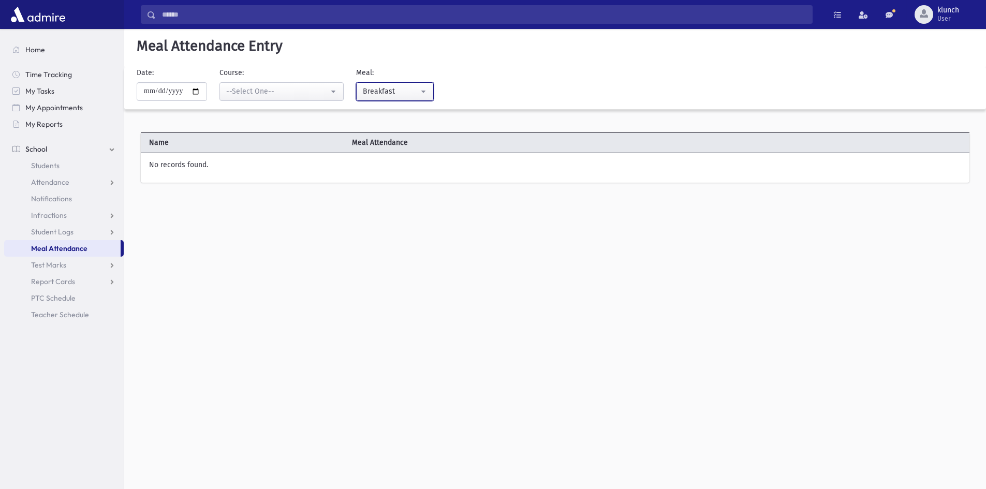
click at [386, 91] on div "Breakfast" at bounding box center [391, 91] width 56 height 11
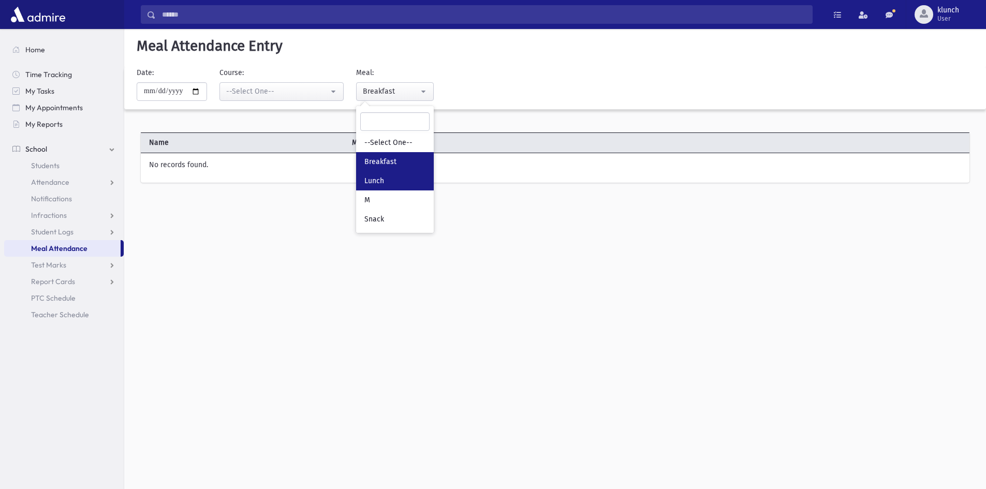
click at [377, 172] on link "Lunch" at bounding box center [395, 180] width 78 height 19
select select "*"
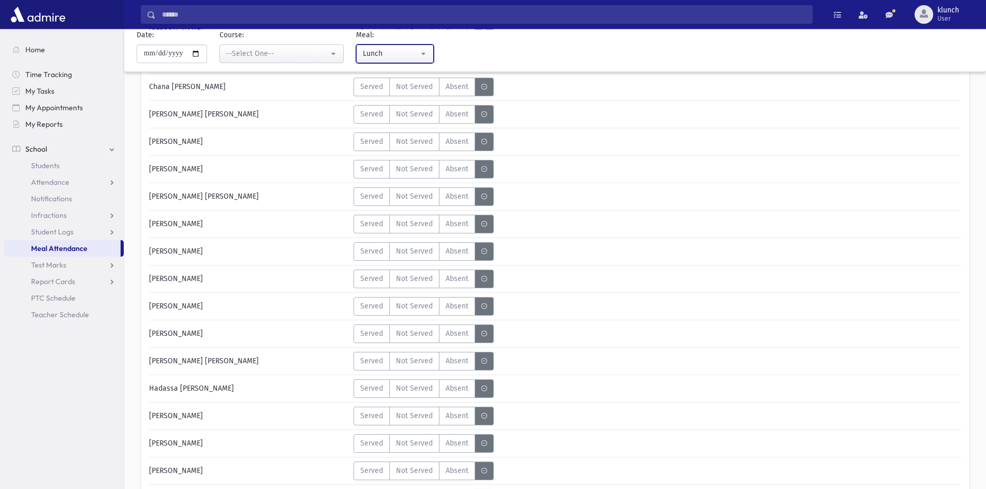
scroll to position [2942, 0]
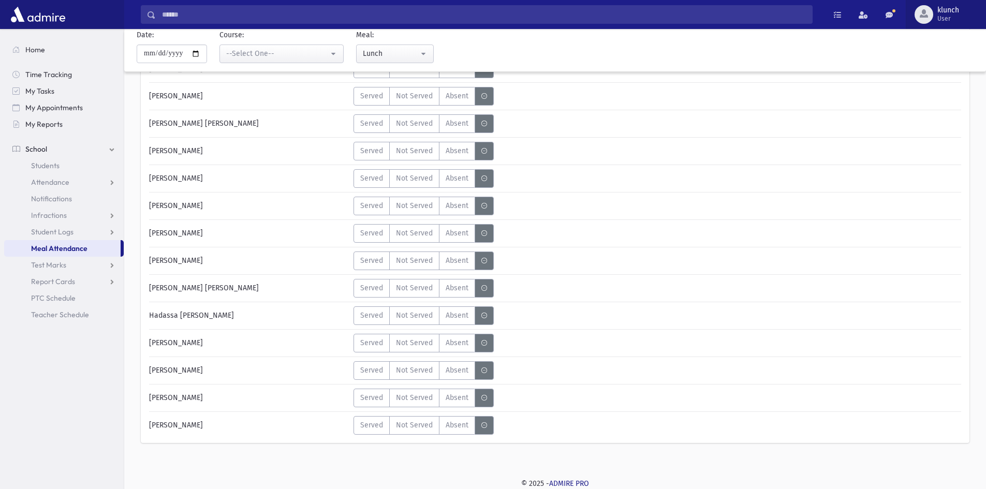
click at [947, 14] on span "User" at bounding box center [949, 18] width 22 height 8
click at [936, 106] on link "Logout" at bounding box center [942, 105] width 83 height 19
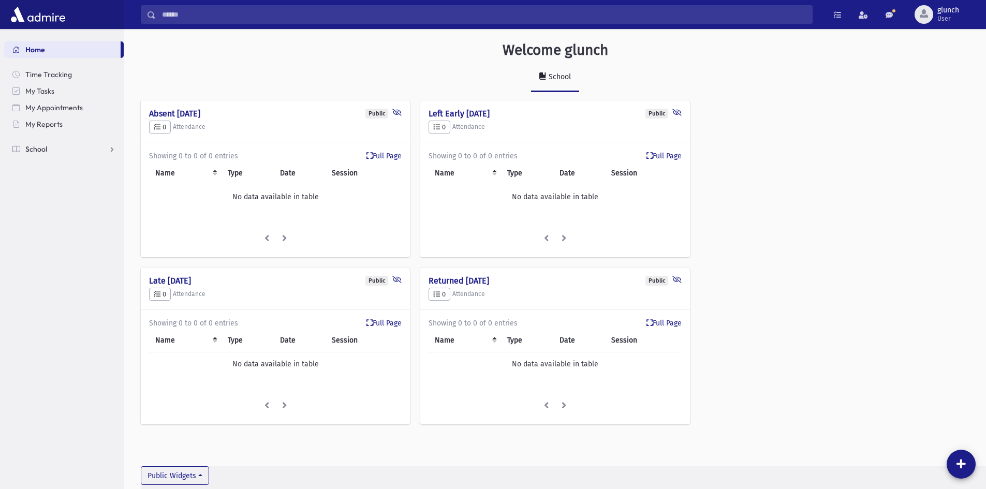
click at [62, 143] on link "School" at bounding box center [64, 149] width 120 height 17
click at [53, 251] on span "Meal Attendance" at bounding box center [59, 248] width 56 height 9
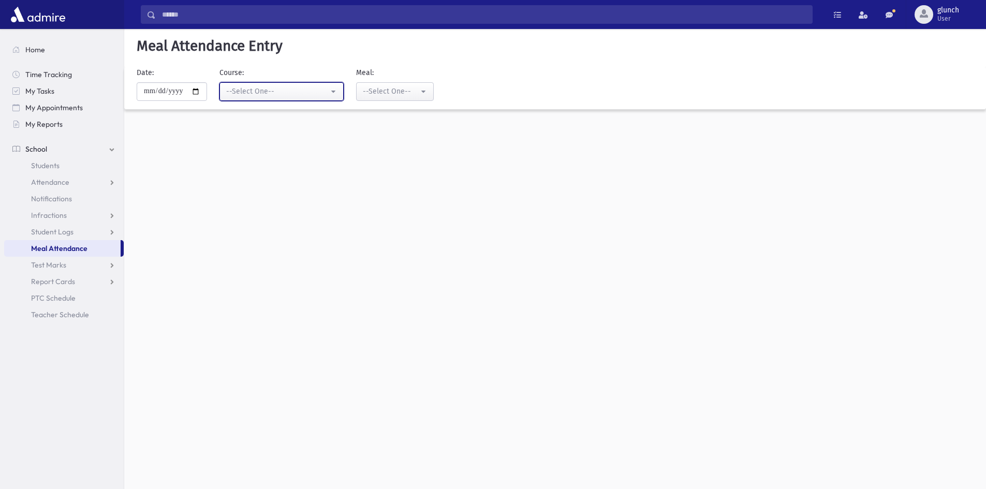
click at [256, 93] on div "--Select One--" at bounding box center [277, 91] width 103 height 11
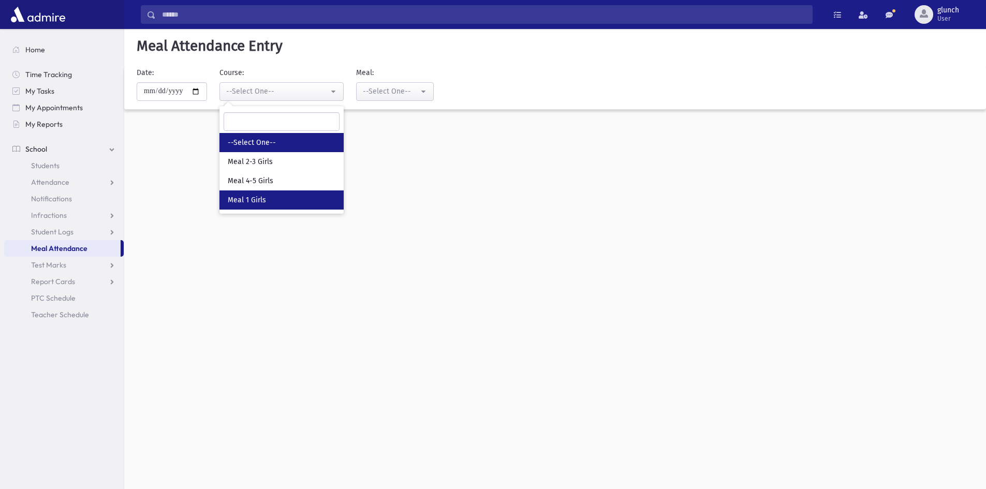
click at [281, 202] on link "Meal 1 Girls" at bounding box center [282, 200] width 124 height 19
select select "*****"
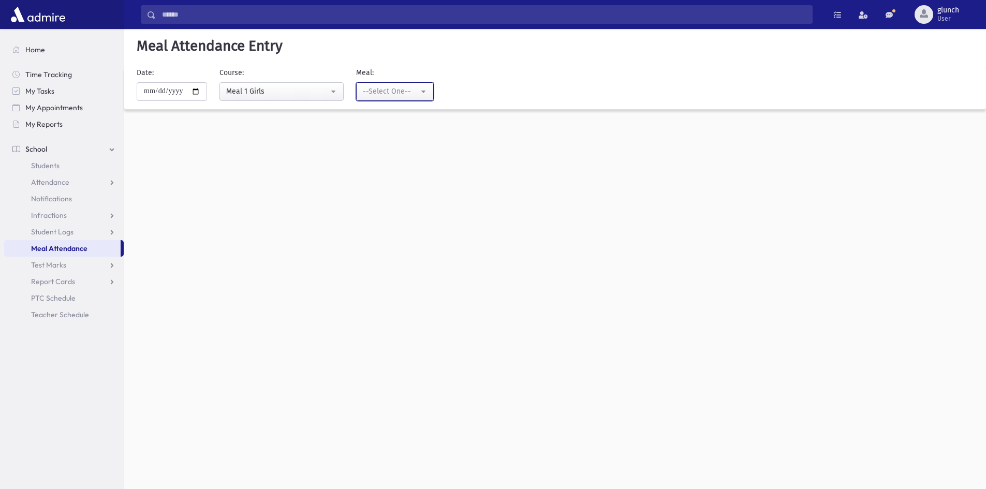
click at [396, 93] on div "--Select One--" at bounding box center [391, 91] width 56 height 11
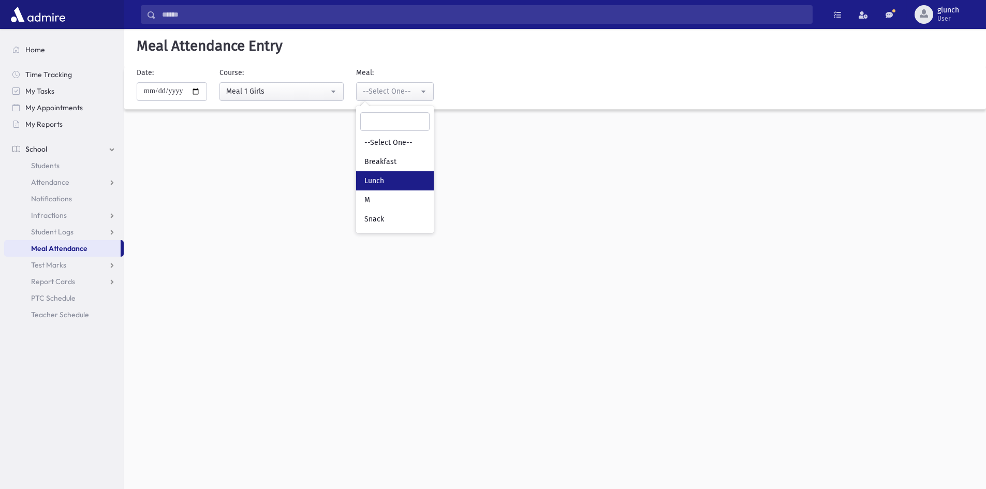
click at [384, 182] on span "Lunch" at bounding box center [375, 181] width 20 height 10
select select "*"
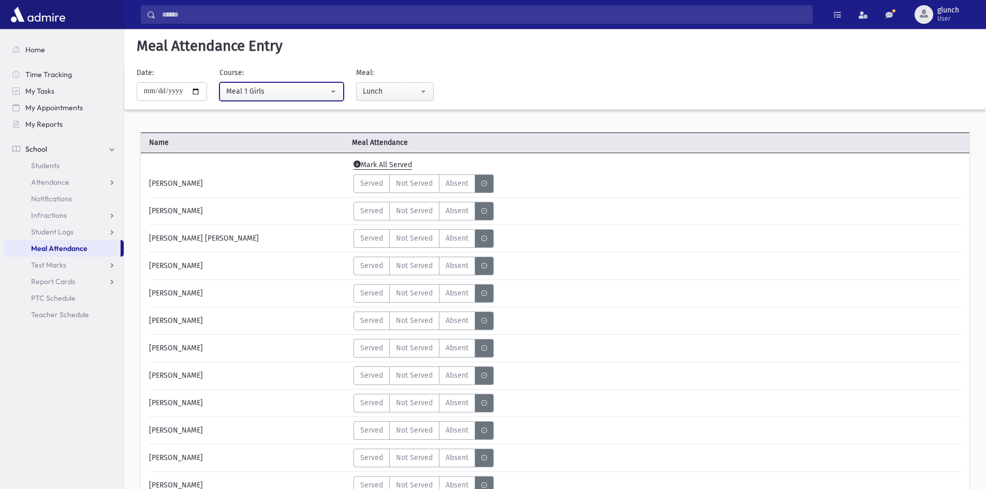
click at [313, 95] on div "Meal 1 Girls" at bounding box center [277, 91] width 103 height 11
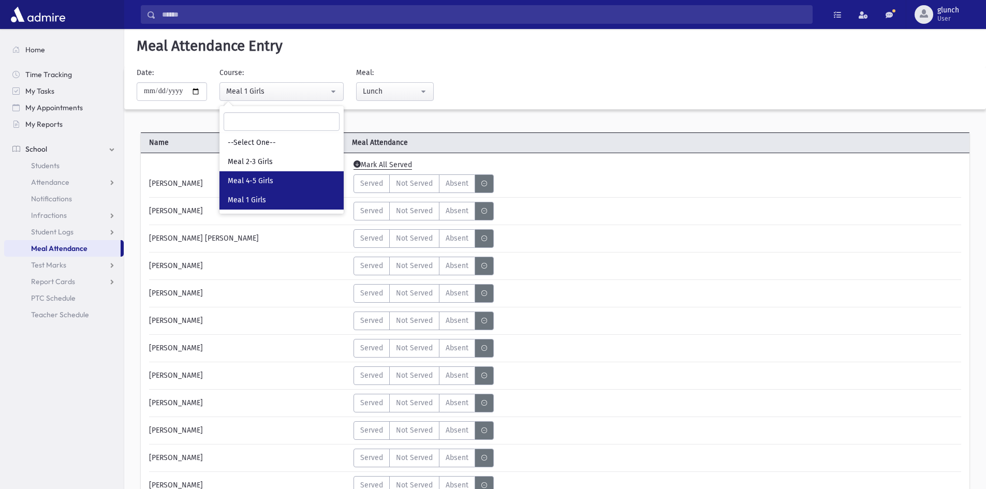
click at [283, 185] on link "Meal 4-5 Girls" at bounding box center [282, 180] width 124 height 19
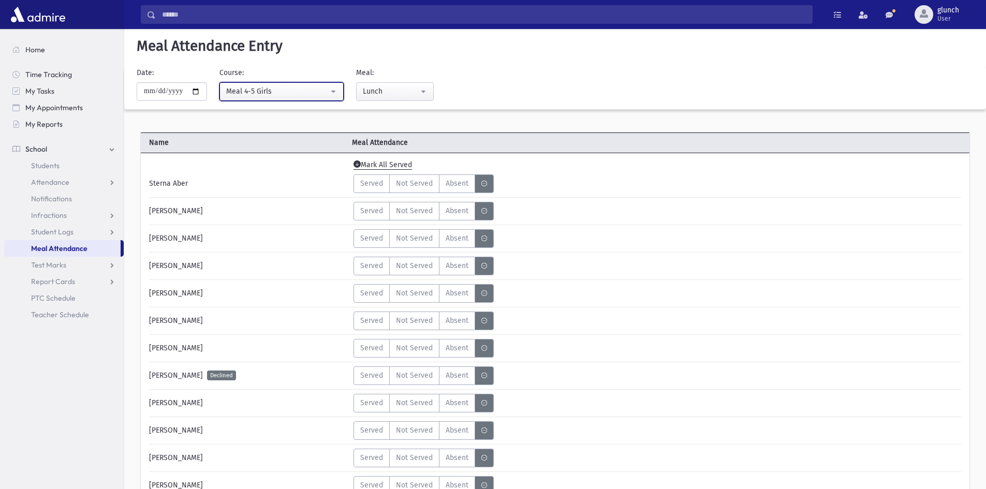
click at [299, 91] on div "Meal 4-5 Girls" at bounding box center [277, 91] width 103 height 11
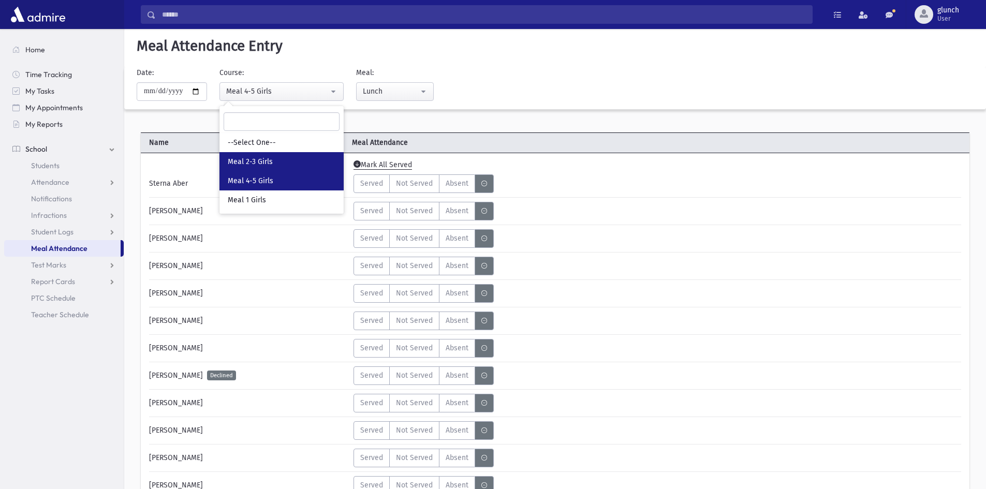
click at [273, 161] on span "Meal 2-3 Girls" at bounding box center [250, 162] width 45 height 10
select select "*****"
